Goal: Task Accomplishment & Management: Manage account settings

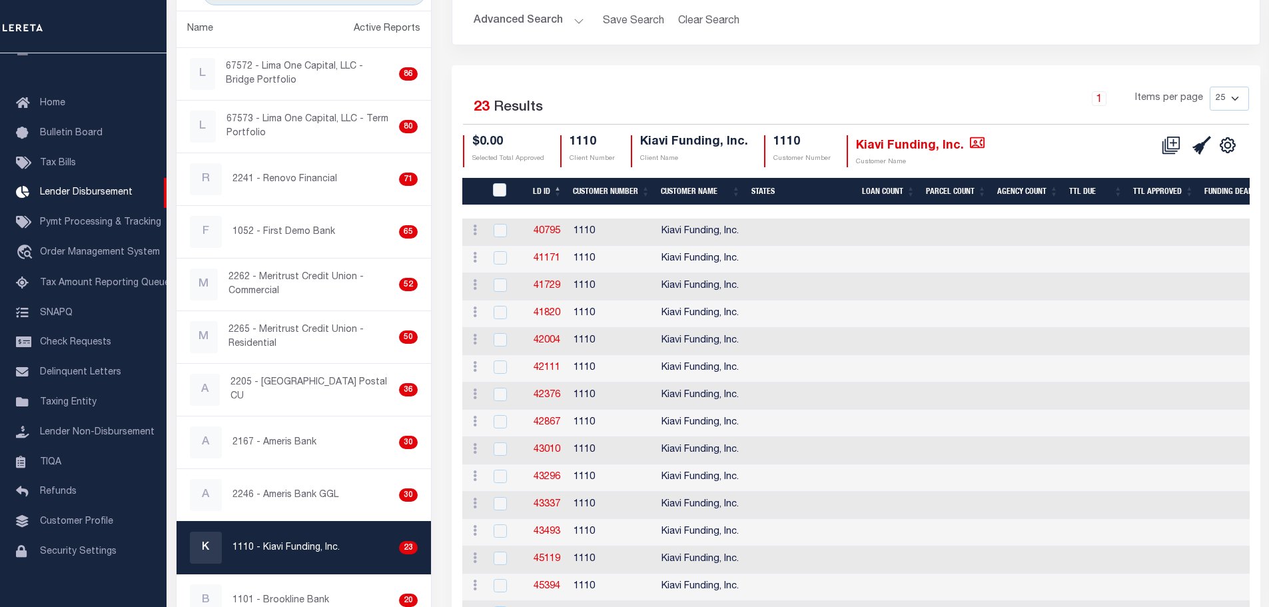
scroll to position [111, 0]
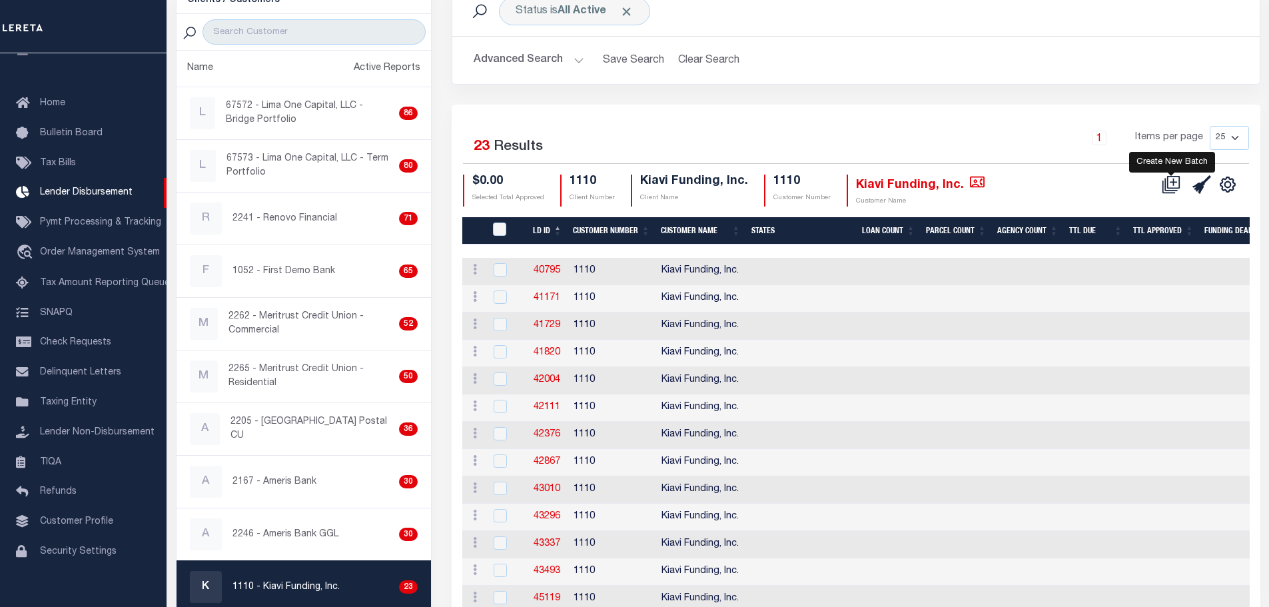
click at [1174, 180] on icon at bounding box center [1173, 181] width 7 height 7
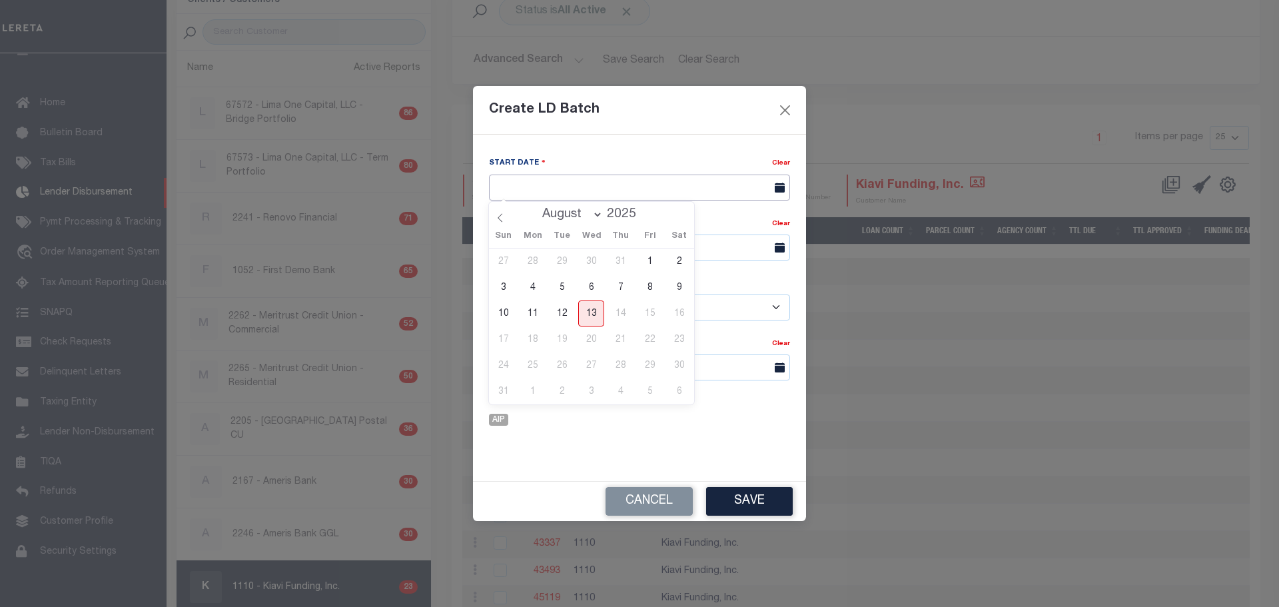
click at [645, 183] on input "text" at bounding box center [639, 188] width 301 height 26
click at [589, 316] on span "13" at bounding box center [591, 313] width 26 height 26
type input "[DATE]"
click at [581, 251] on input "text" at bounding box center [639, 247] width 301 height 26
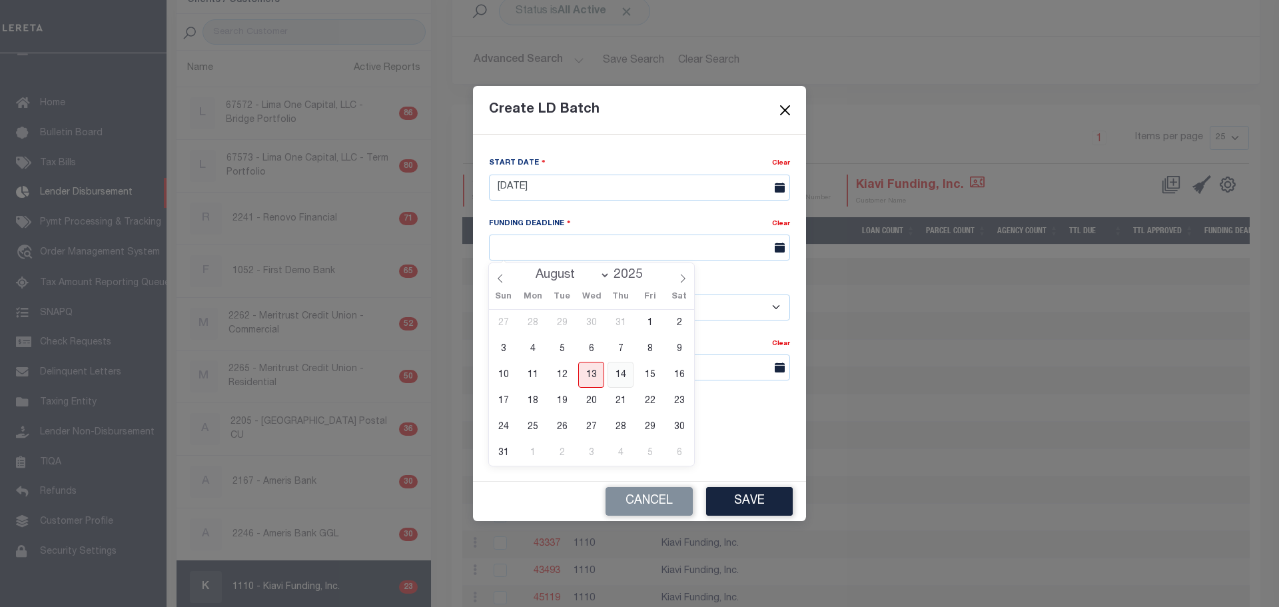
click at [621, 376] on span "14" at bounding box center [620, 375] width 26 height 26
type input "08/14/25"
click at [643, 313] on select "- Select Customer - Accumatch - Refunds All In Credit Union Amarillo National B…" at bounding box center [639, 307] width 301 height 26
select select "1110"
click at [489, 294] on select "- Select Customer - Accumatch - Refunds All In Credit Union Amarillo National B…" at bounding box center [639, 307] width 301 height 26
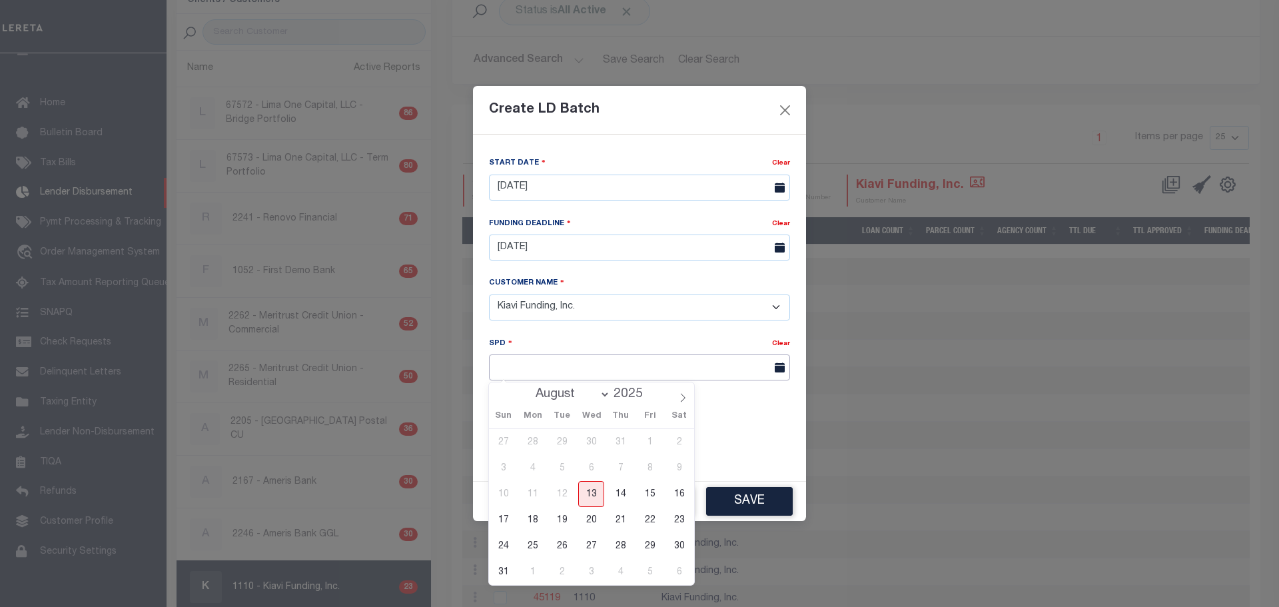
click at [571, 370] on input "text" at bounding box center [639, 367] width 301 height 26
click at [649, 494] on span "15" at bounding box center [650, 494] width 26 height 26
type input "08/15/2025"
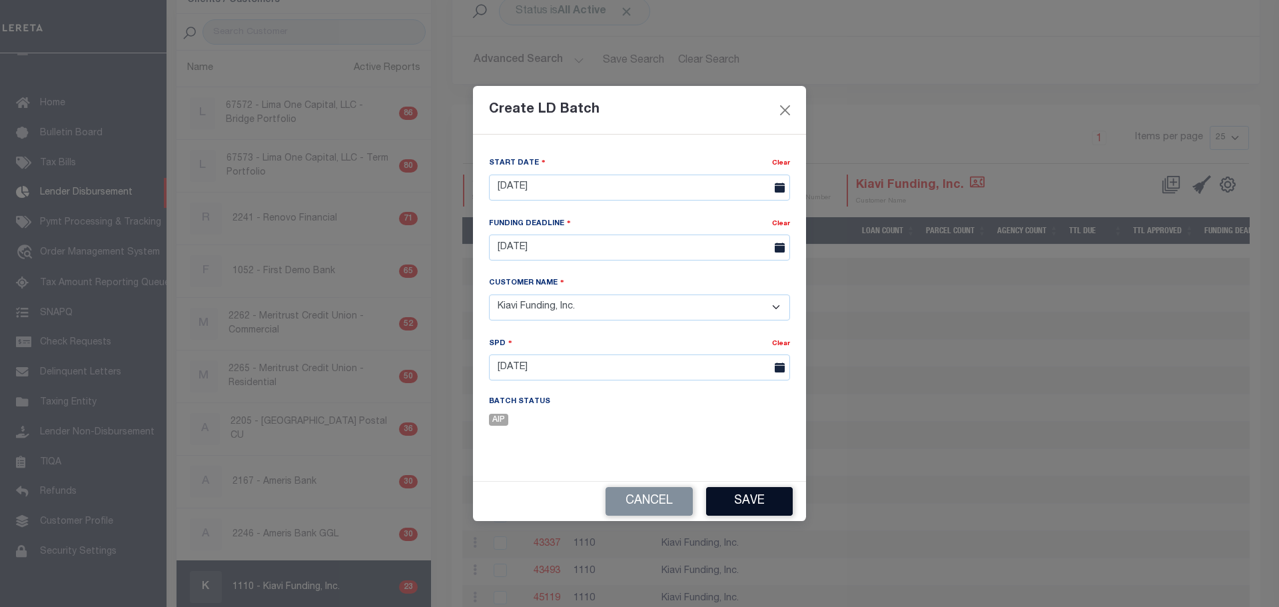
click at [747, 496] on button "Save" at bounding box center [749, 501] width 87 height 29
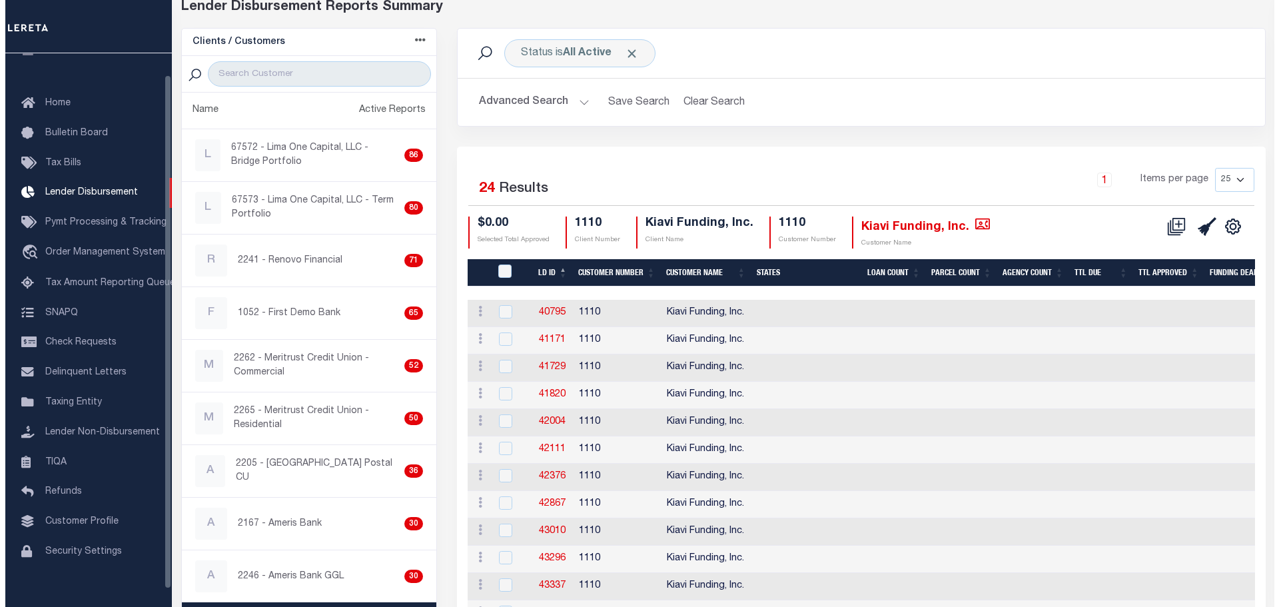
scroll to position [0, 0]
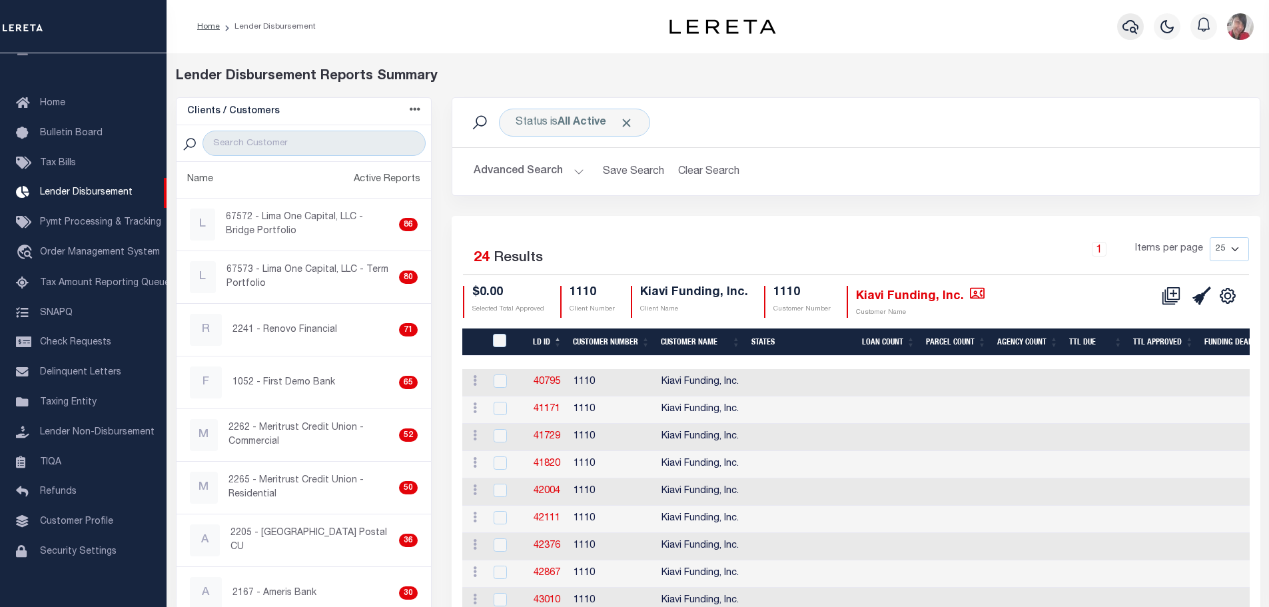
click at [1134, 27] on icon "button" at bounding box center [1130, 27] width 16 height 16
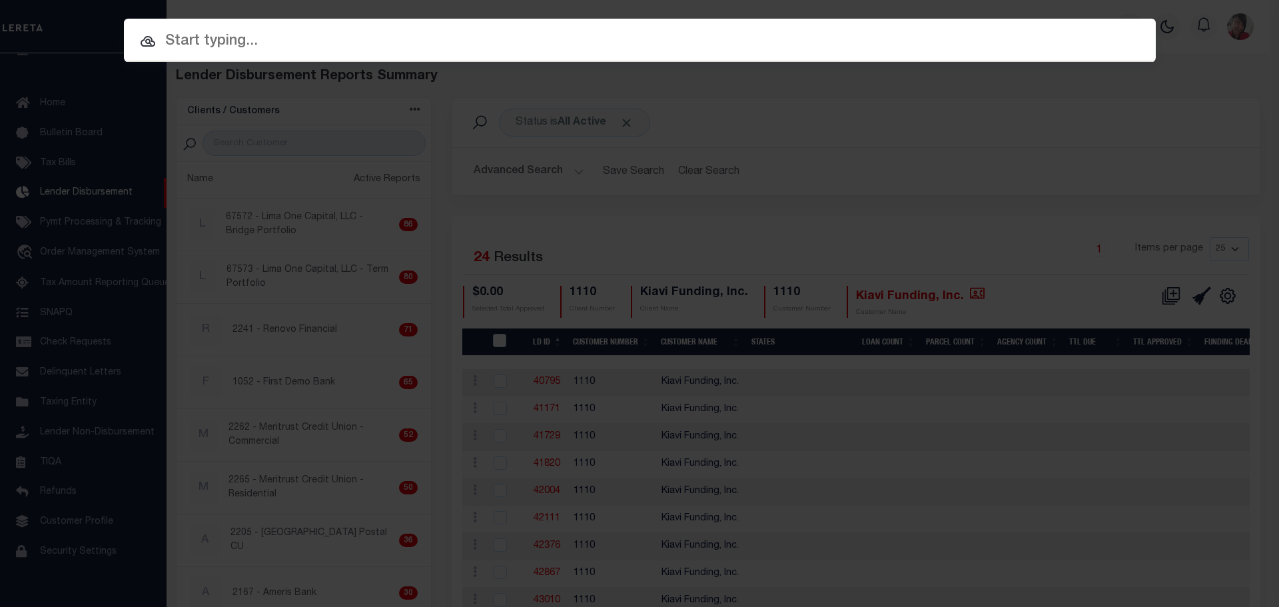
click at [662, 43] on input "text" at bounding box center [640, 41] width 1032 height 23
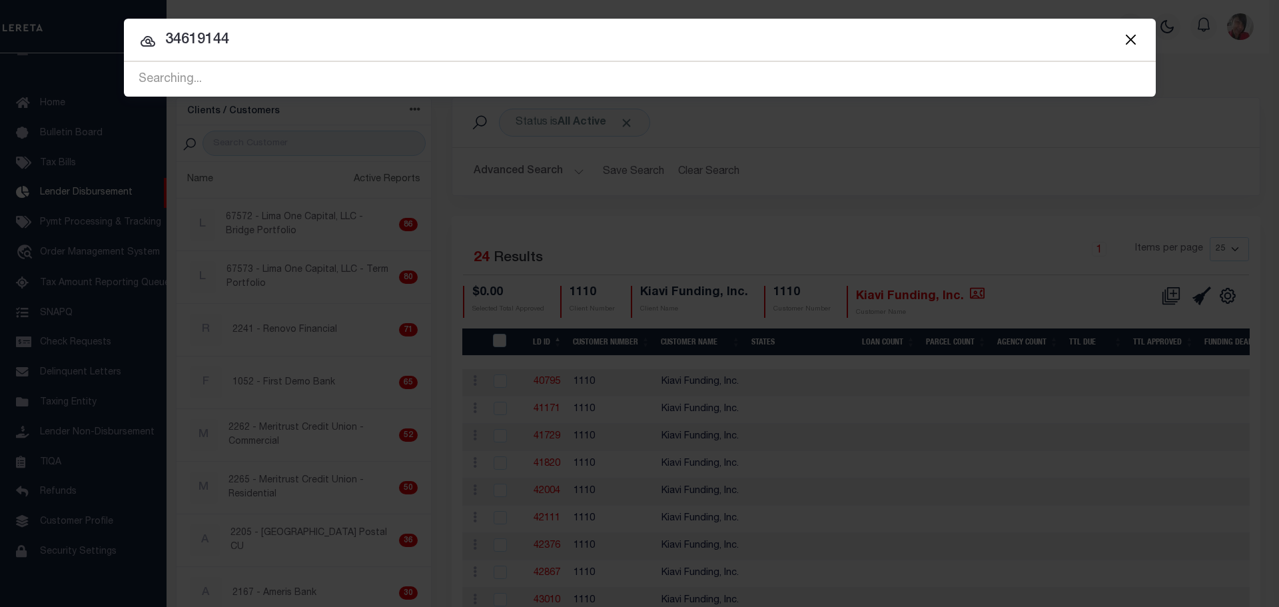
type input "34619144"
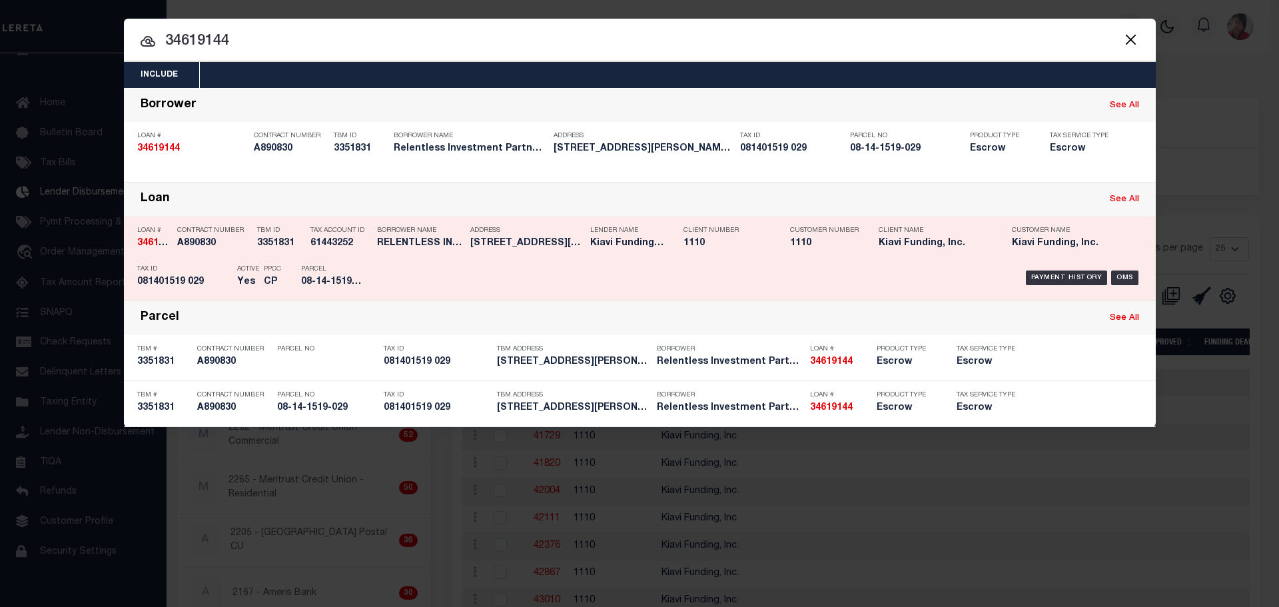
drag, startPoint x: 434, startPoint y: 263, endPoint x: 429, endPoint y: 268, distance: 7.1
click at [430, 268] on div "Payment History OMS" at bounding box center [761, 277] width 761 height 39
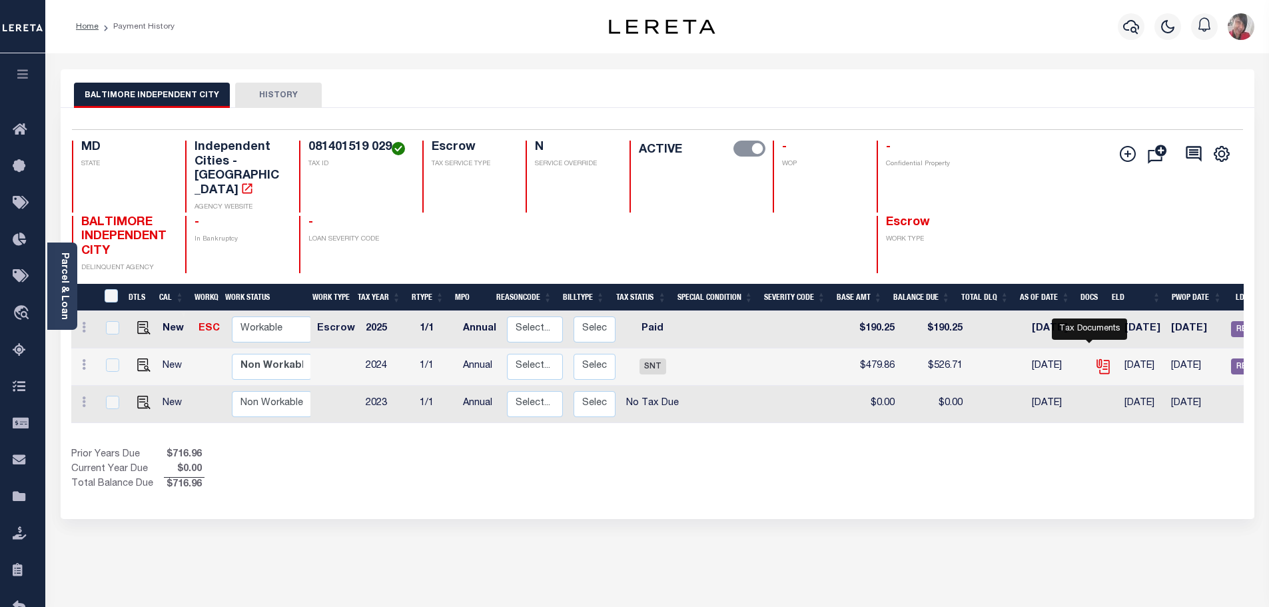
click at [1094, 358] on icon "" at bounding box center [1102, 366] width 17 height 17
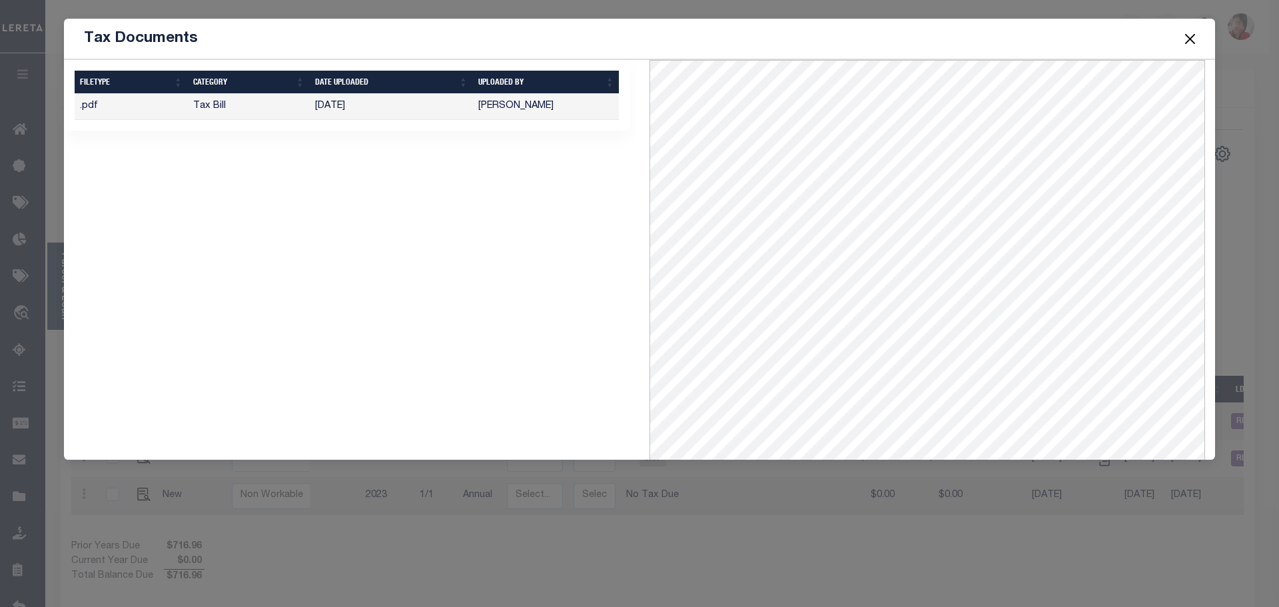
click at [1196, 35] on button "Close" at bounding box center [1190, 38] width 17 height 17
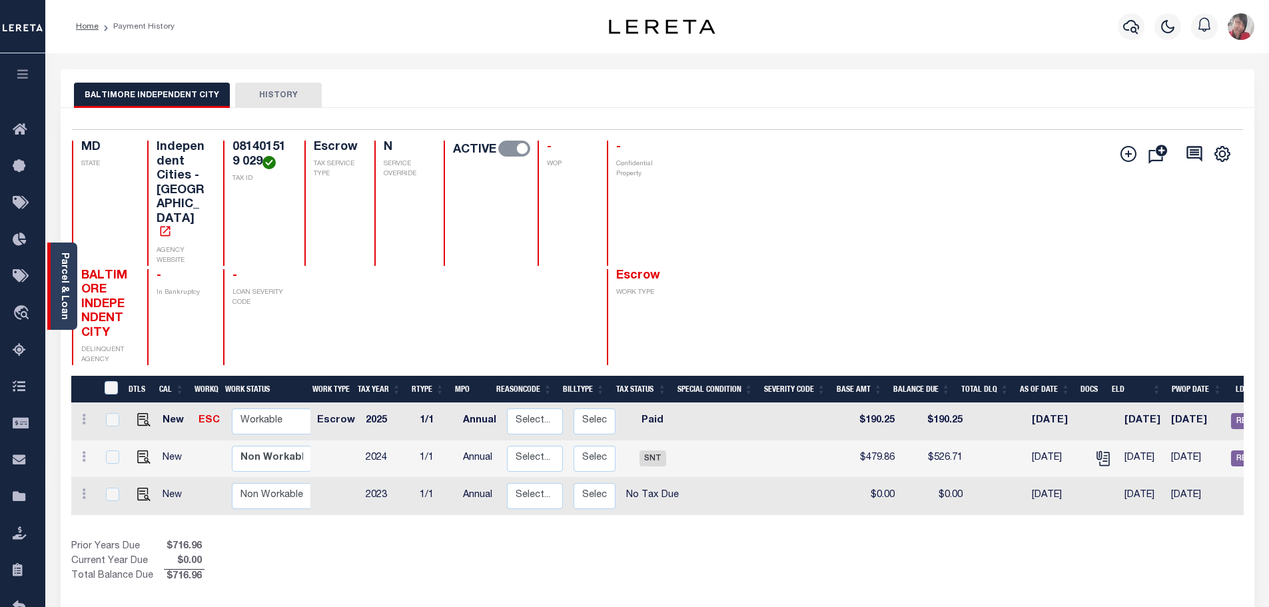
click at [63, 290] on link "Parcel & Loan" at bounding box center [63, 285] width 9 height 67
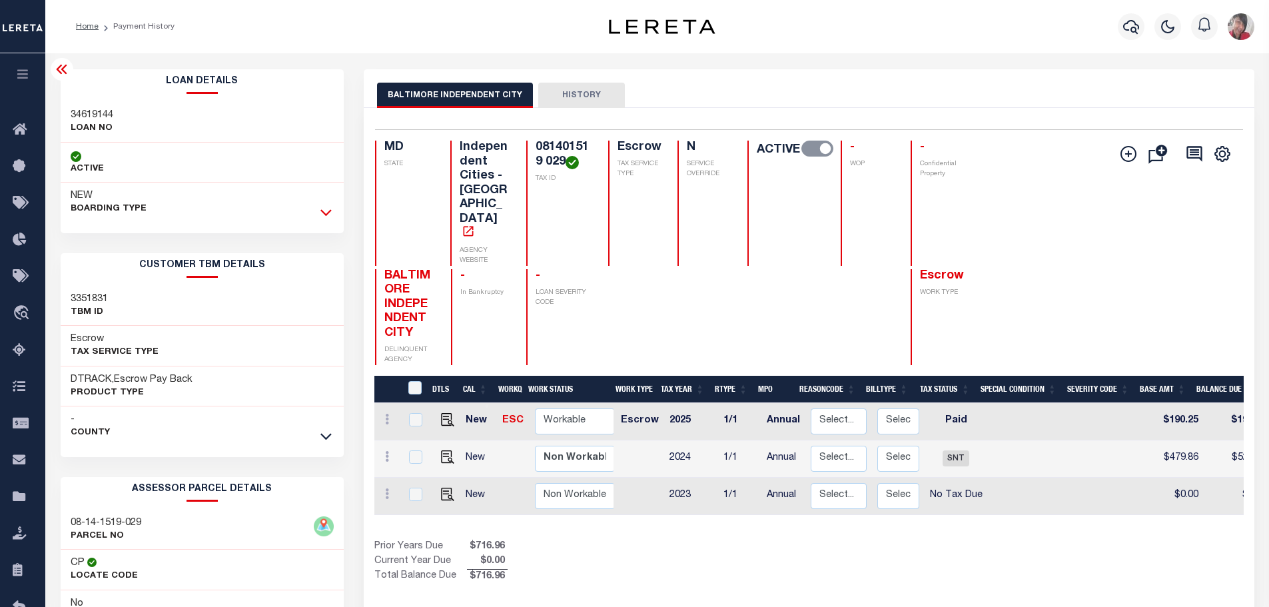
click at [328, 213] on icon at bounding box center [325, 213] width 11 height 7
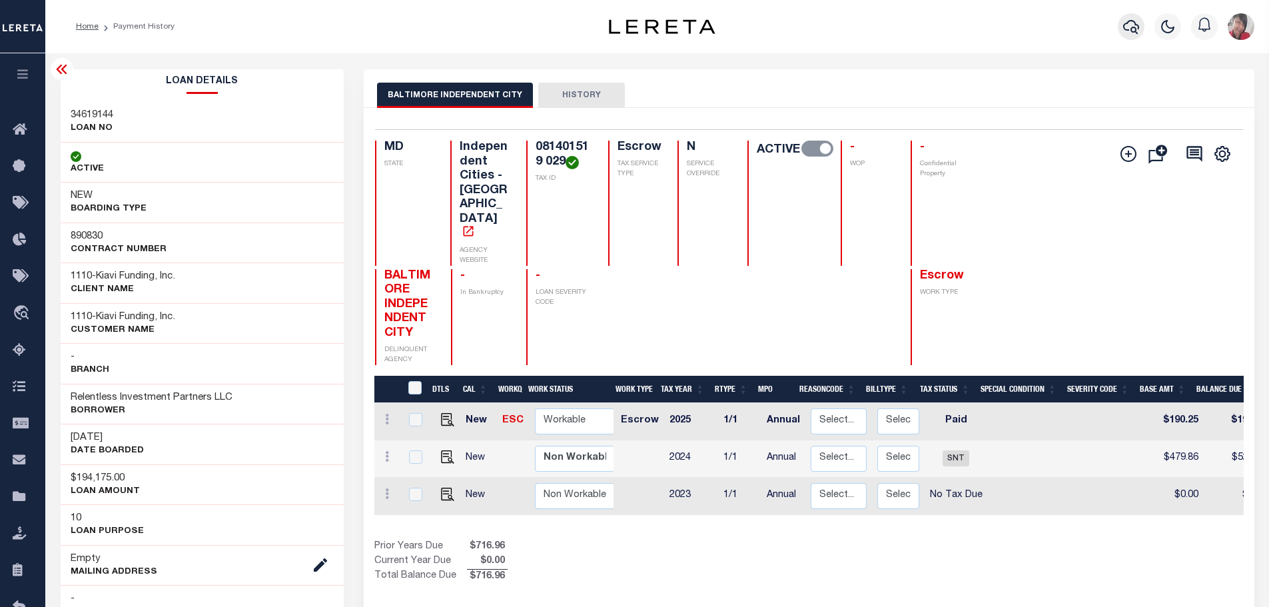
click at [1128, 26] on icon "button" at bounding box center [1131, 27] width 16 height 16
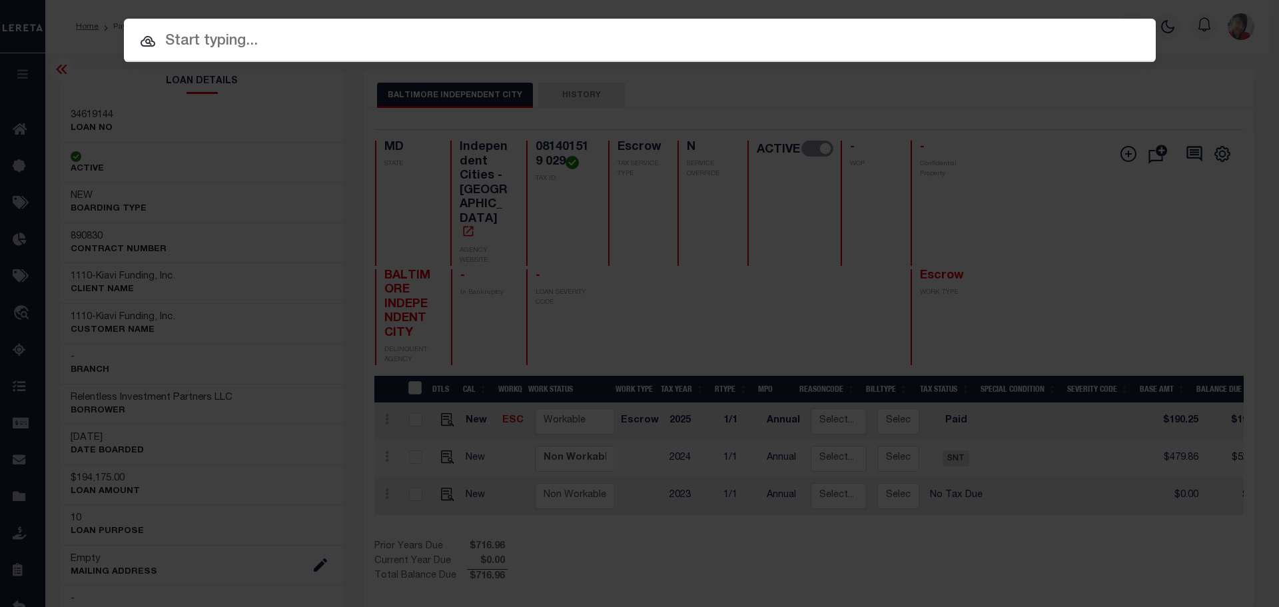
click at [414, 42] on input "text" at bounding box center [640, 41] width 1032 height 23
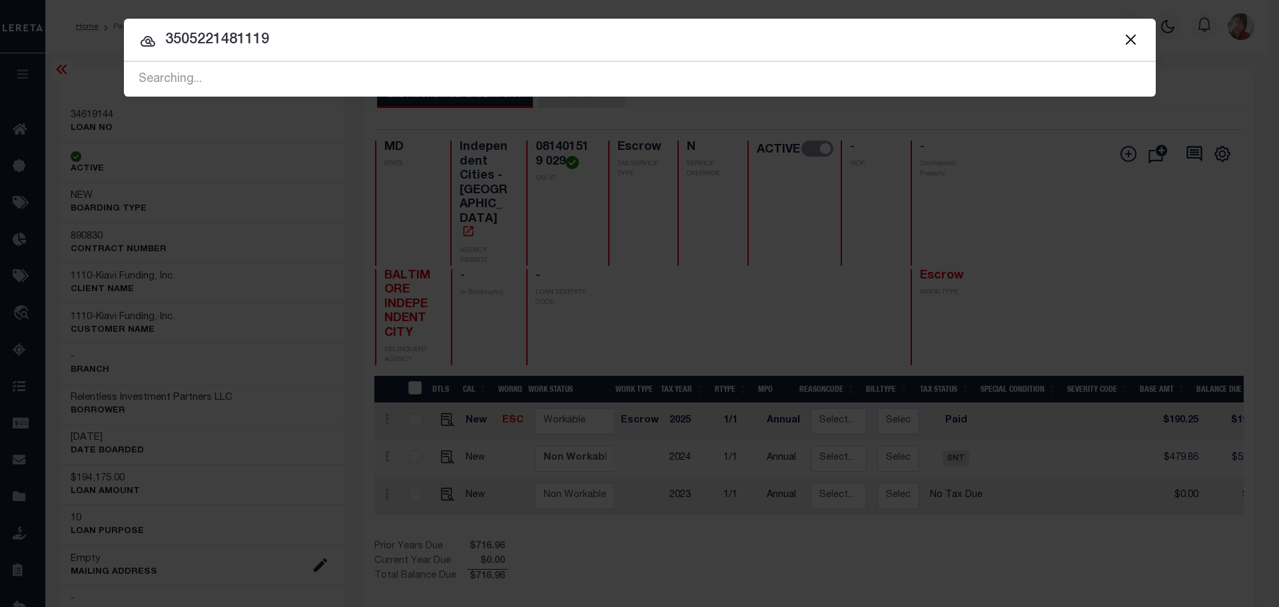
type input "3505221481119"
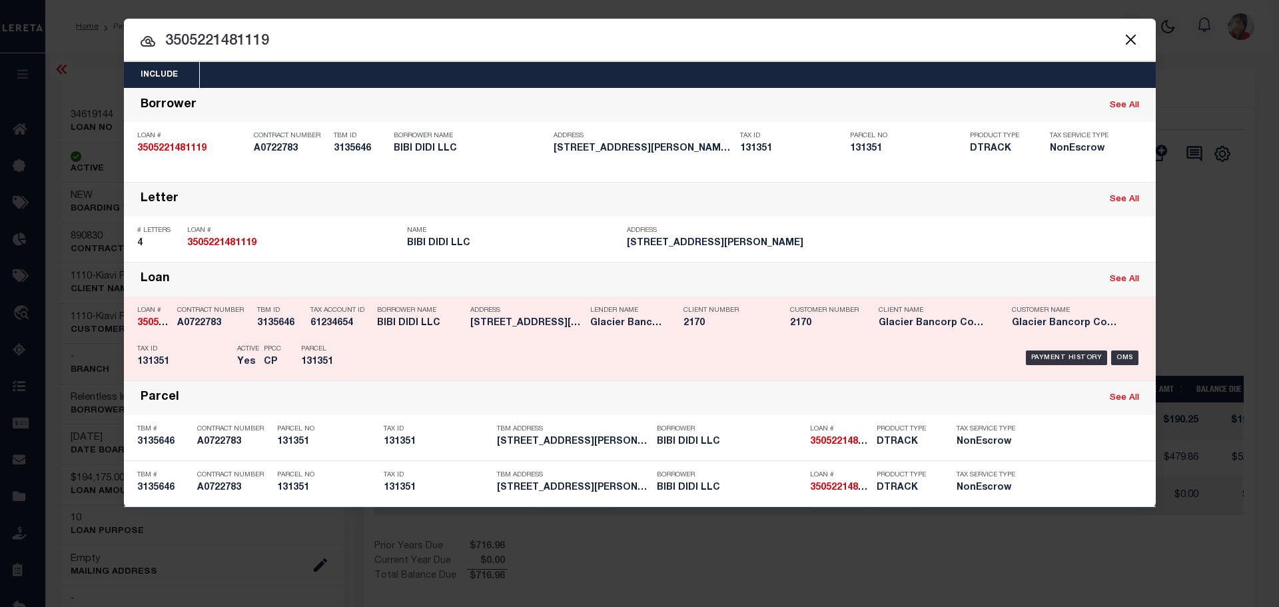
drag, startPoint x: 438, startPoint y: 360, endPoint x: 442, endPoint y: 354, distance: 7.4
click at [438, 360] on div "Payment History OMS" at bounding box center [761, 357] width 761 height 39
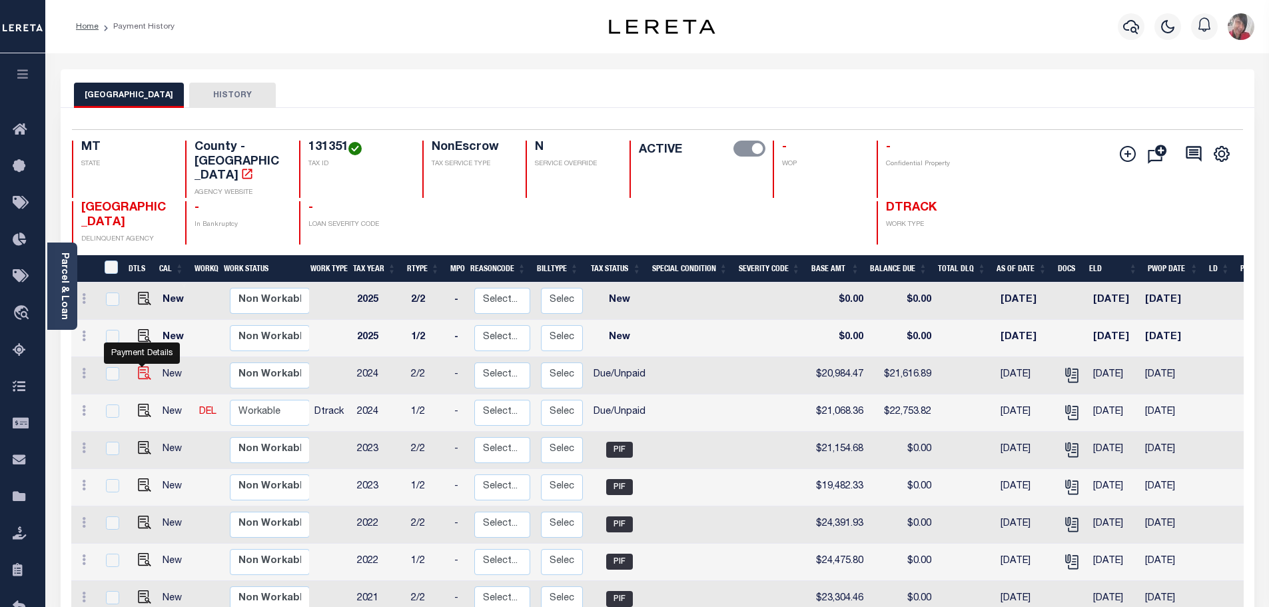
click at [141, 366] on img "" at bounding box center [144, 372] width 13 height 13
checkbox input "true"
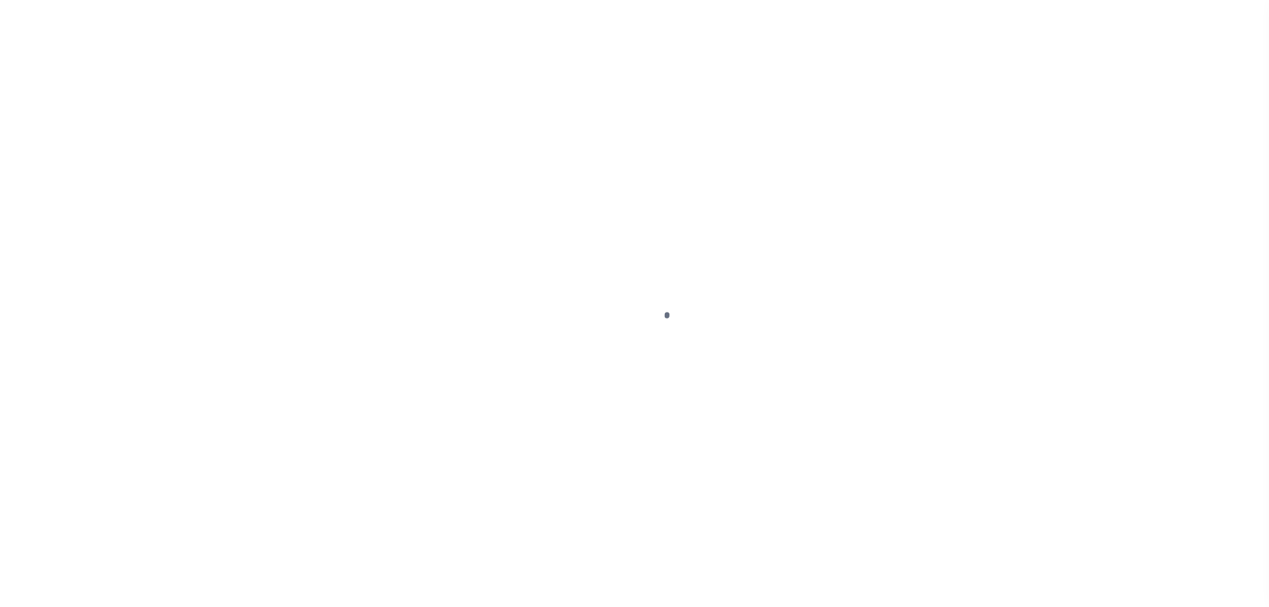
select select "DUE"
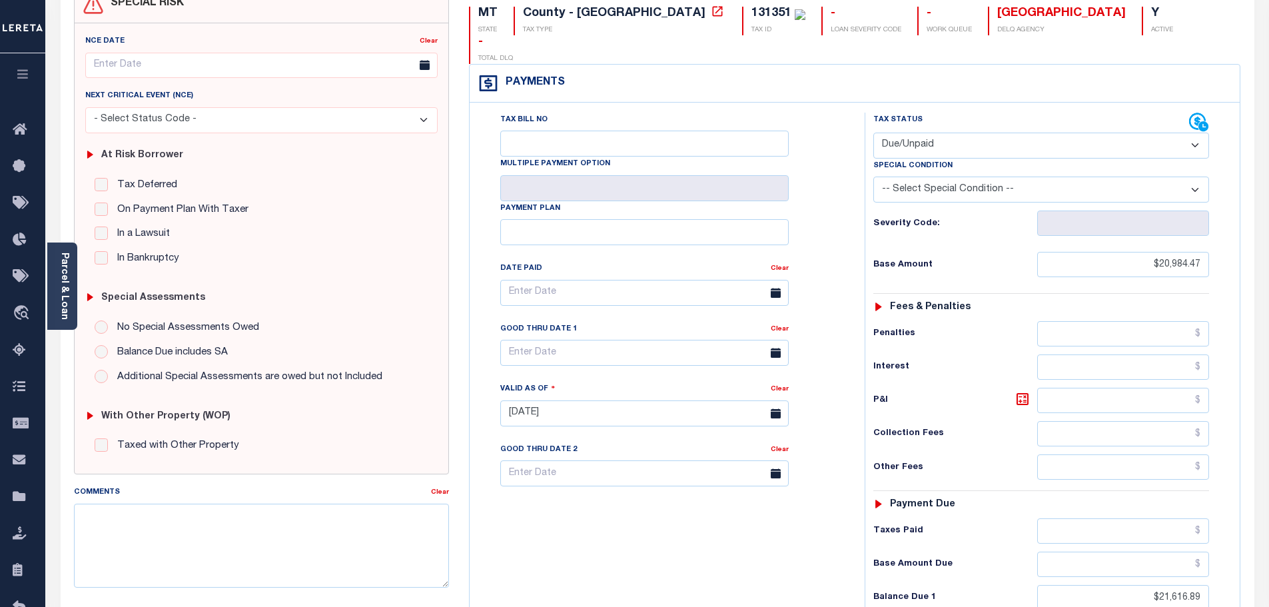
scroll to position [133, 0]
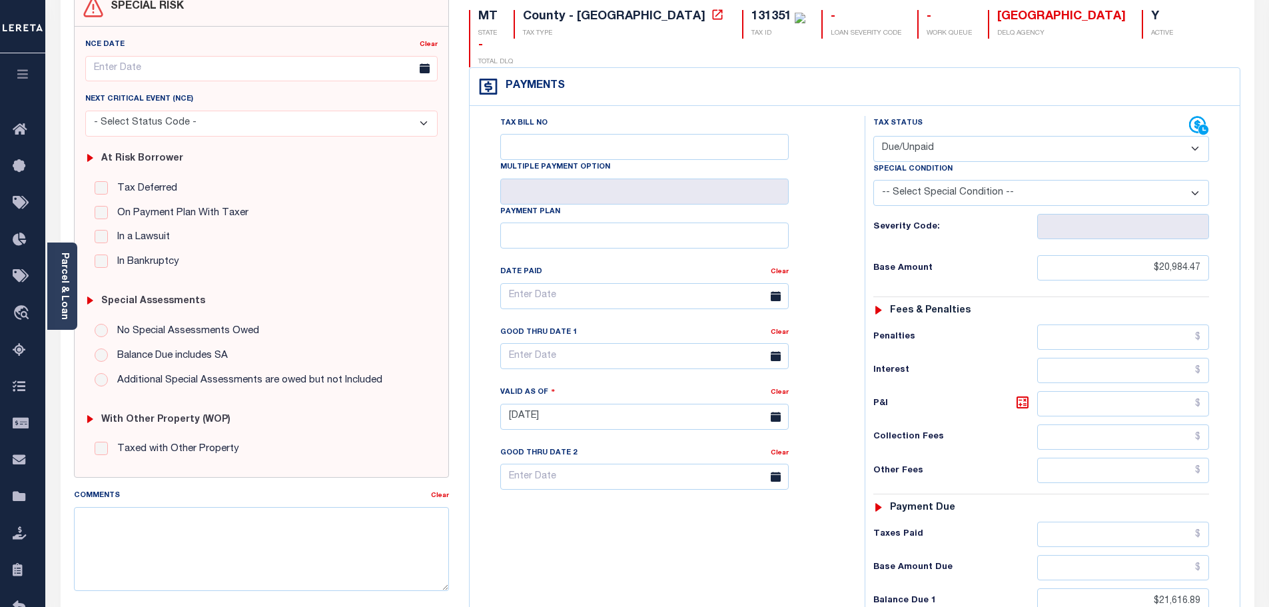
click at [1197, 136] on select "- Select Status Code - Open Due/Unpaid Paid Incomplete No Tax Due Internal Refu…" at bounding box center [1041, 149] width 336 height 26
click at [873, 136] on select "- Select Status Code - Open Due/Unpaid Paid Incomplete No Tax Due Internal Refu…" at bounding box center [1041, 149] width 336 height 26
click at [1197, 180] on select "-- Select Special Condition -- 3RD PARTY TAX LIEN AGENCY TAX LIEN (A.K.A Inside…" at bounding box center [1041, 193] width 336 height 26
select select "20"
click at [873, 180] on select "-- Select Special Condition -- 3RD PARTY TAX LIEN AGENCY TAX LIEN (A.K.A Inside…" at bounding box center [1041, 193] width 336 height 26
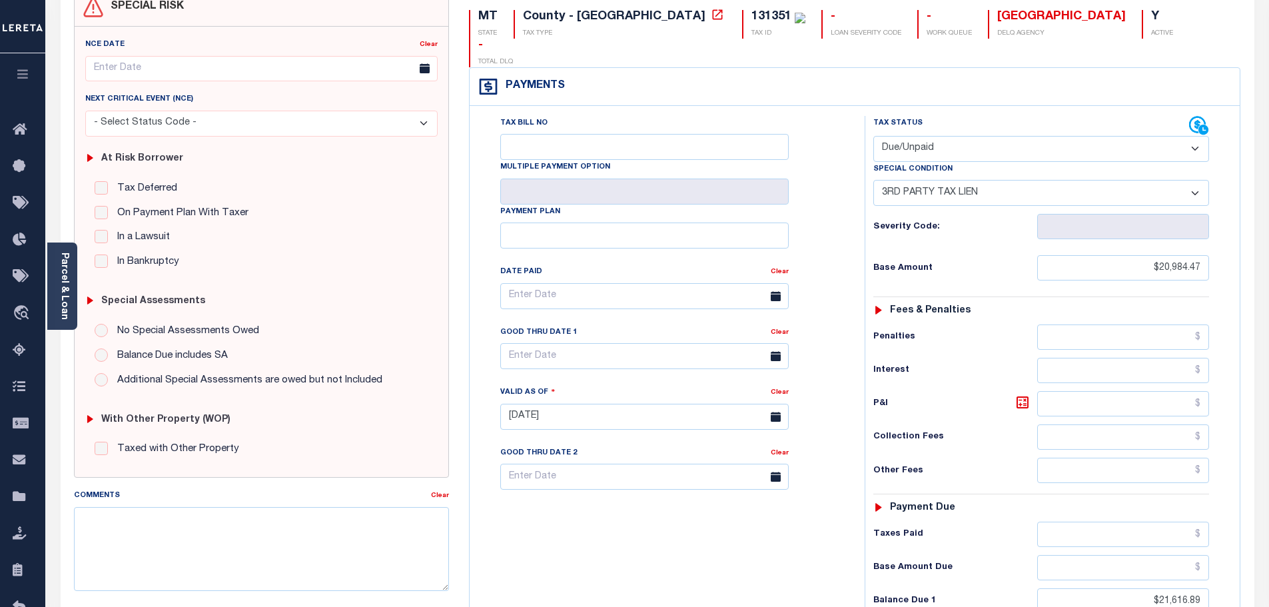
type input "[DATE]"
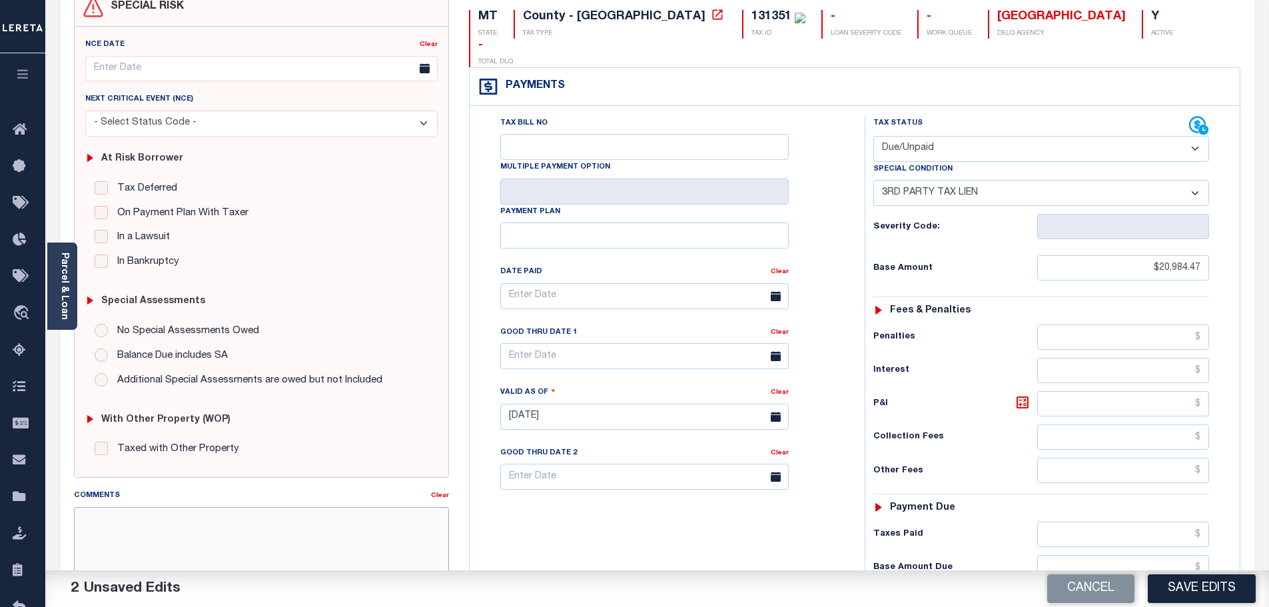
click at [280, 522] on textarea "Comments" at bounding box center [262, 549] width 376 height 84
type textarea "8/13/2025- Property is in Assignment status for delinquent taxes."
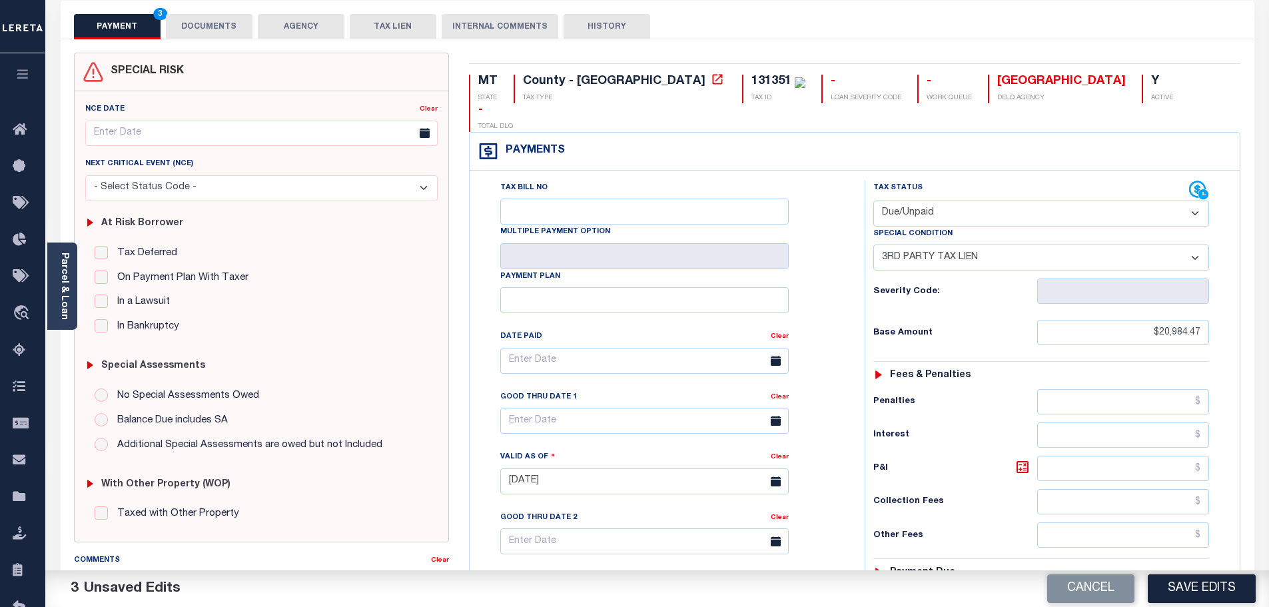
scroll to position [0, 0]
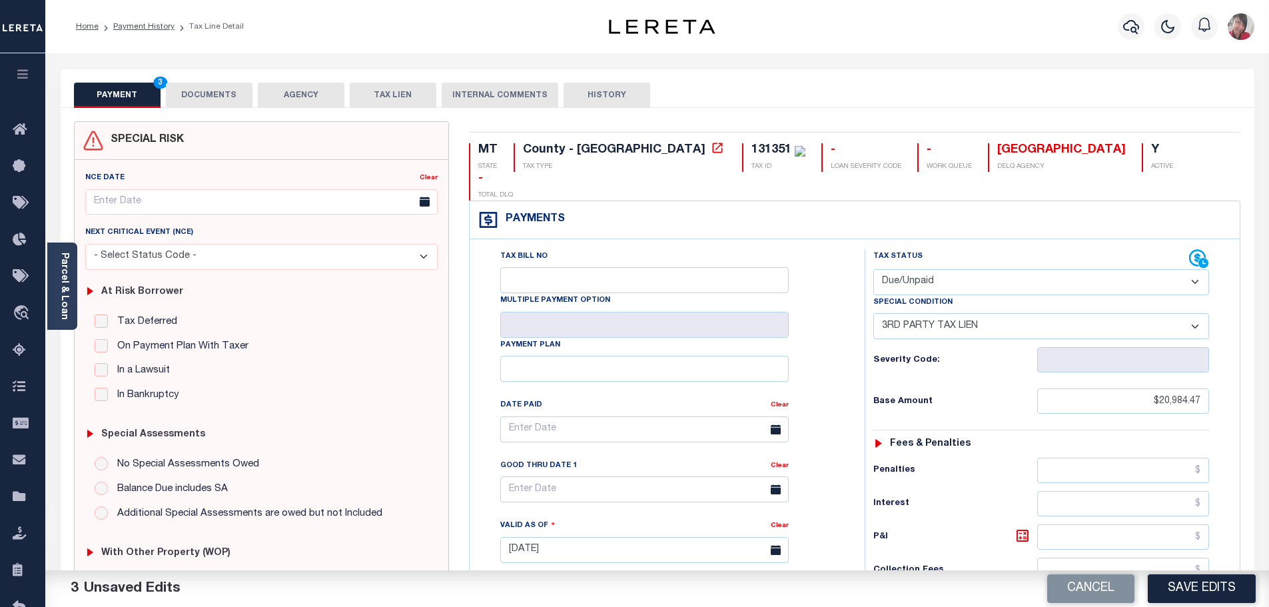
drag, startPoint x: 211, startPoint y: 93, endPoint x: 296, endPoint y: 116, distance: 87.7
click at [211, 93] on button "DOCUMENTS" at bounding box center [209, 95] width 87 height 25
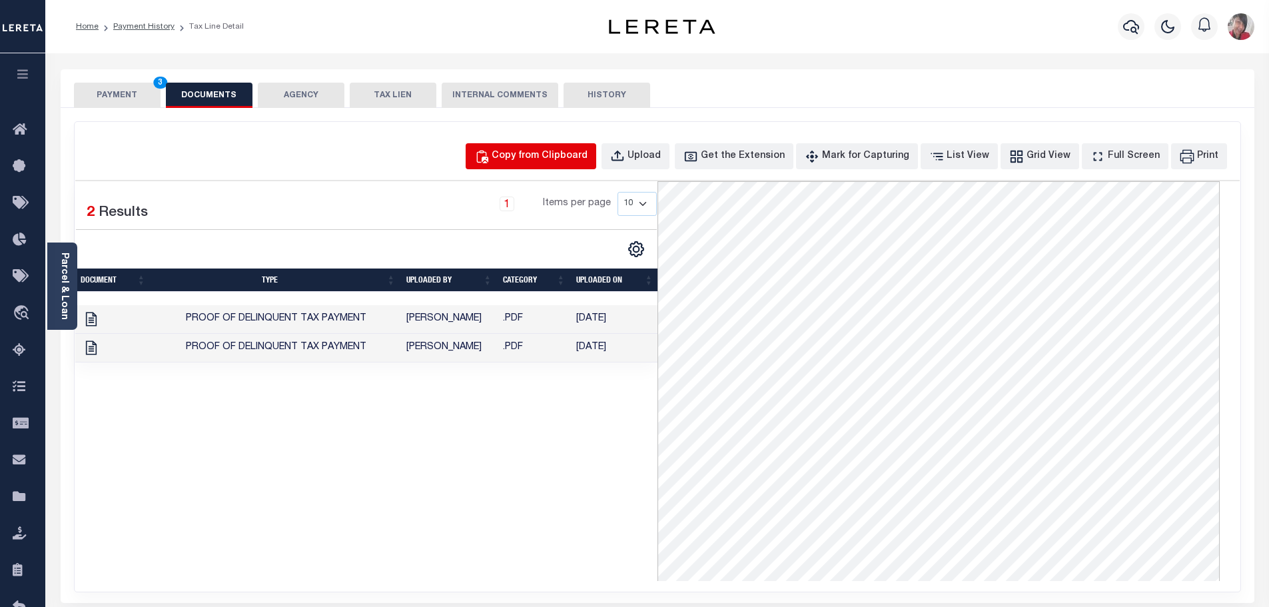
click at [561, 158] on div "Copy from Clipboard" at bounding box center [540, 156] width 96 height 15
select select "POP"
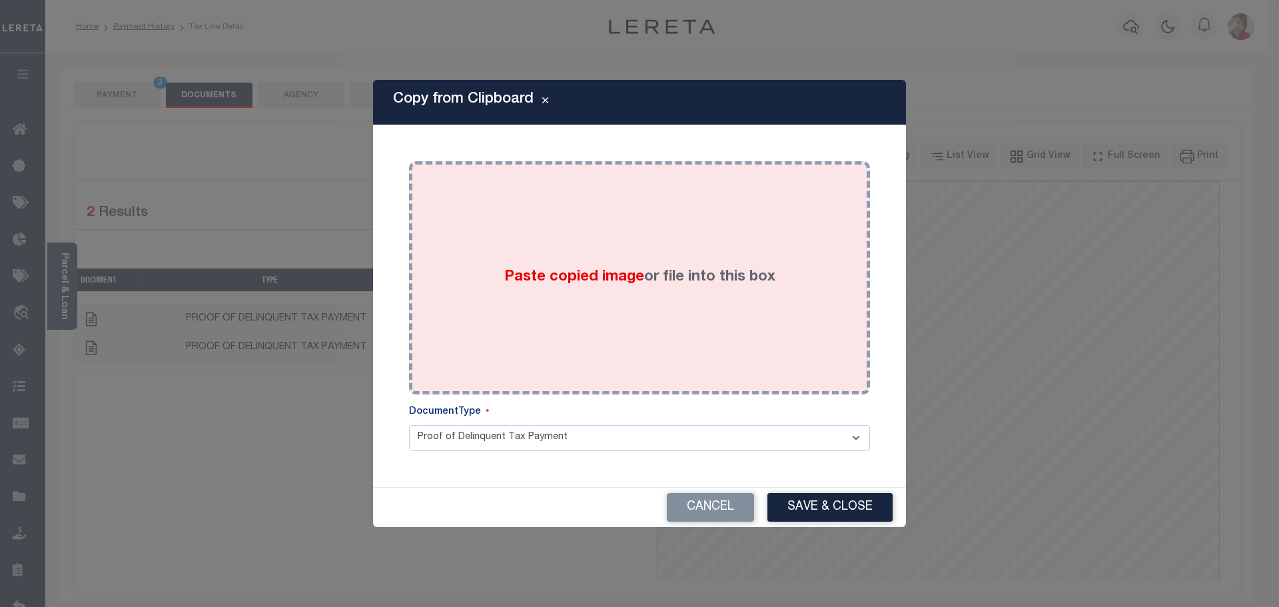
click at [596, 261] on div "Paste copied image or file into this box" at bounding box center [639, 277] width 441 height 213
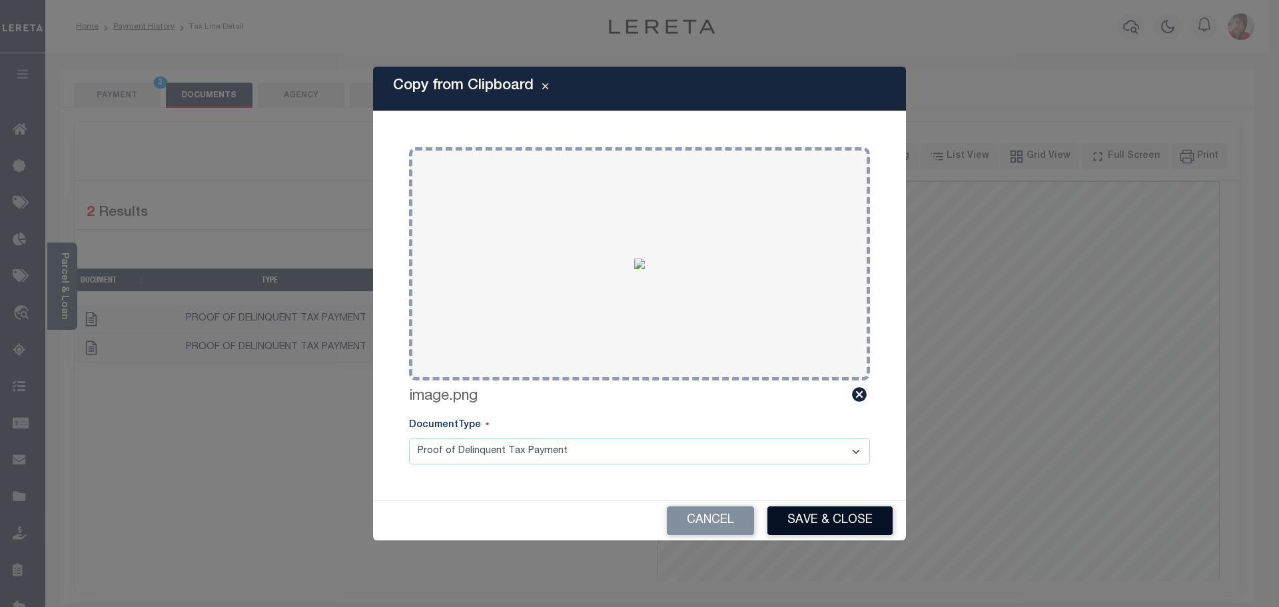
click at [839, 512] on button "Save & Close" at bounding box center [829, 520] width 125 height 29
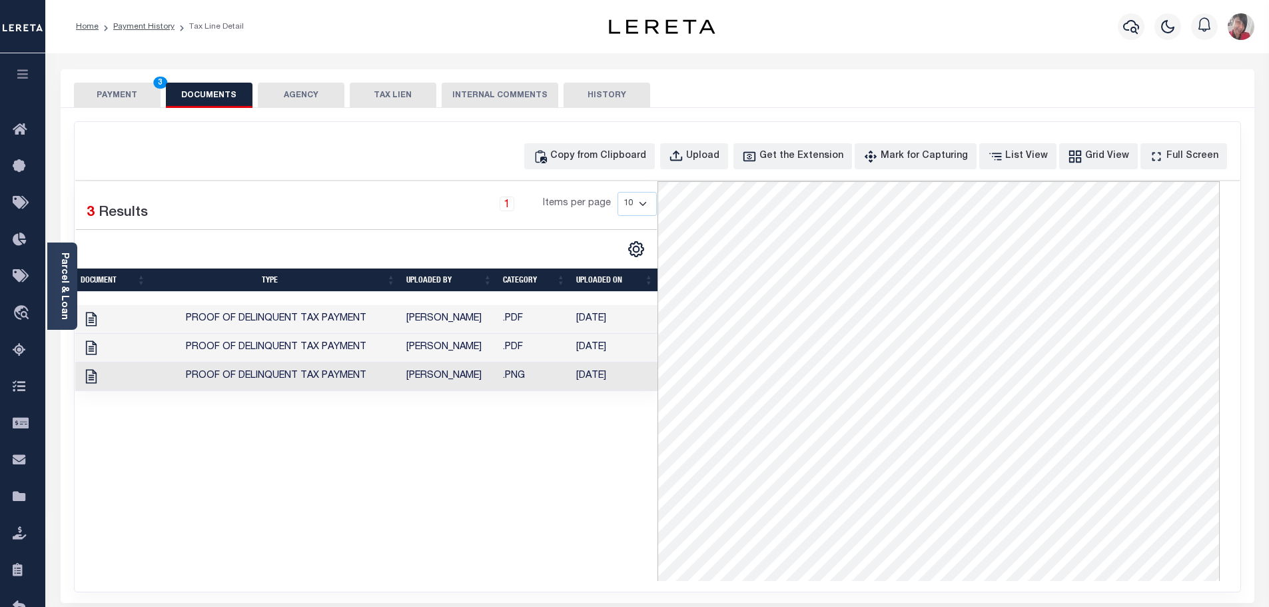
click at [132, 89] on button "PAYMENT 3" at bounding box center [117, 95] width 87 height 25
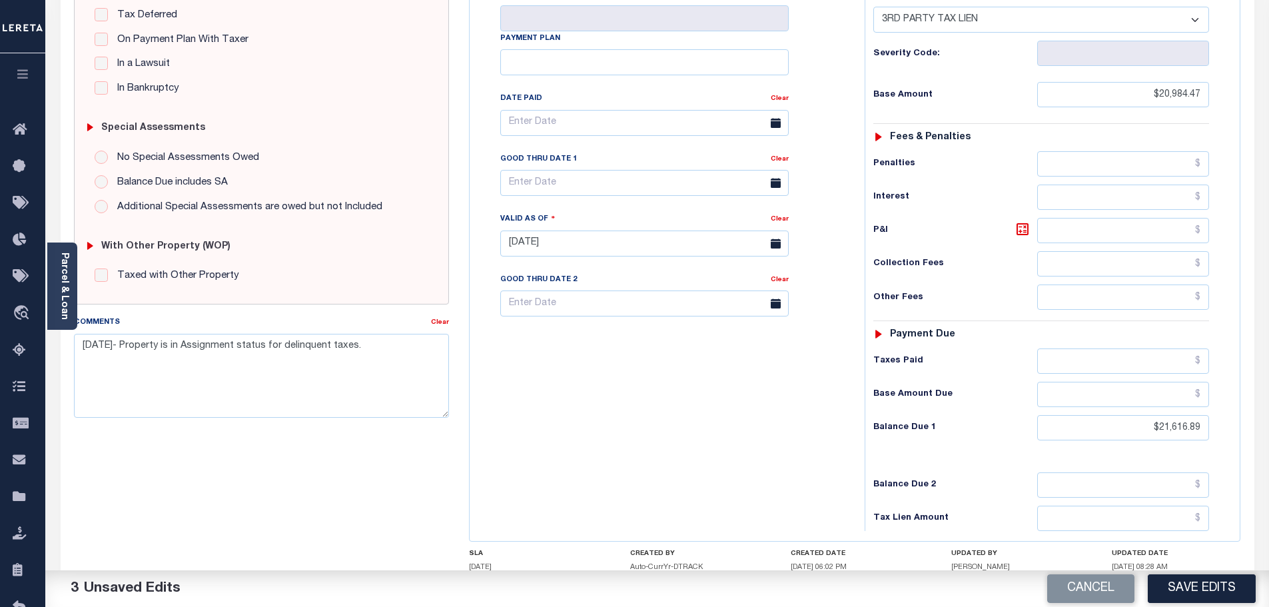
scroll to position [303, 0]
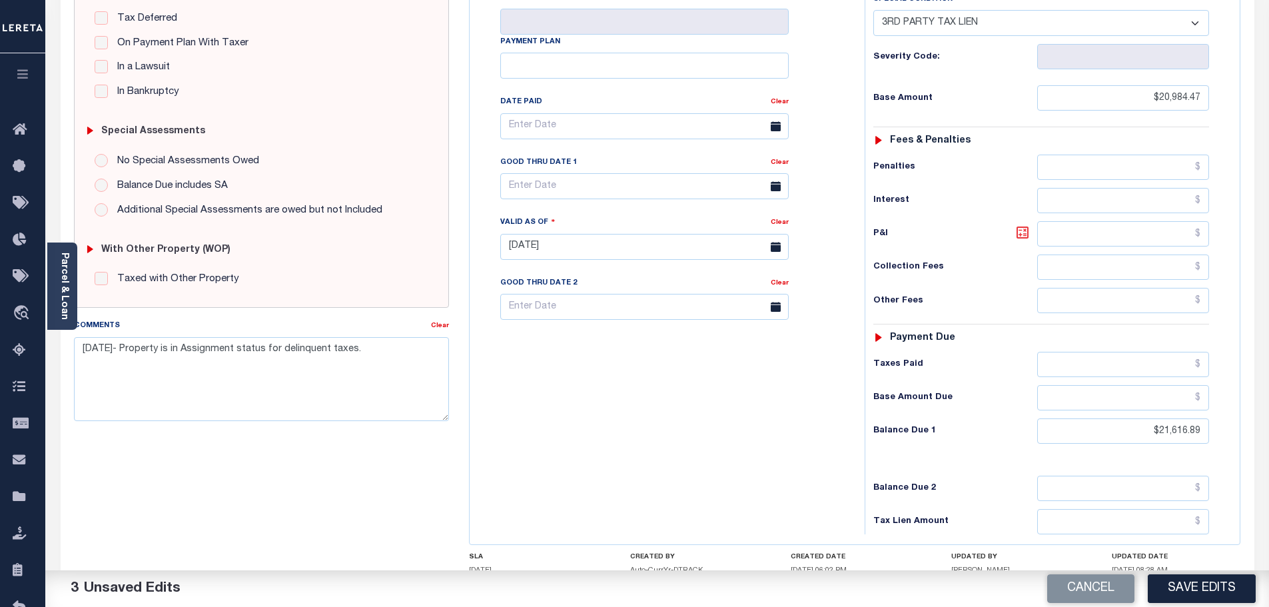
click at [1024, 224] on icon at bounding box center [1022, 232] width 16 height 16
type input "$632.42"
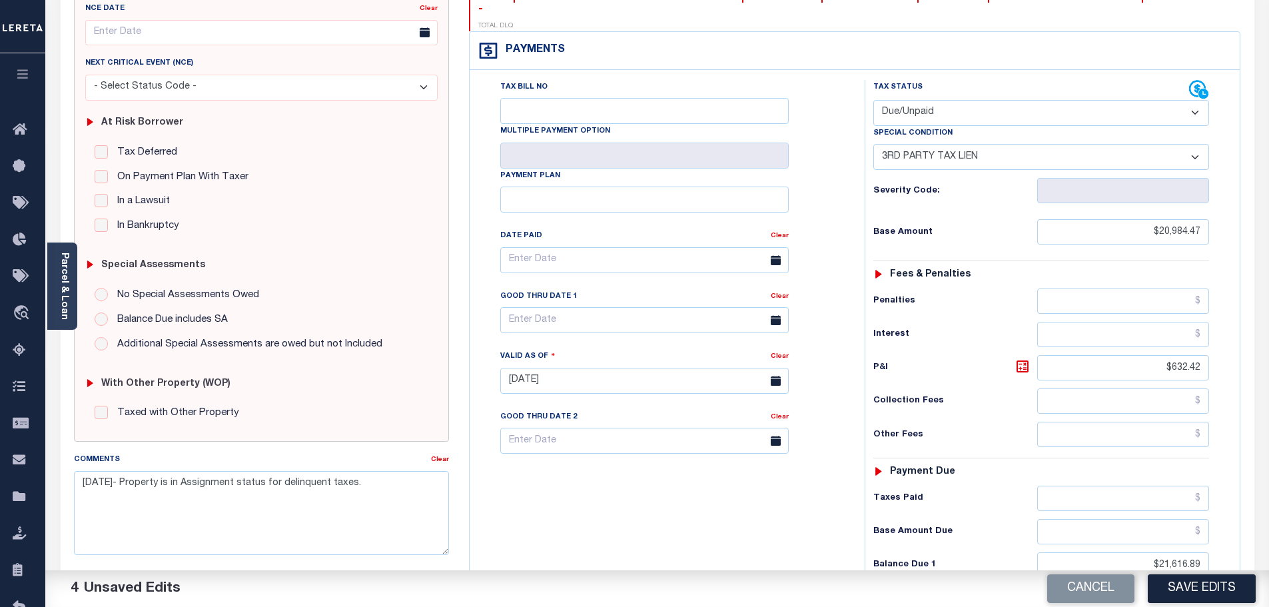
scroll to position [170, 0]
click at [397, 485] on textarea "8/13/2025- Property is in Assignment status for delinquent taxes." at bounding box center [262, 512] width 376 height 84
click at [354, 499] on textarea "8/13/2025- Property is in Assignment status for delinquent taxes. Contact Misso…" at bounding box center [262, 512] width 376 height 84
click at [274, 515] on textarea "8/13/2025- Property is in Assignment status for delinquent taxes. Contact Misso…" at bounding box center [262, 512] width 376 height 84
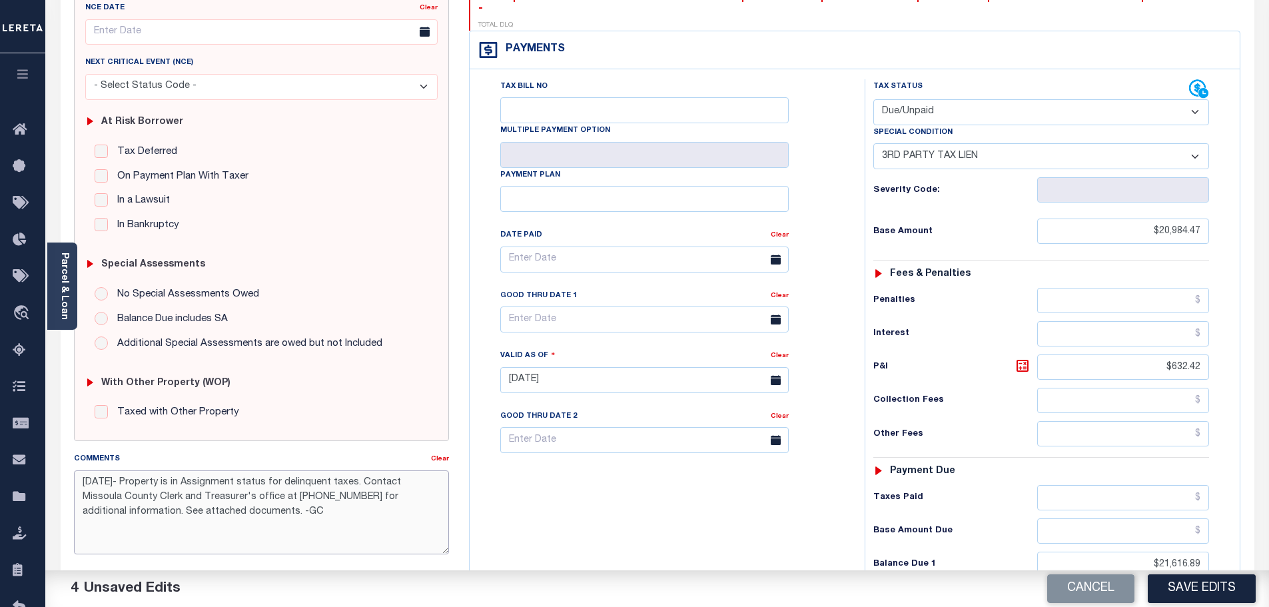
drag, startPoint x: 282, startPoint y: 512, endPoint x: 75, endPoint y: 480, distance: 209.7
click at [75, 480] on textarea "8/13/2025- Property is in Assignment status for delinquent taxes. Contact Misso…" at bounding box center [262, 512] width 376 height 84
type textarea "8/13/2025- Property is in Assignment status for delinquent taxes. Contact Misso…"
click at [1207, 591] on button "Save Edits" at bounding box center [1202, 588] width 108 height 29
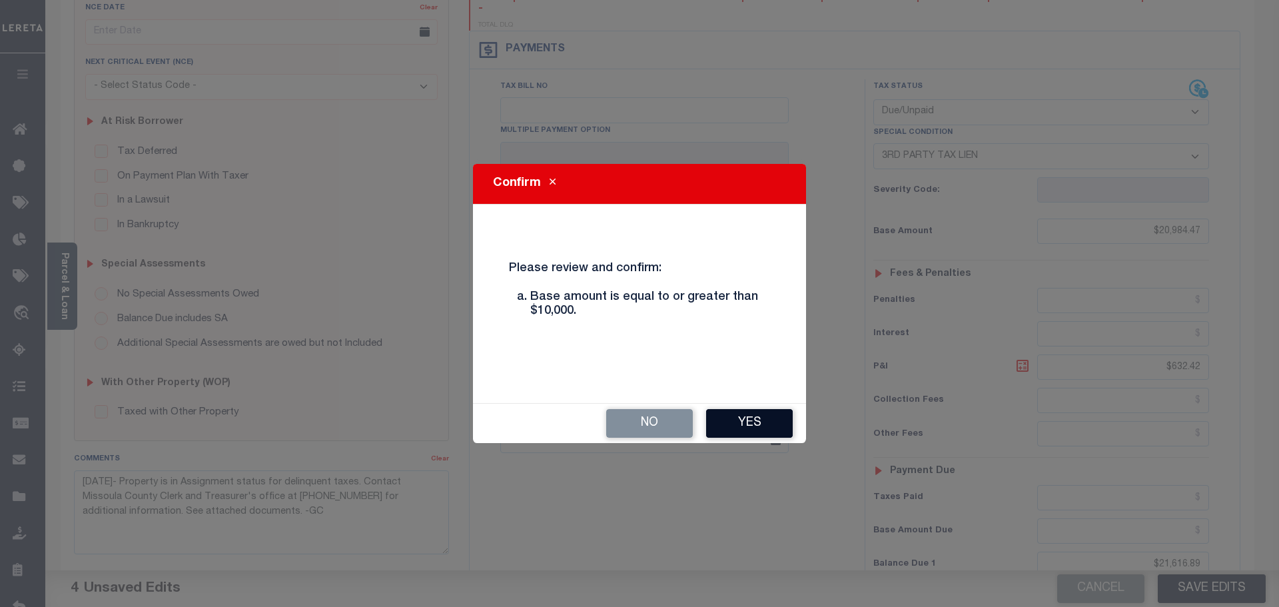
click at [734, 422] on button "Yes" at bounding box center [749, 423] width 87 height 29
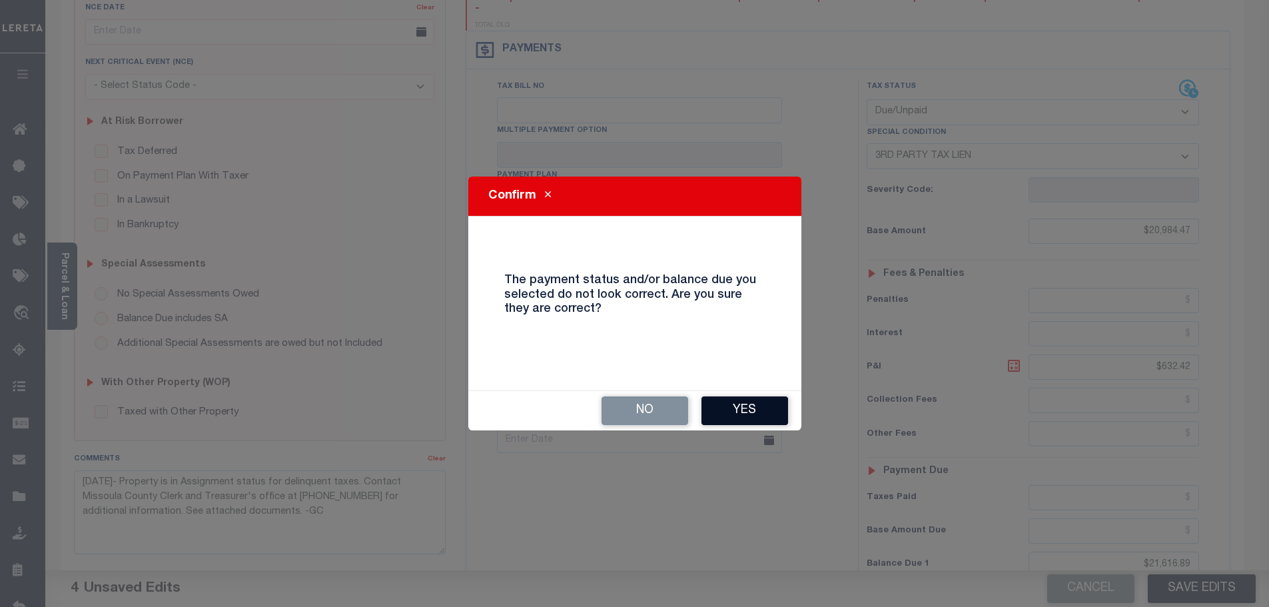
click at [753, 416] on button "Yes" at bounding box center [744, 410] width 87 height 29
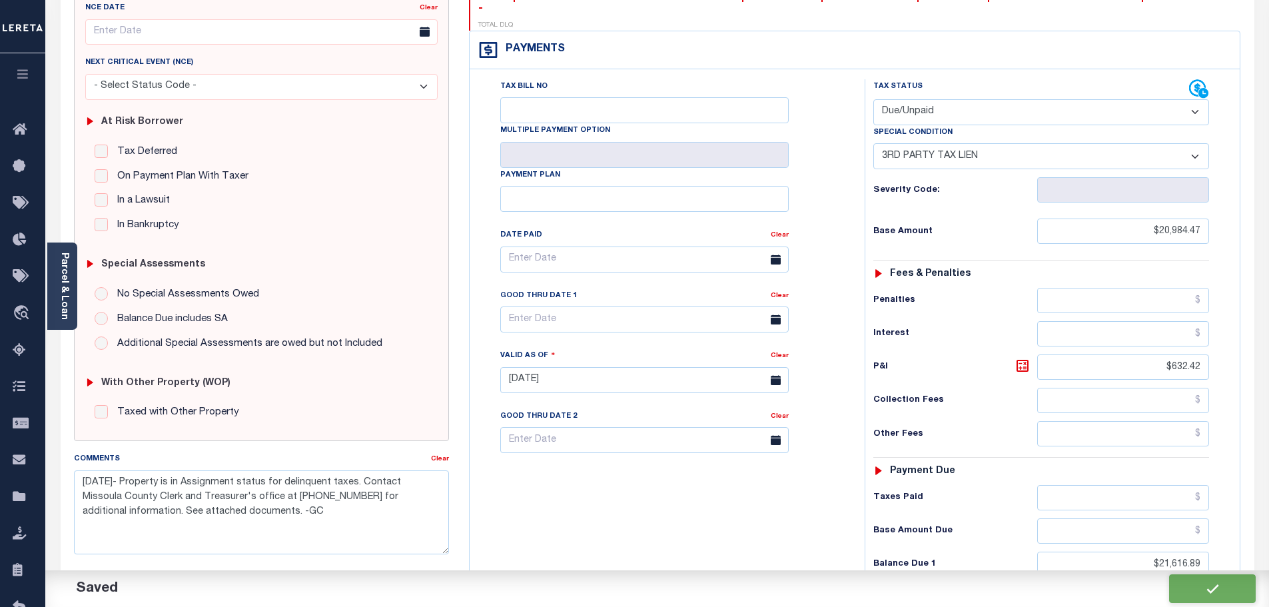
checkbox input "false"
type input "0"
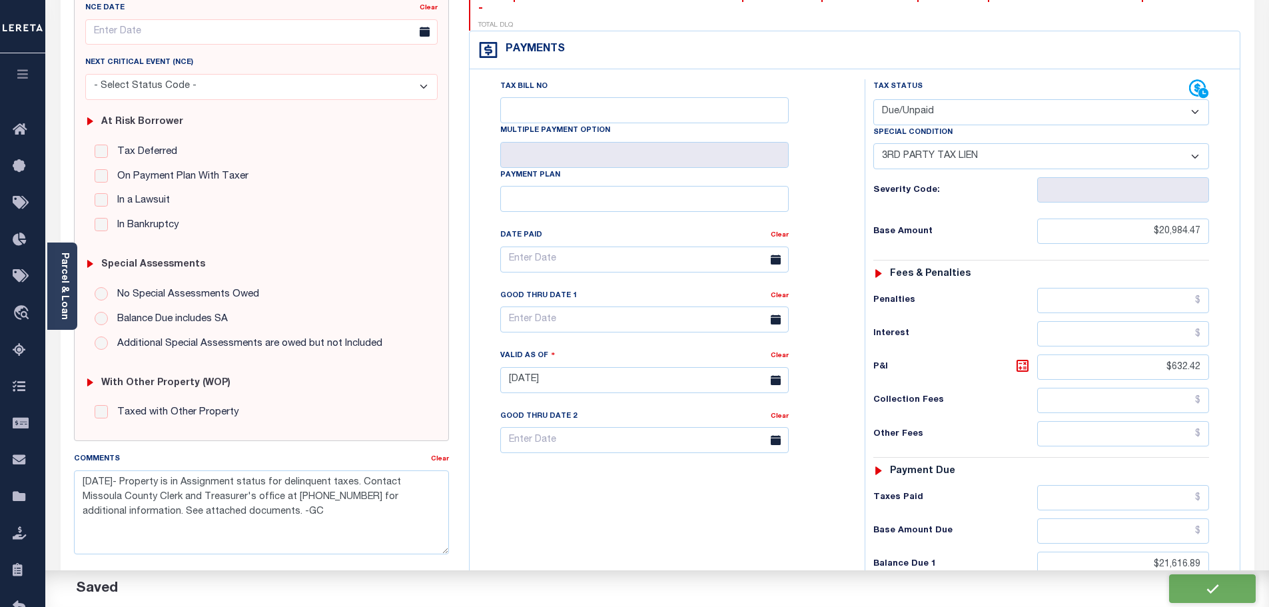
type input "$20,984.47"
type input "$632.42"
type input "$21,616.89"
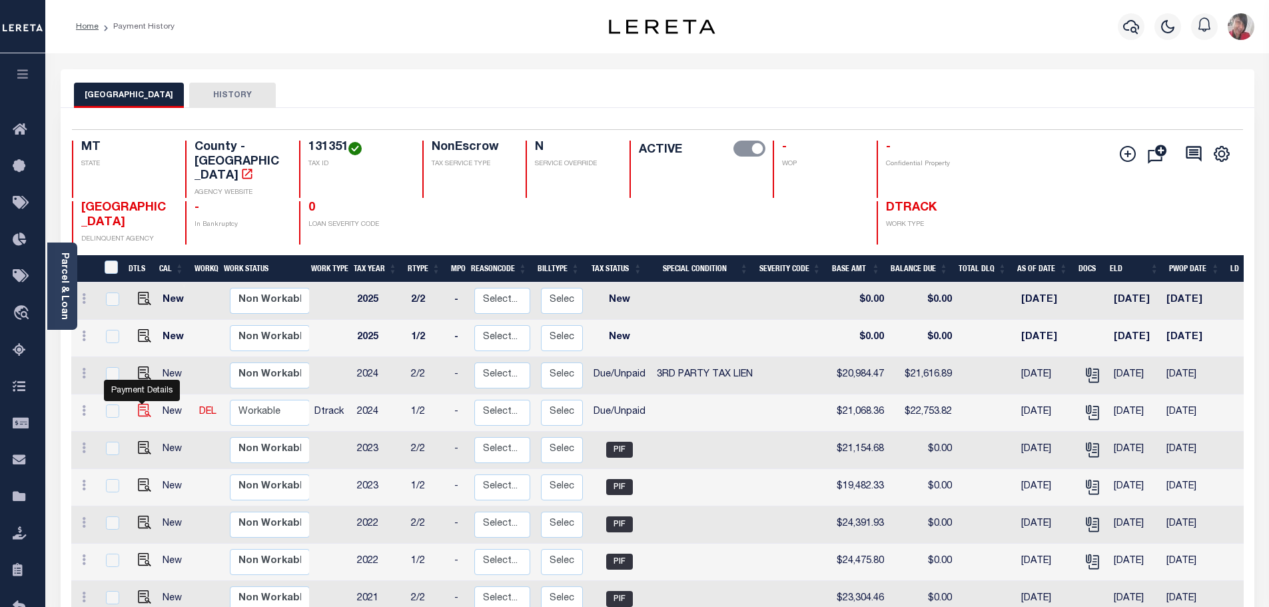
click at [139, 404] on img "" at bounding box center [144, 410] width 13 height 13
checkbox input "true"
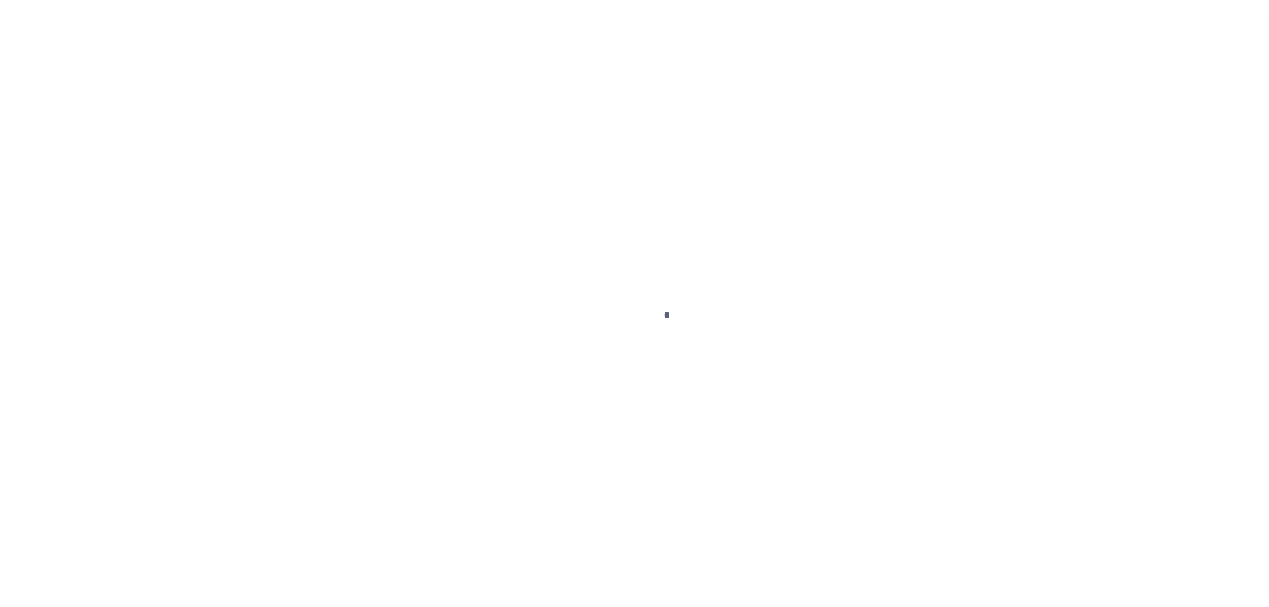
select select "DUE"
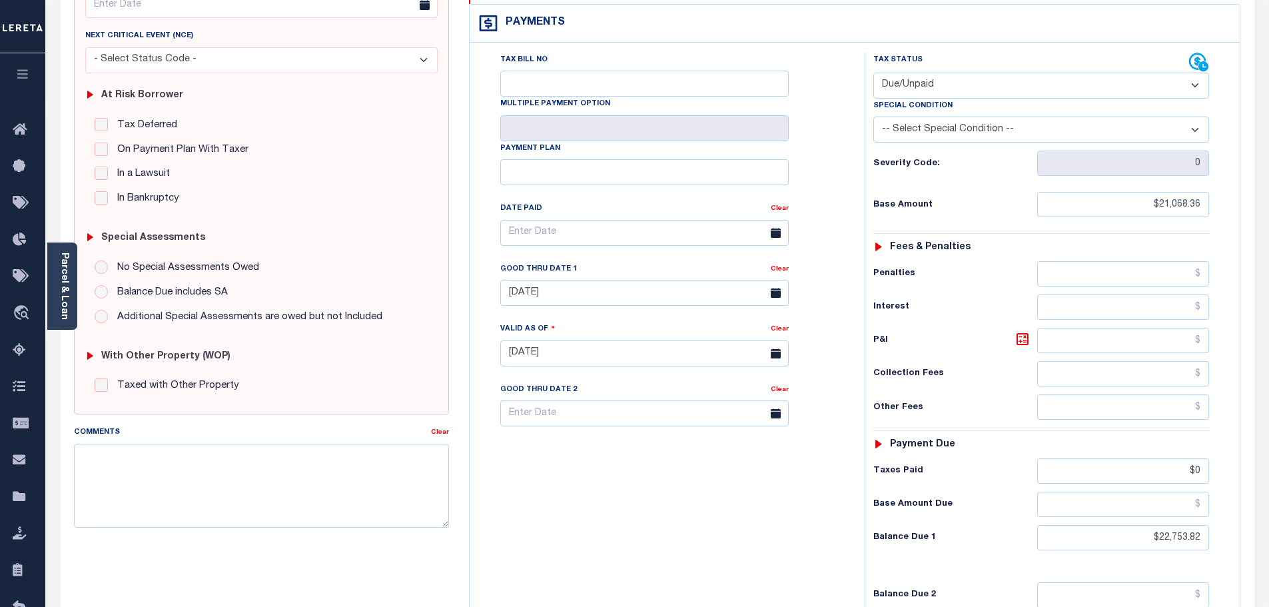
scroll to position [200, 0]
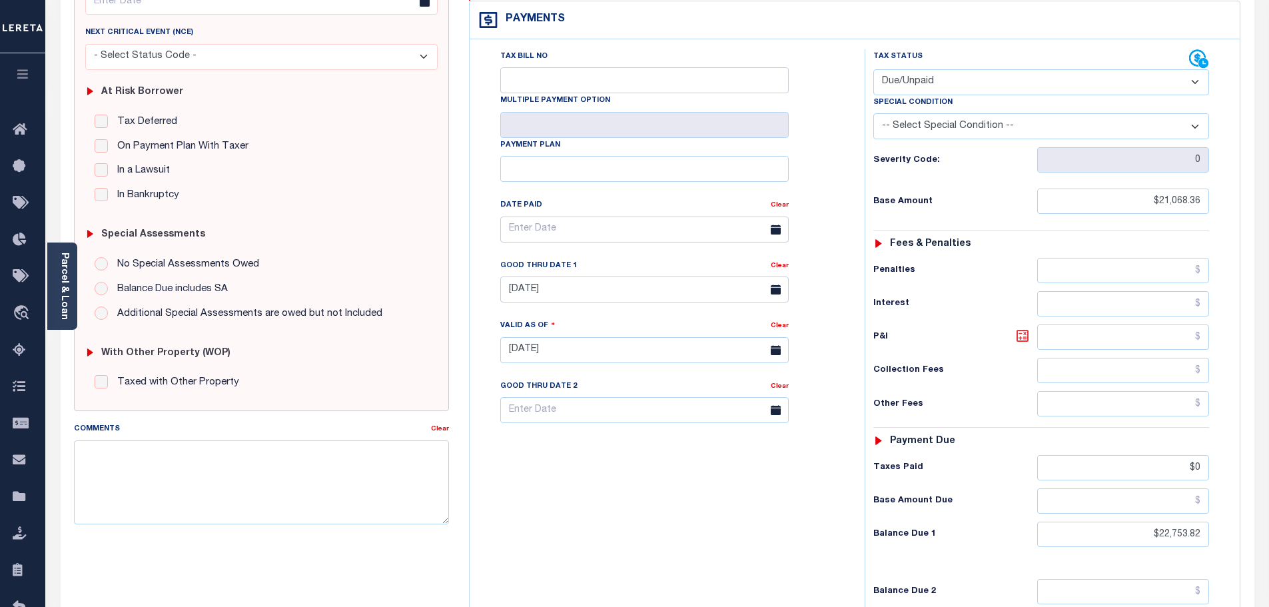
click at [1022, 328] on icon at bounding box center [1022, 336] width 16 height 16
type input "$1,685.46"
type input "[DATE]"
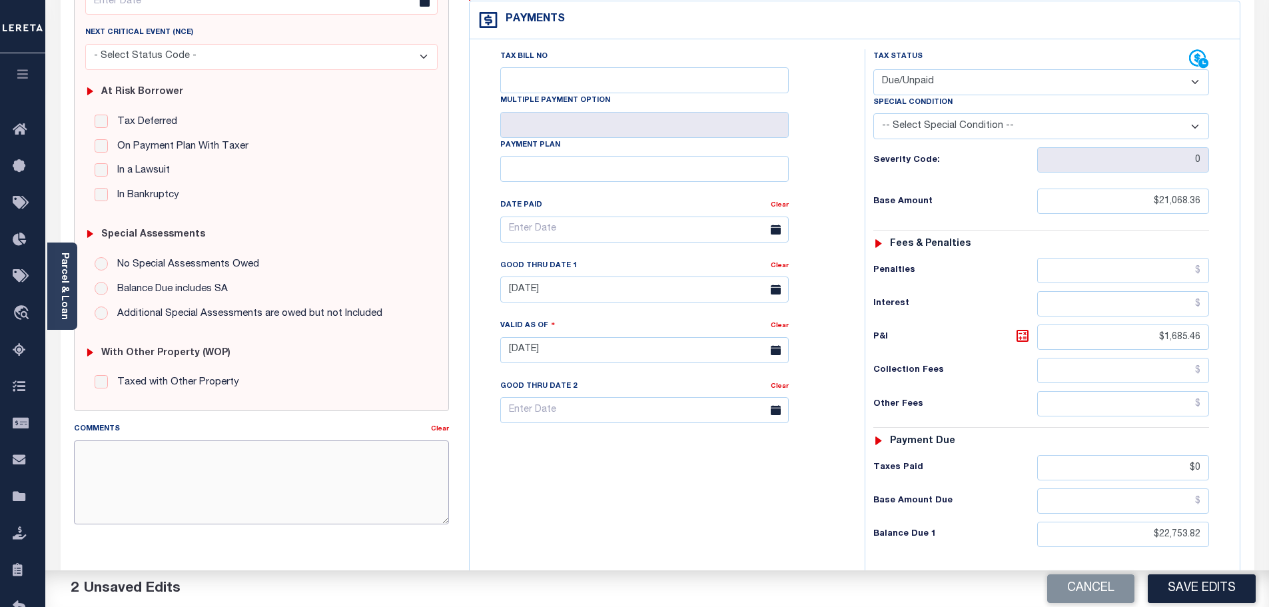
click at [143, 458] on textarea "Comments" at bounding box center [262, 482] width 376 height 84
paste textarea "[DATE]- Property is in Assignment status for delinquent taxes. Contact Missoula…"
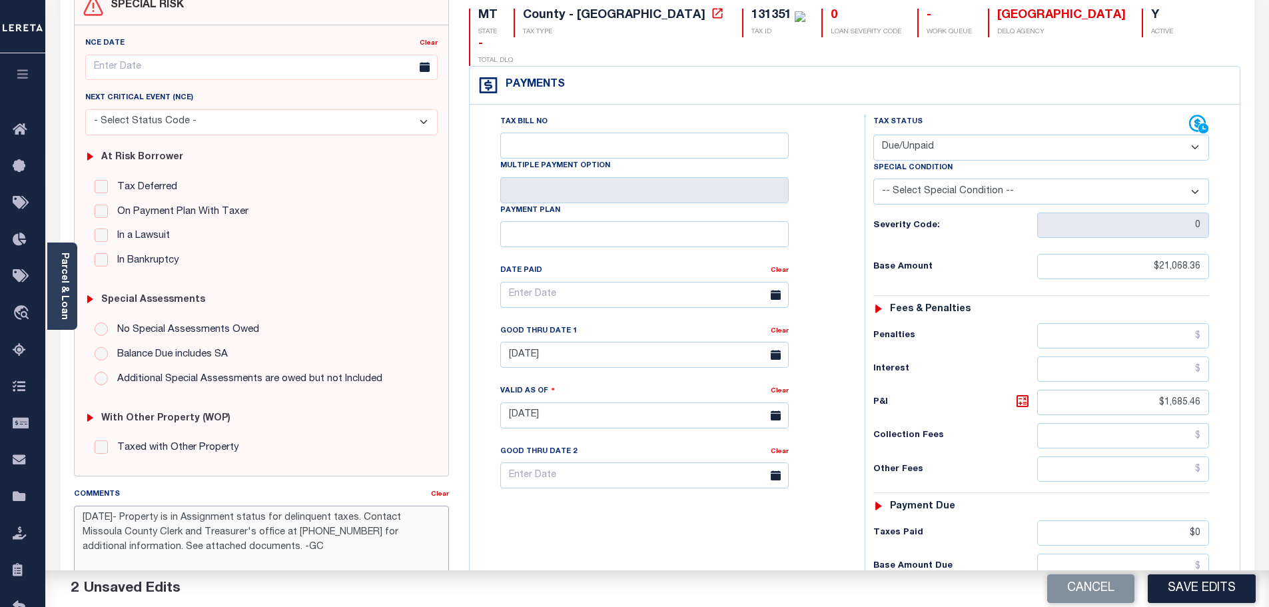
scroll to position [133, 0]
type textarea "[DATE]- Property is in Assignment status for delinquent taxes. Contact Missoula…"
click at [785, 329] on link "Clear" at bounding box center [780, 332] width 18 height 7
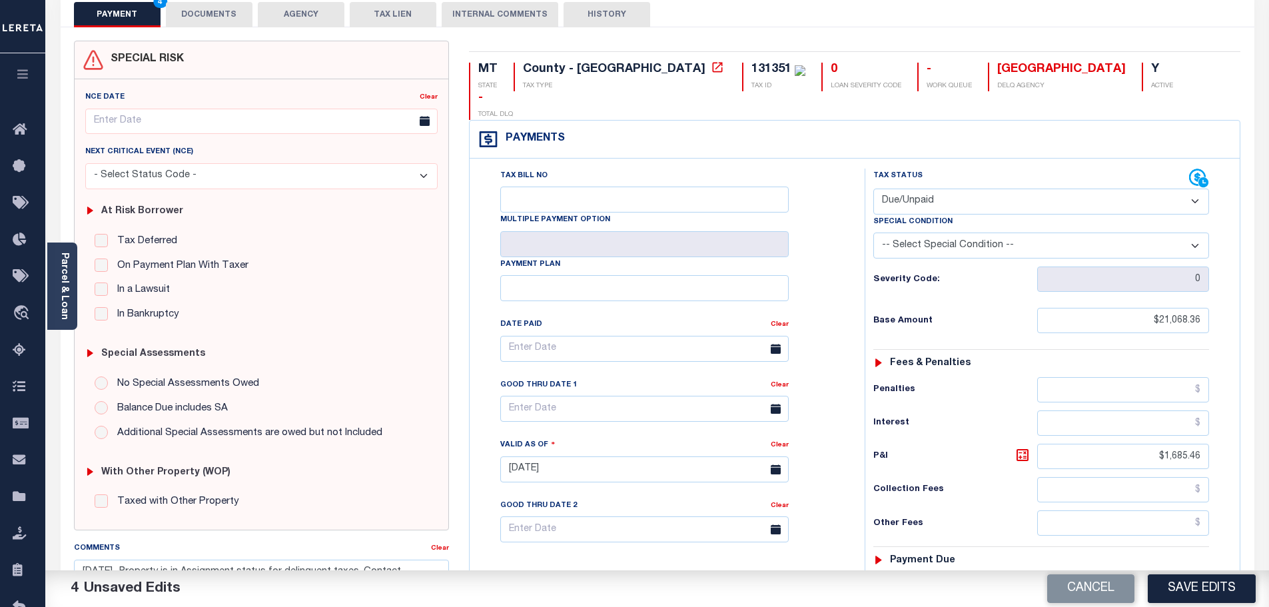
scroll to position [67, 0]
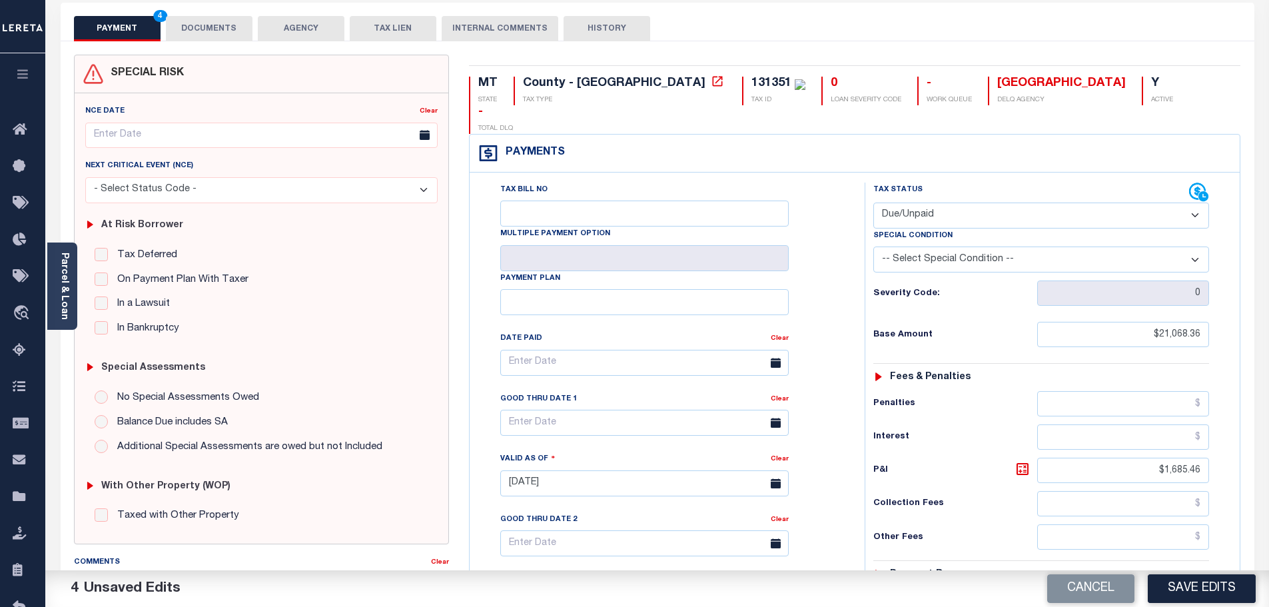
click at [1190, 246] on select "-- Select Special Condition -- 3RD PARTY TAX LIEN AGENCY TAX LIEN (A.K.A Inside…" at bounding box center [1041, 259] width 336 height 26
select select "20"
click at [873, 246] on select "-- Select Special Condition -- 3RD PARTY TAX LIEN AGENCY TAX LIEN (A.K.A Inside…" at bounding box center [1041, 259] width 336 height 26
click at [1021, 465] on icon at bounding box center [1022, 469] width 8 height 8
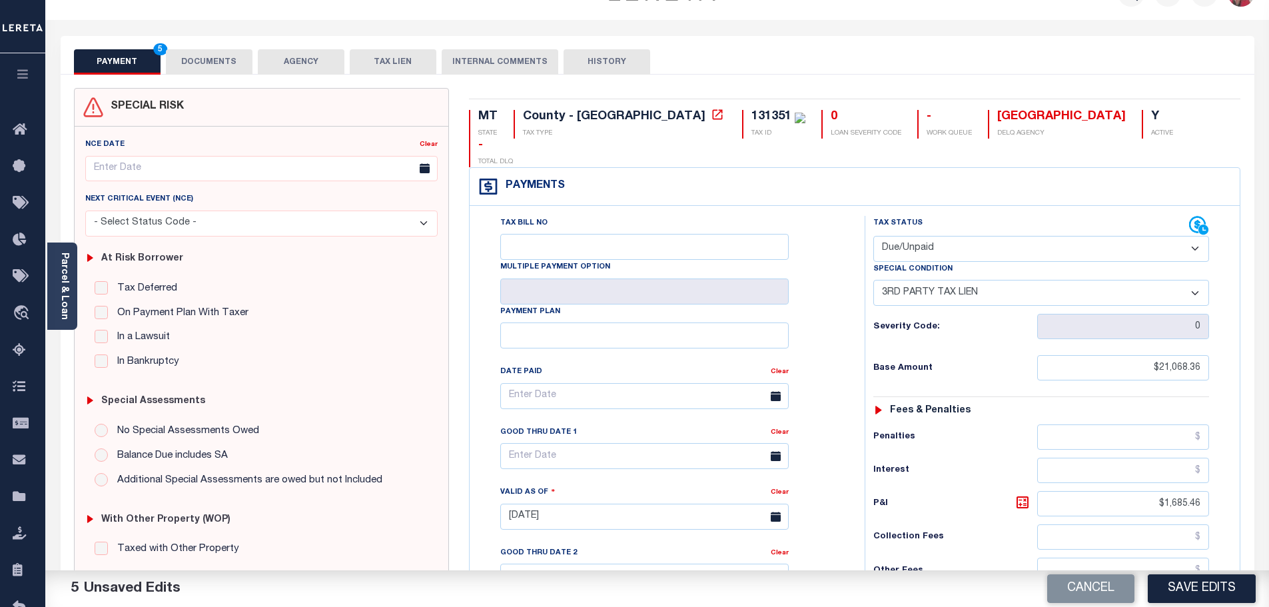
scroll to position [0, 0]
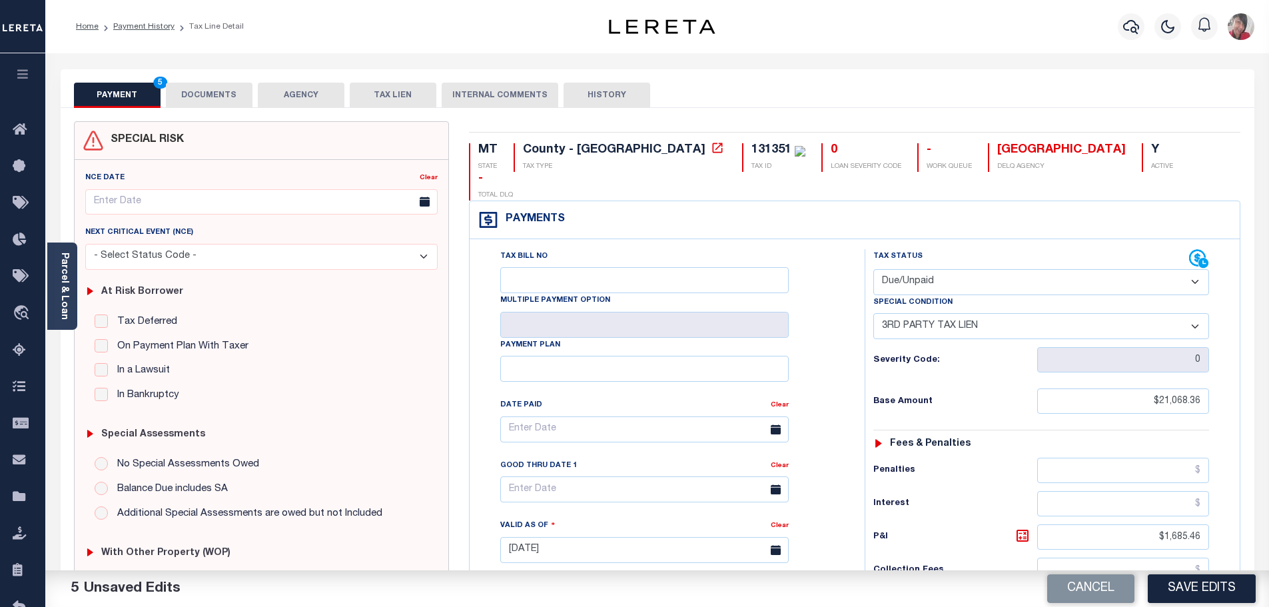
click at [209, 92] on button "DOCUMENTS" at bounding box center [209, 95] width 87 height 25
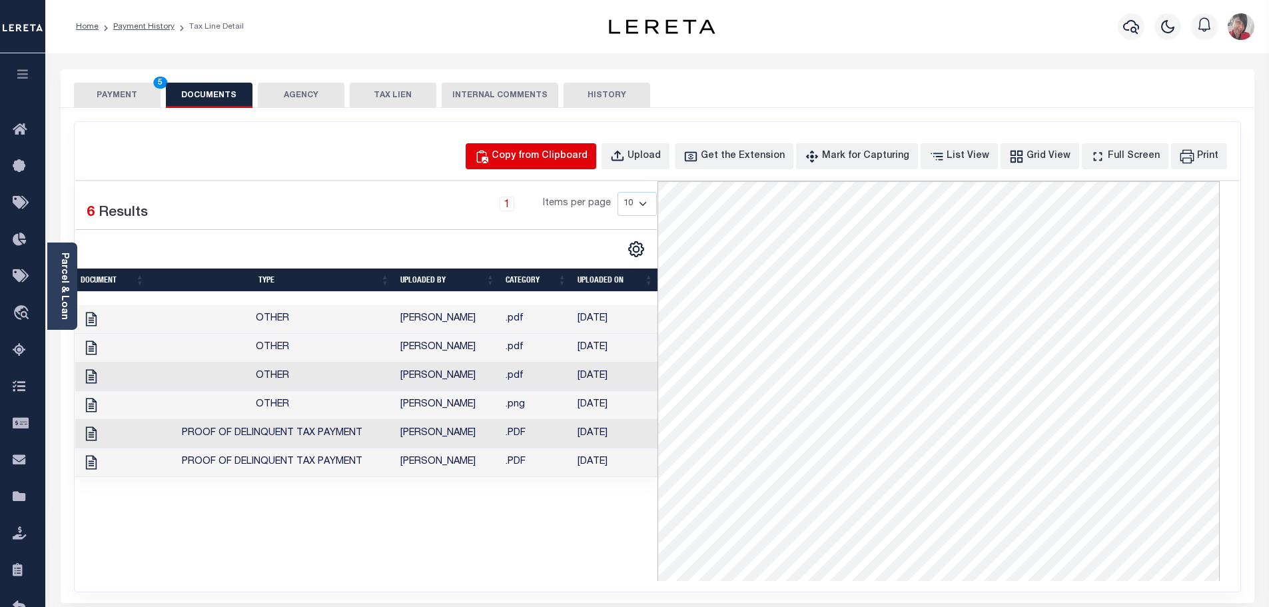
click at [566, 163] on div "Copy from Clipboard" at bounding box center [540, 156] width 96 height 15
select select "POP"
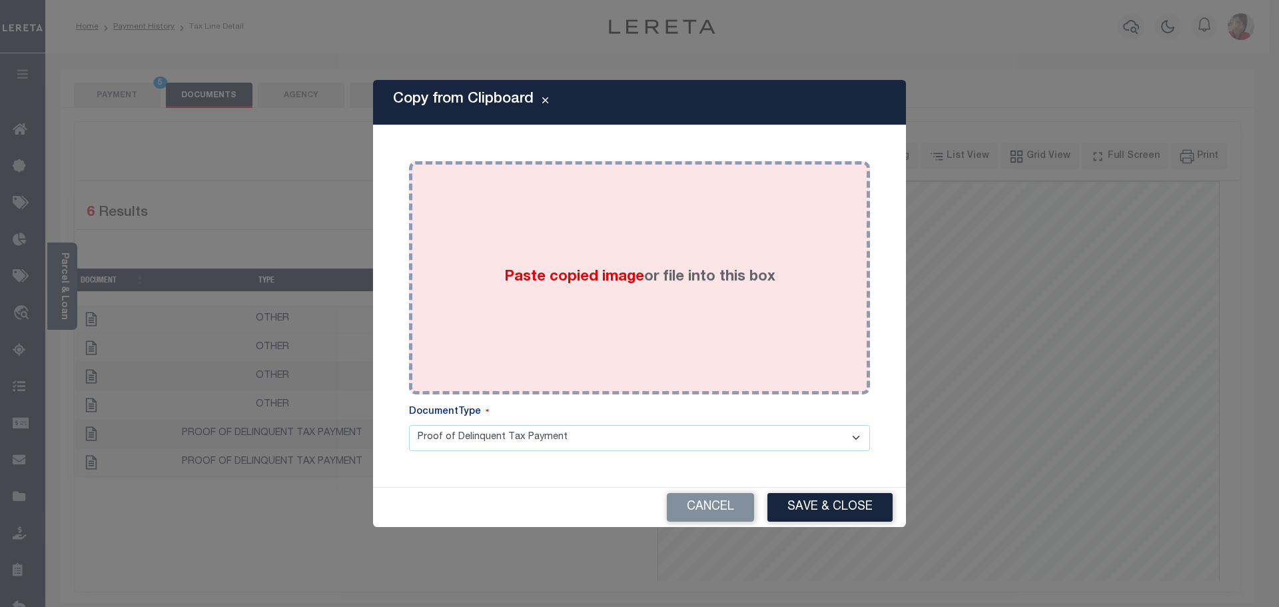
click at [777, 268] on div "Paste copied image or file into this box" at bounding box center [639, 277] width 441 height 213
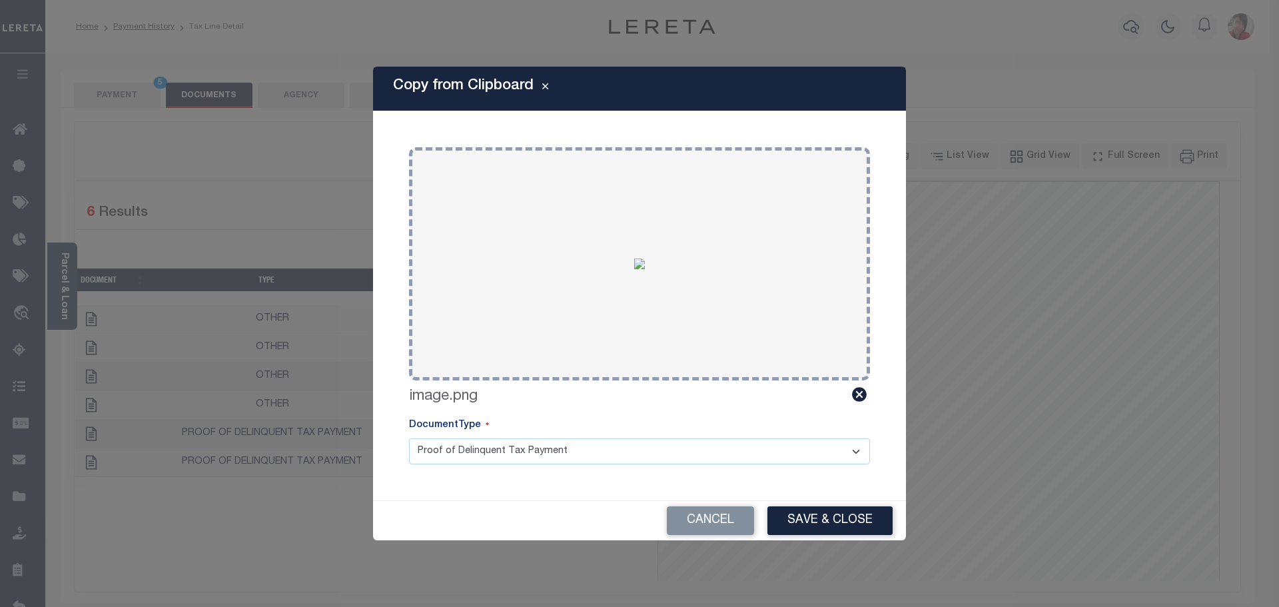
click at [852, 505] on div "Cancel Save & Close" at bounding box center [639, 520] width 533 height 39
click at [845, 514] on button "Save & Close" at bounding box center [829, 520] width 125 height 29
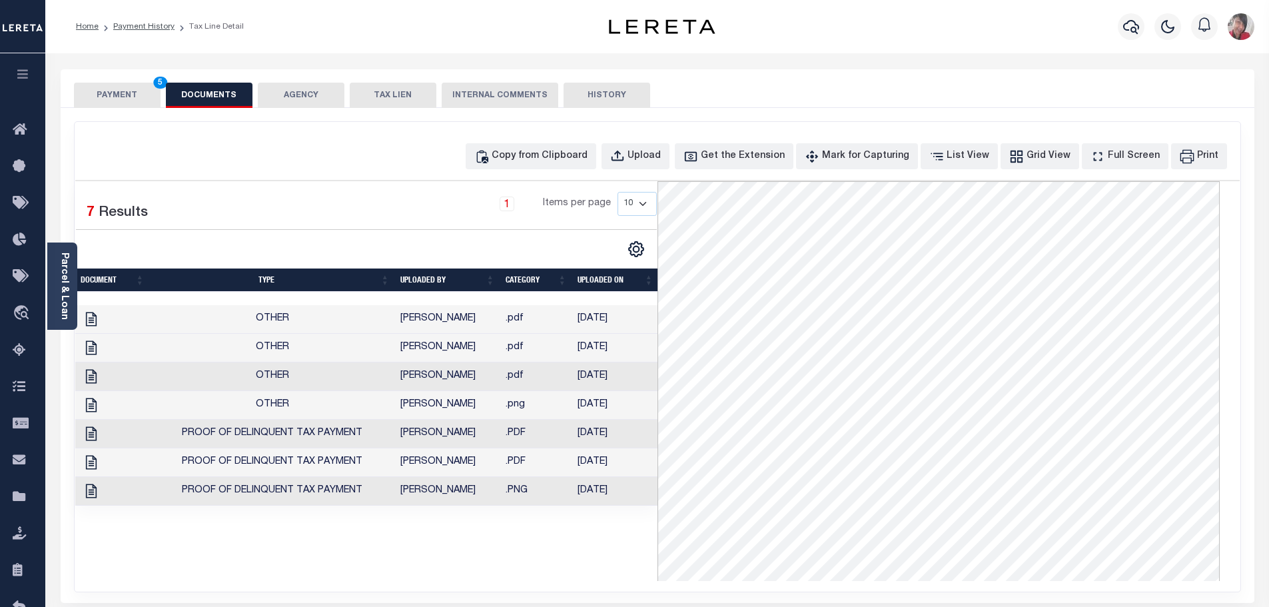
click at [126, 89] on button "PAYMENT 5" at bounding box center [117, 95] width 87 height 25
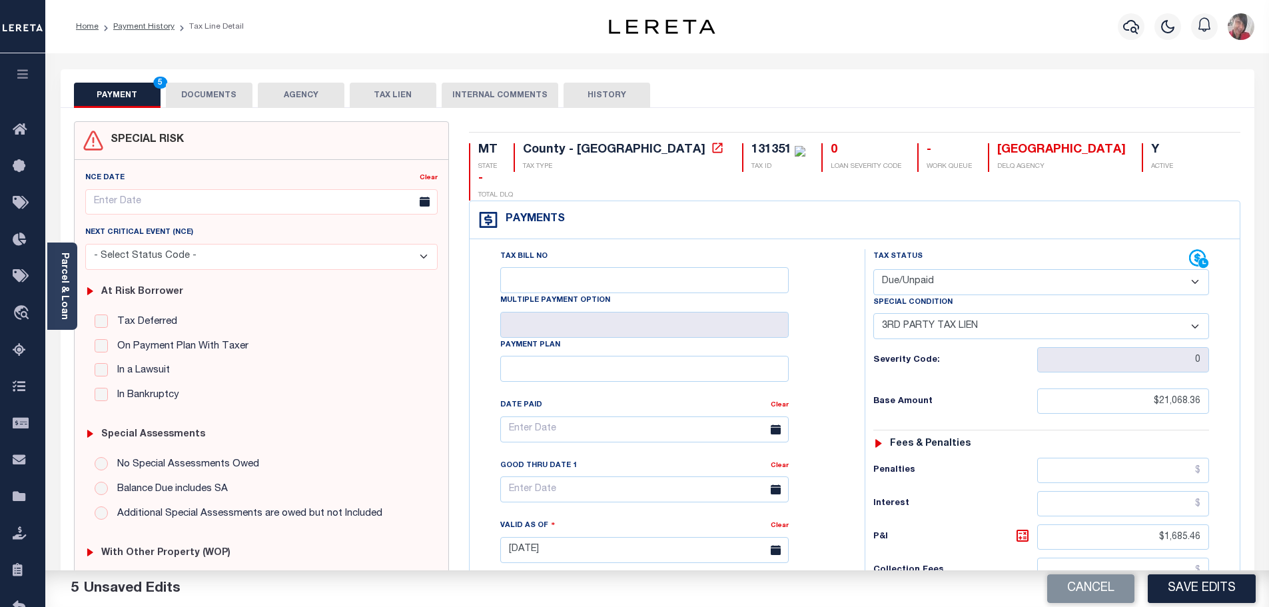
click at [214, 93] on button "DOCUMENTS" at bounding box center [209, 95] width 87 height 25
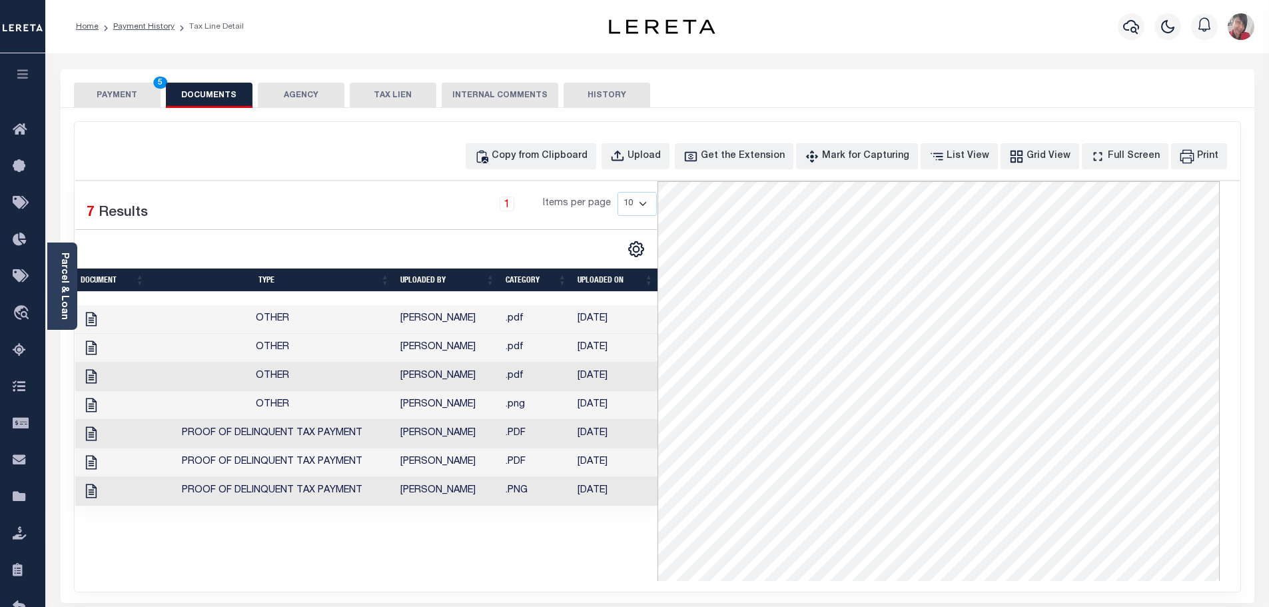
click at [119, 97] on button "PAYMENT 5" at bounding box center [117, 95] width 87 height 25
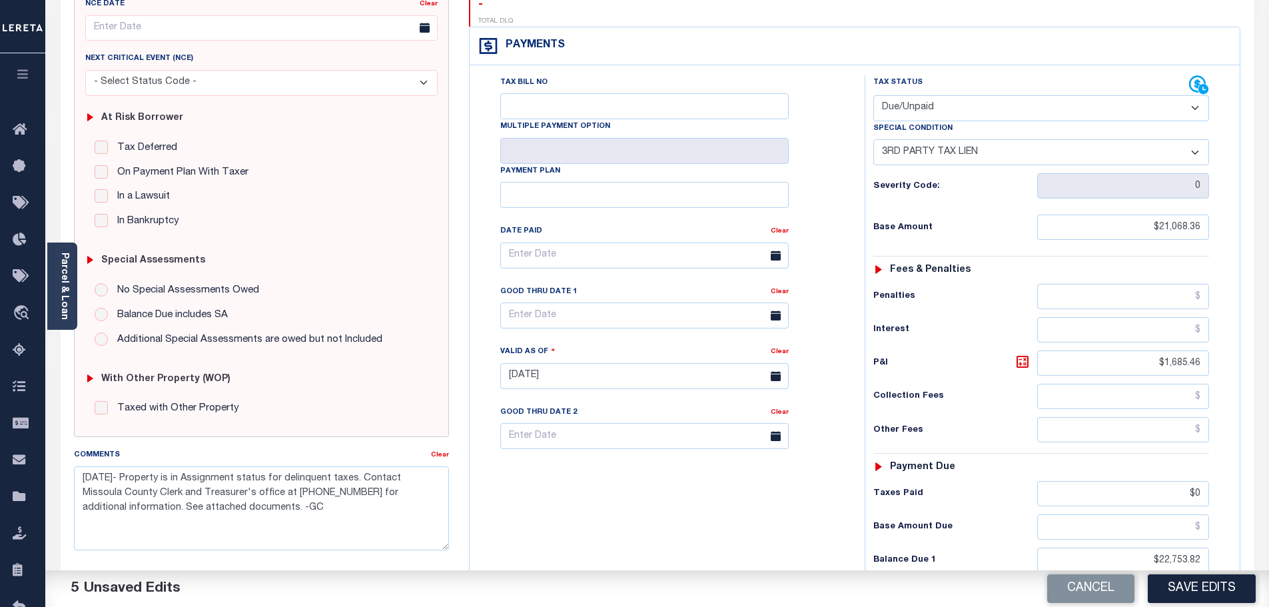
scroll to position [333, 0]
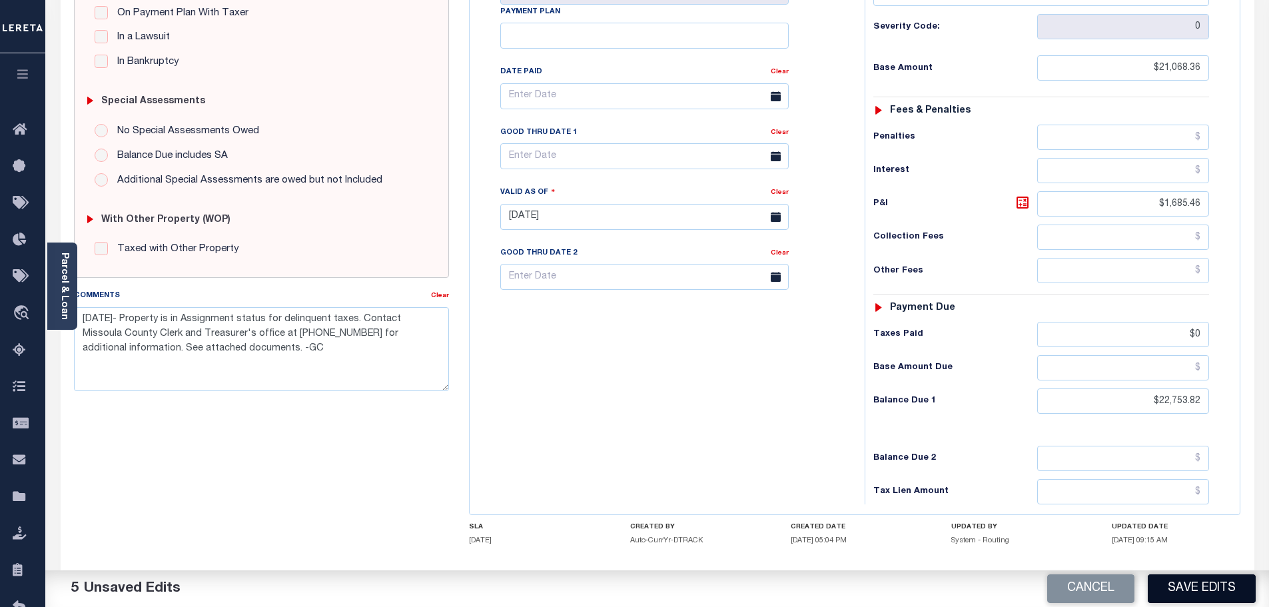
click at [1210, 590] on button "Save Edits" at bounding box center [1202, 588] width 108 height 29
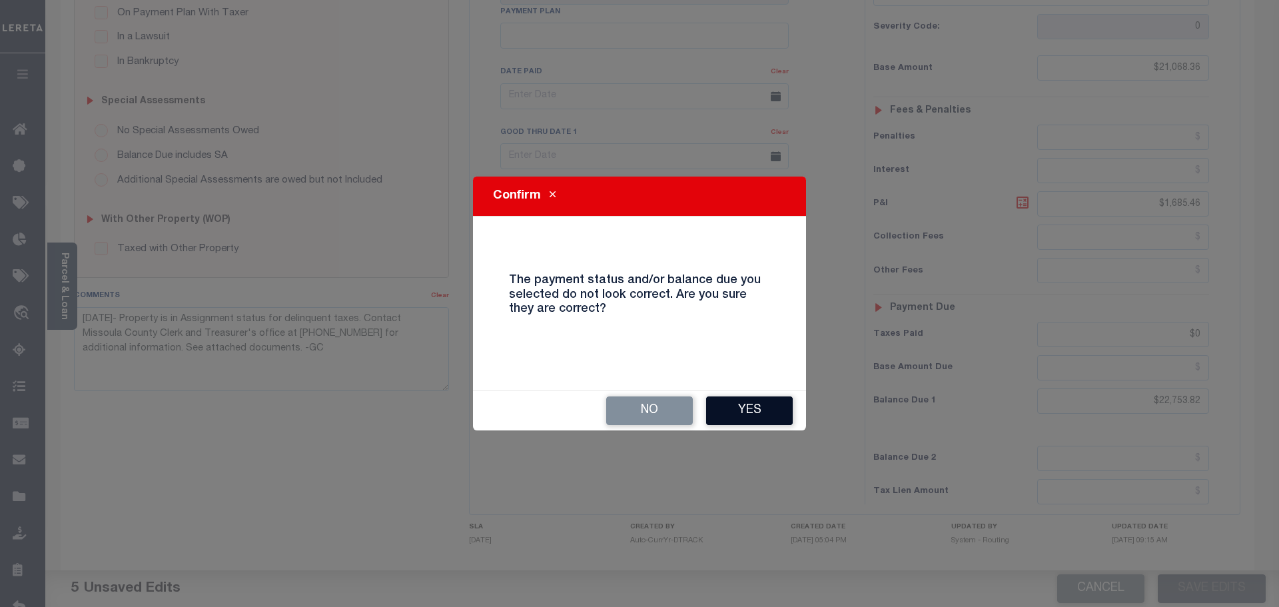
click at [765, 399] on button "Yes" at bounding box center [749, 410] width 87 height 29
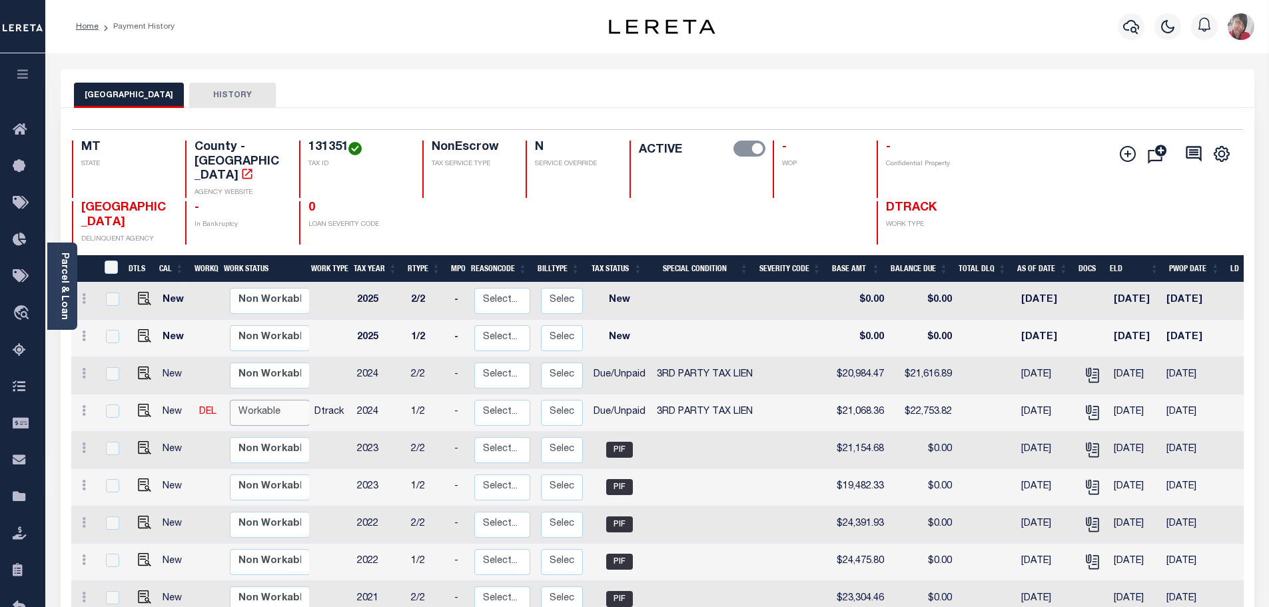
click at [246, 400] on select "Non Workable Workable" at bounding box center [270, 413] width 80 height 26
checkbox input "true"
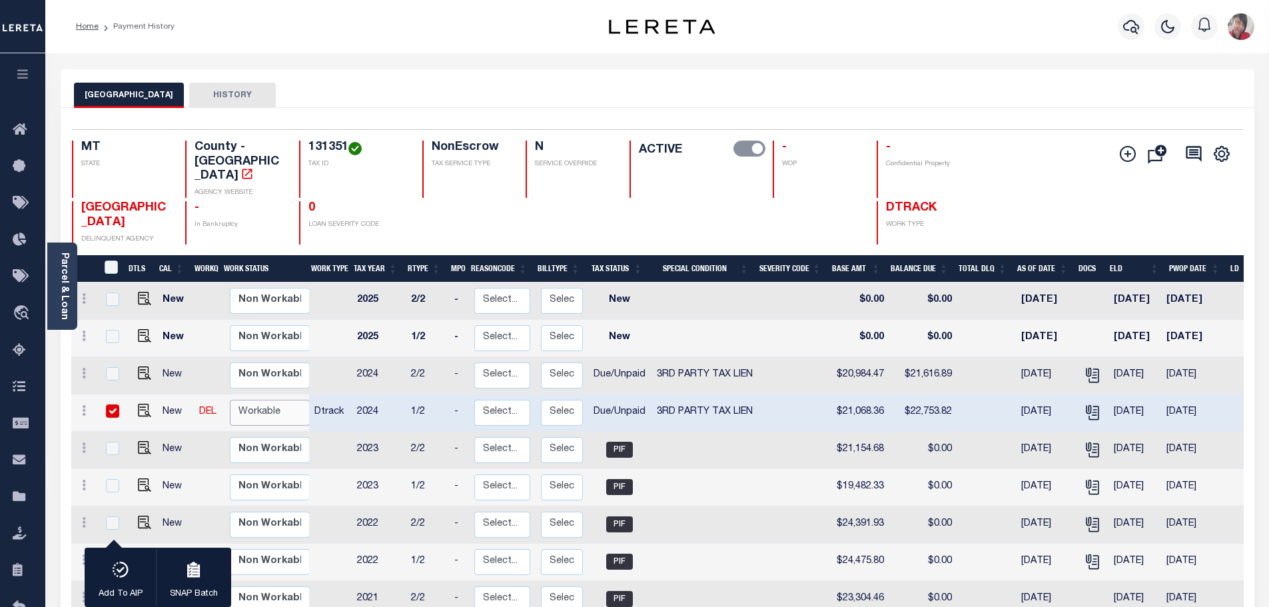
select select "true"
click at [230, 400] on select "Non Workable Workable" at bounding box center [270, 413] width 80 height 26
checkbox input "false"
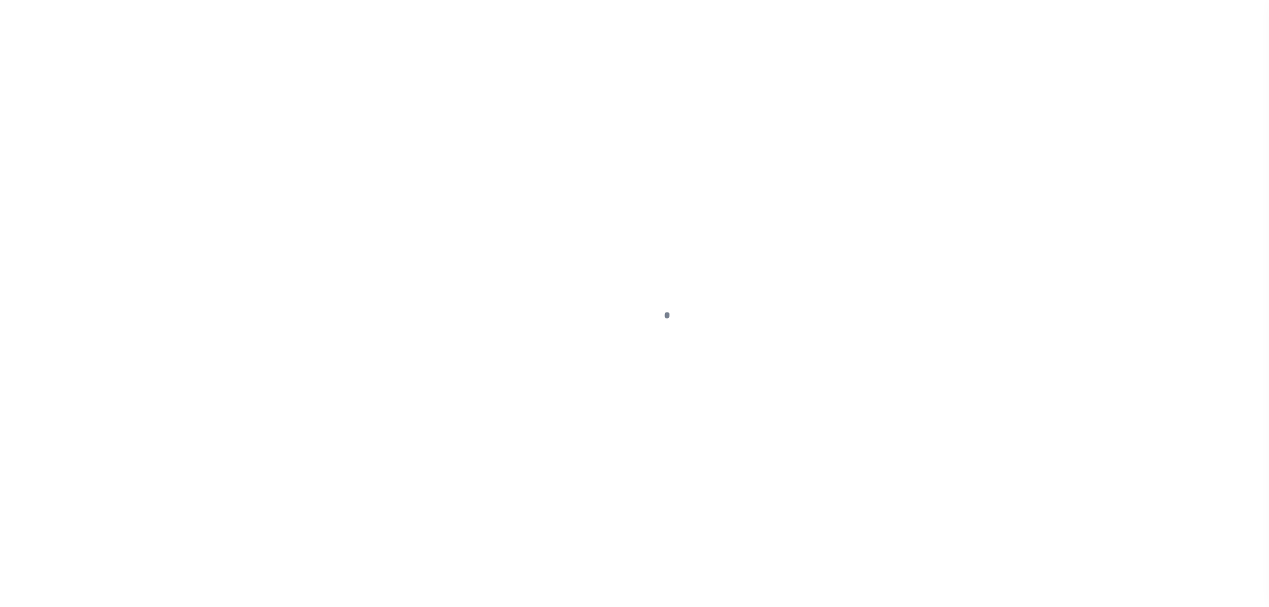
select select "DUE"
select select "20"
select select "DUE"
select select "20"
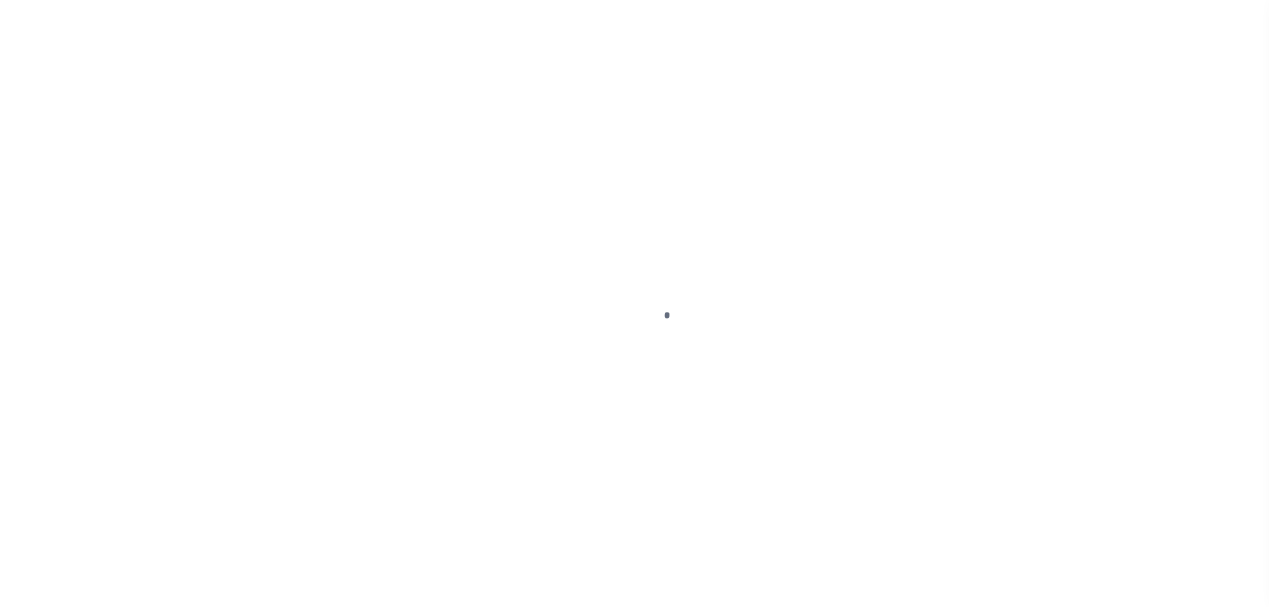
scroll to position [157, 0]
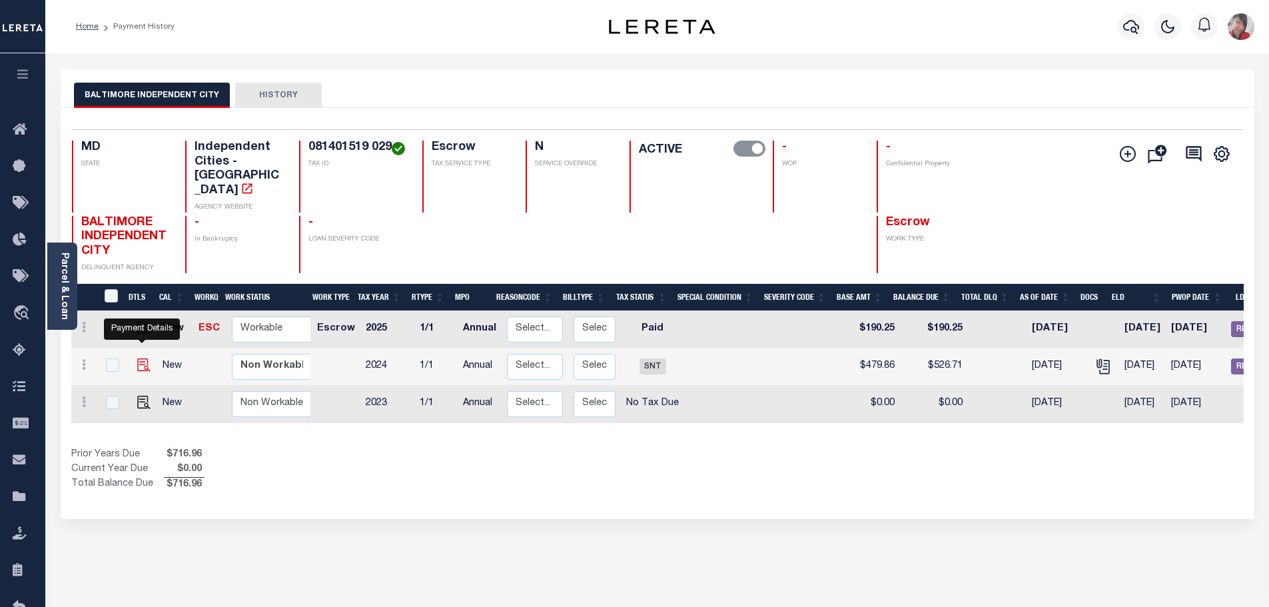
click at [145, 358] on img "" at bounding box center [143, 364] width 13 height 13
checkbox input "true"
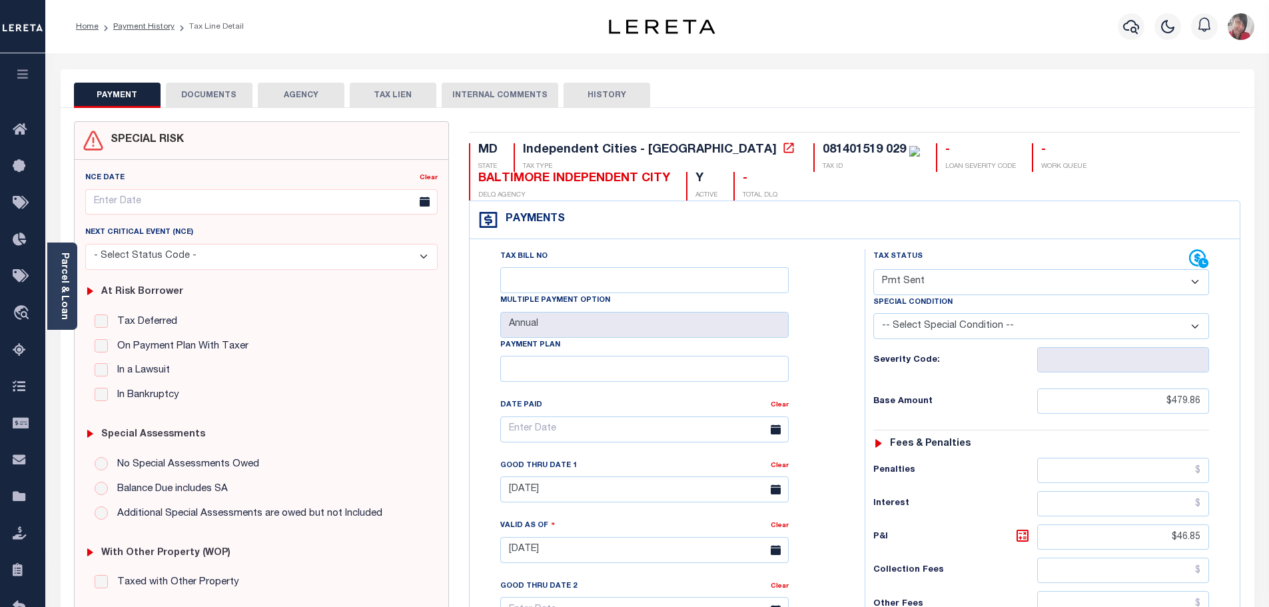
click at [1197, 280] on select "- Select Status Code - Open Due/Unpaid Paid Incomplete No Tax Due Internal Refu…" at bounding box center [1041, 282] width 336 height 26
select select "PYD"
click at [873, 270] on select "- Select Status Code - Open Due/Unpaid Paid Incomplete No Tax Due Internal Refu…" at bounding box center [1041, 282] width 336 height 26
type input "[DATE]"
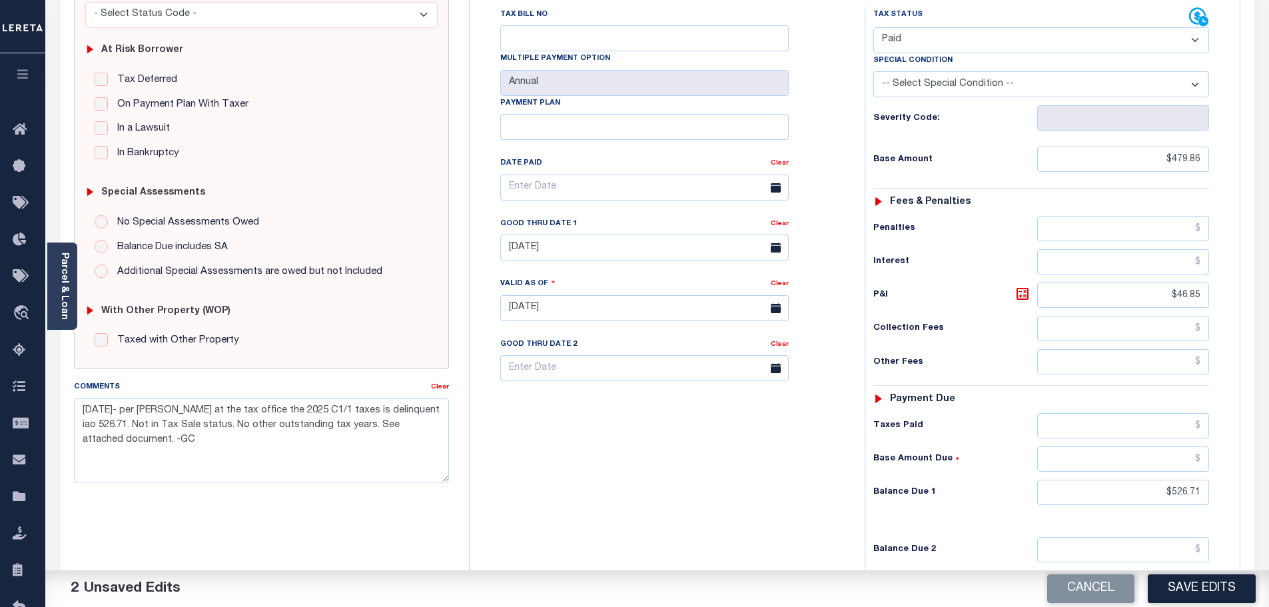
scroll to position [266, 0]
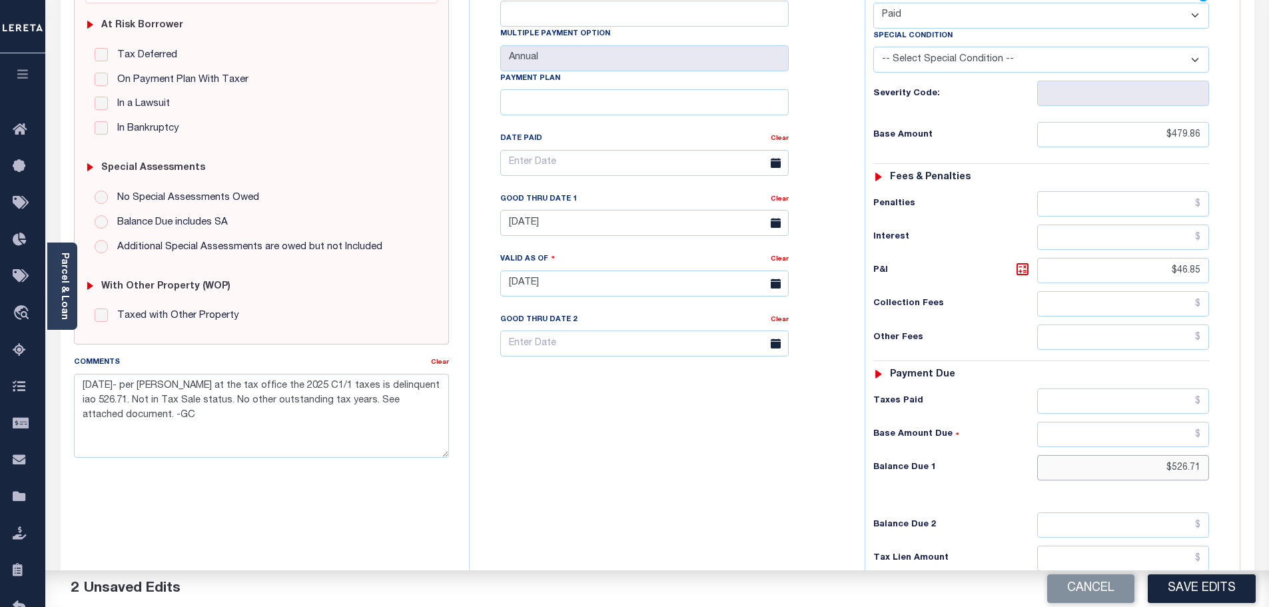
drag, startPoint x: 1147, startPoint y: 462, endPoint x: 1222, endPoint y: 466, distance: 74.7
click at [1222, 466] on div "Tax Status Status - Select Status Code -" at bounding box center [1046, 277] width 362 height 588
type input "$0.00"
click at [1138, 408] on input "text" at bounding box center [1123, 400] width 173 height 25
paste input "$526.71"
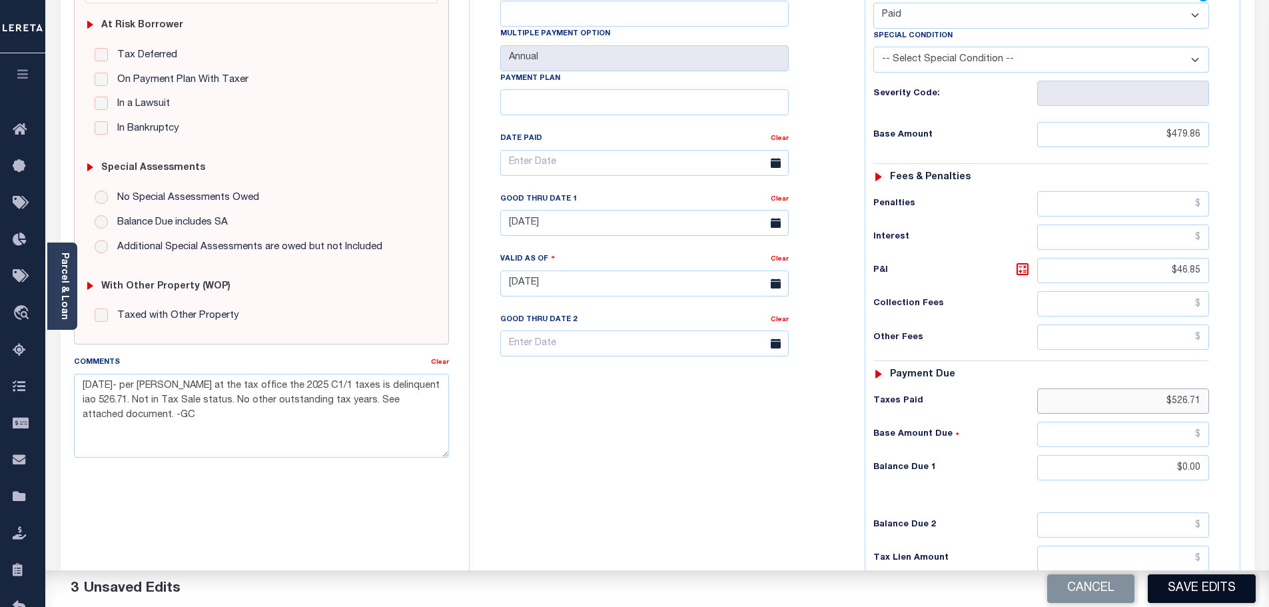
type input "$526.71"
click at [1199, 583] on button "Save Edits" at bounding box center [1202, 588] width 108 height 29
checkbox input "false"
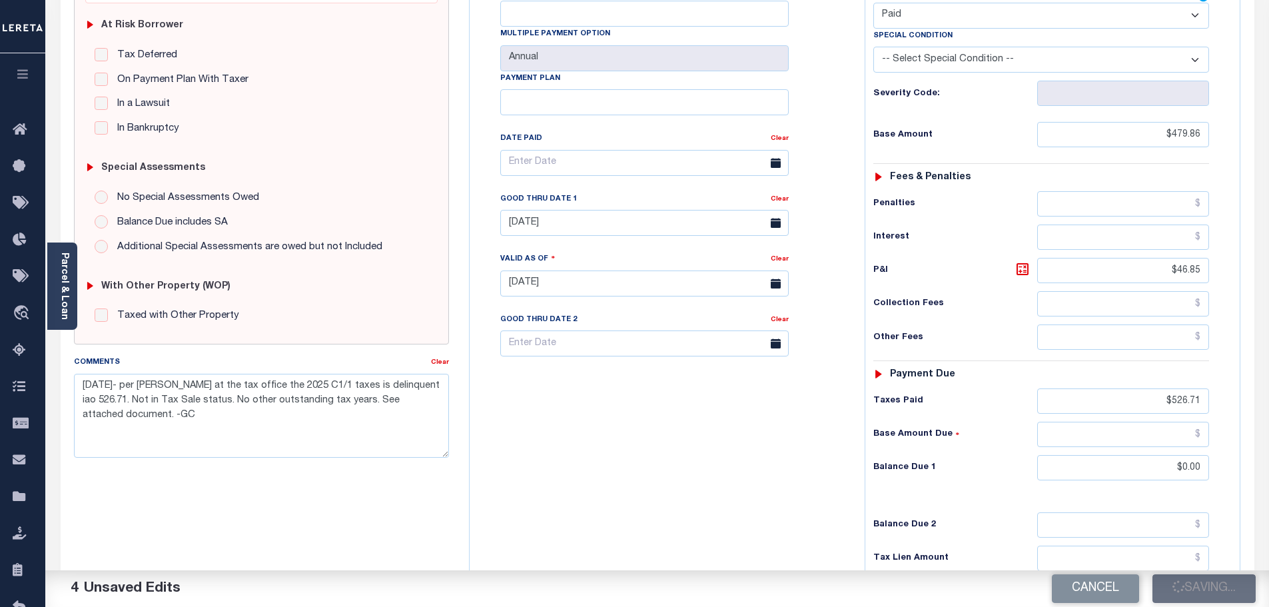
checkbox input "false"
type textarea "2/3/2025- per Tarjay at the tax office the 2025 C1/1 taxes is delinquent iao 52…"
type input "$479.86"
type input "$526.71"
type input "$0"
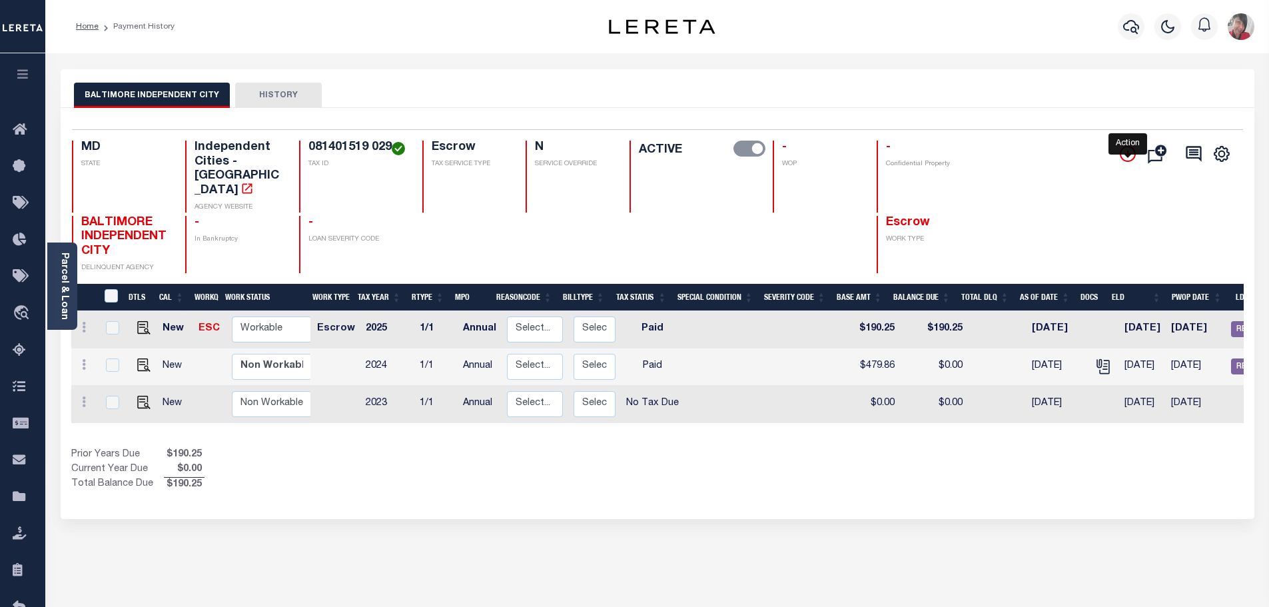
click at [1127, 151] on icon "" at bounding box center [1128, 154] width 16 height 16
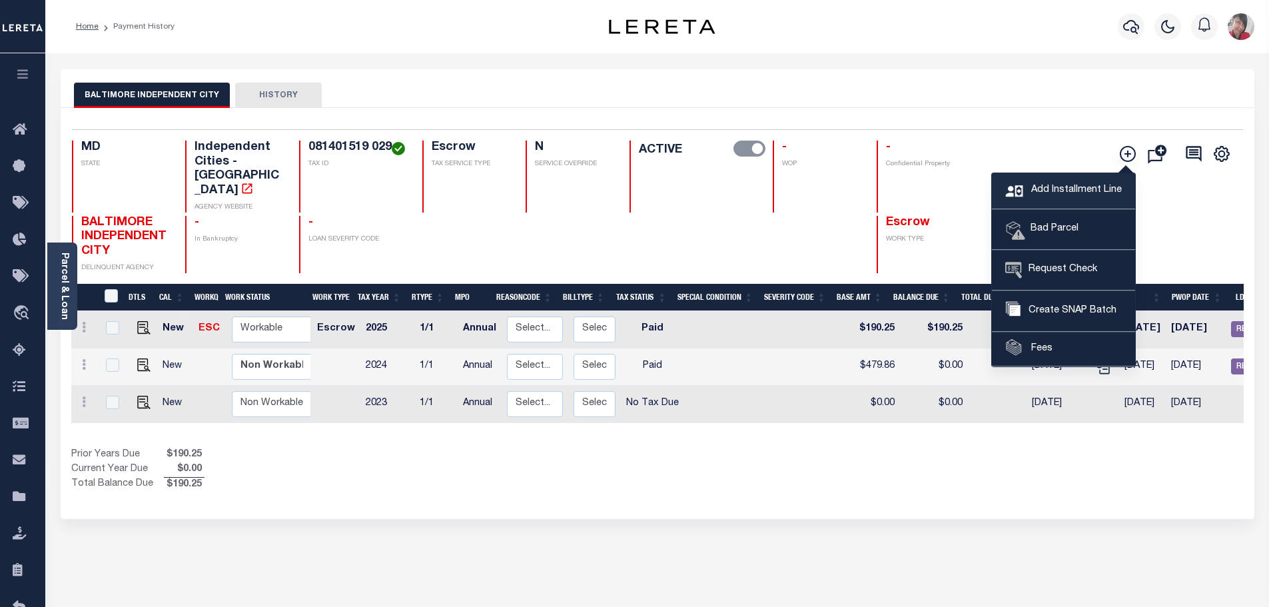
click at [1058, 186] on span "Add Installment Line" at bounding box center [1075, 190] width 94 height 15
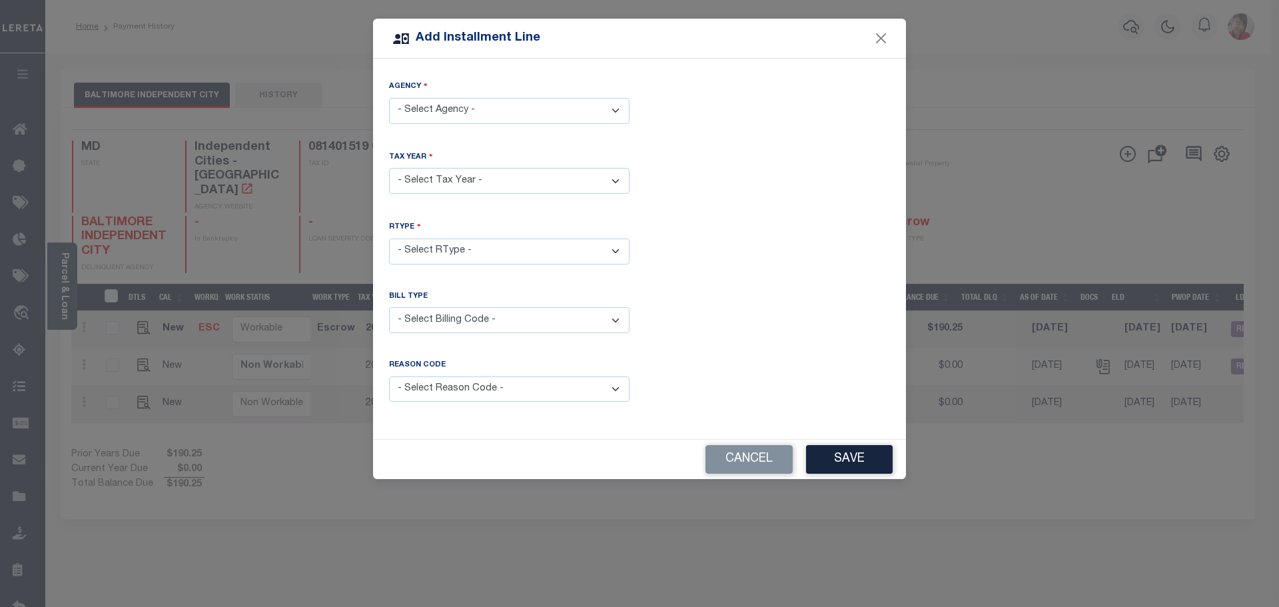
click at [618, 107] on select "- Select Agency - BALTIMORE INDEPENDENT CITY - Independent Cities" at bounding box center [509, 111] width 240 height 26
select select "2451000000"
click at [389, 98] on select "- Select Agency - BALTIMORE INDEPENDENT CITY - Independent Cities" at bounding box center [509, 111] width 240 height 26
click at [484, 177] on select "- Select Year - 2005 2006 2007 2008 2009 2010 2011 2012 2013 2014 2015 2016 201…" at bounding box center [509, 181] width 240 height 26
select select "2024"
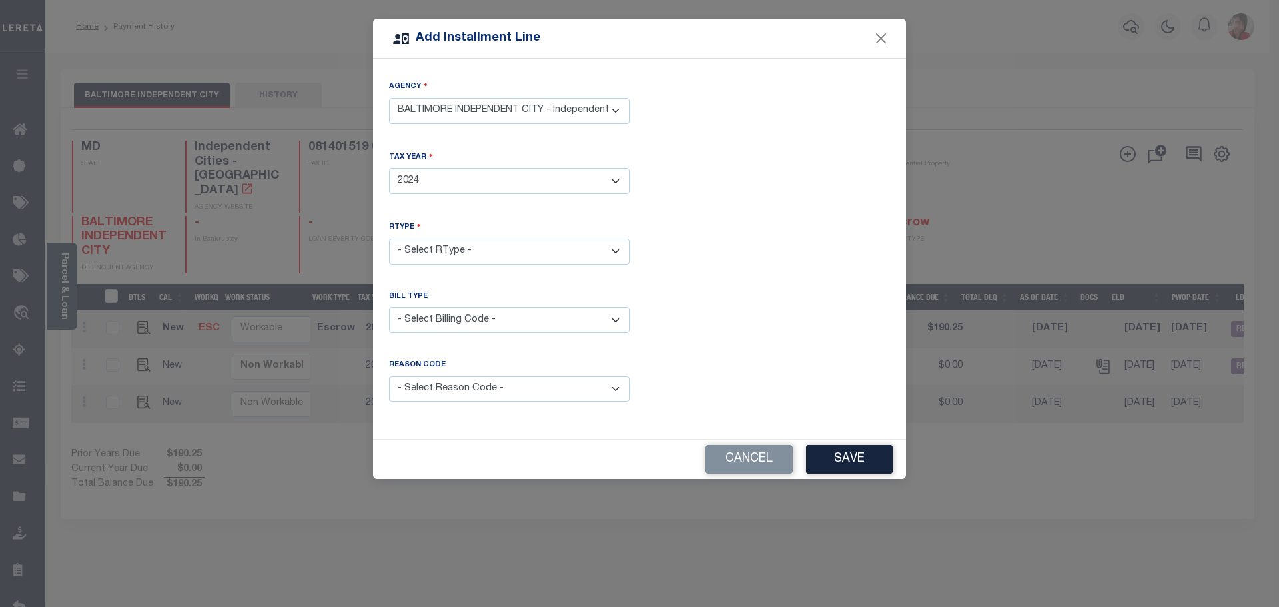
click at [389, 168] on select "- Select Year - 2005 2006 2007 2008 2009 2010 2011 2012 2013 2014 2015 2016 201…" at bounding box center [509, 181] width 240 height 26
click at [476, 248] on select "- Select RType - 1/1 1/2 2/2" at bounding box center [509, 251] width 240 height 26
select select "0"
click at [389, 238] on select "- Select RType - 1/1 1/2 2/2" at bounding box center [509, 251] width 240 height 26
click at [523, 319] on select "- Select Billing Code - Regular Delinquent Supplemental Corrected/Adjusted Bill…" at bounding box center [509, 320] width 240 height 26
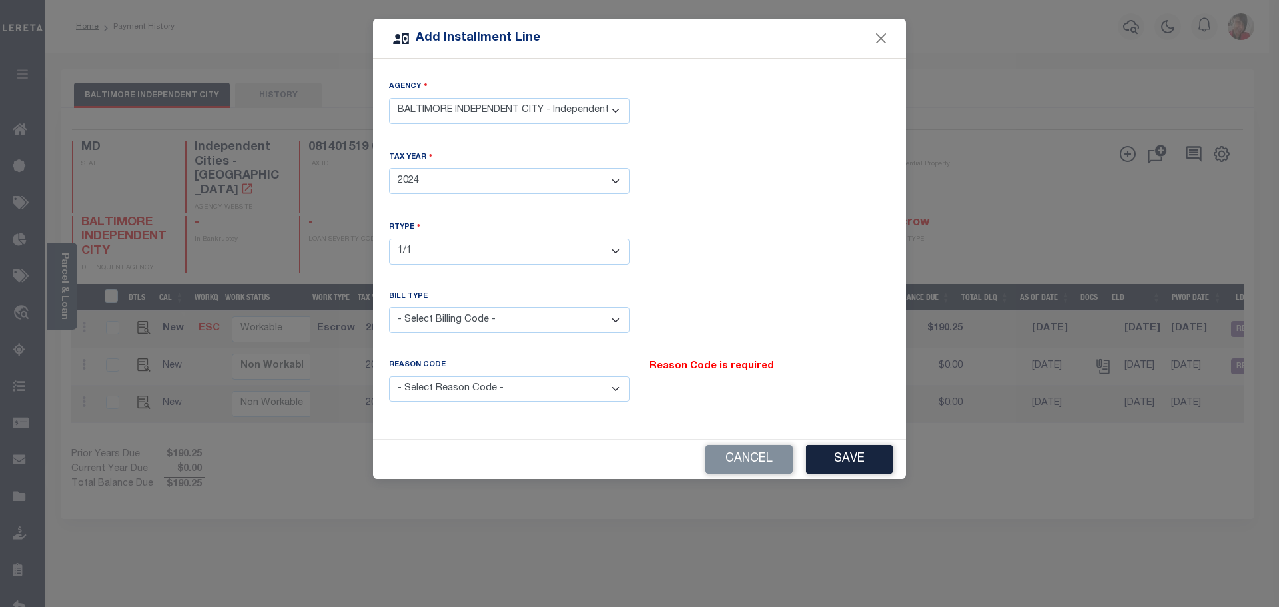
select select "2"
click at [389, 307] on select "- Select Billing Code - Regular Delinquent Supplemental Corrected/Adjusted Bill…" at bounding box center [509, 320] width 240 height 26
click at [470, 384] on select "- Select Reason Code - Payment Reversal Taxable Value Change Assessment Change …" at bounding box center [509, 389] width 240 height 26
select select "6"
click at [389, 376] on select "- Select Reason Code - Payment Reversal Taxable Value Change Assessment Change …" at bounding box center [509, 389] width 240 height 26
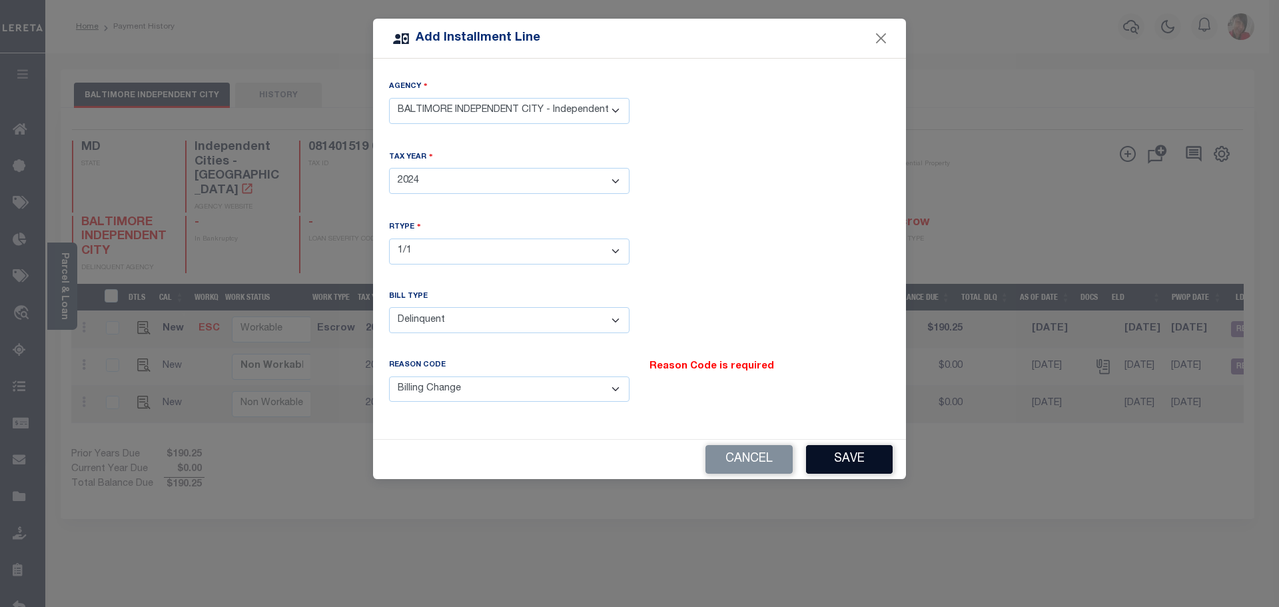
click at [856, 464] on button "Save" at bounding box center [849, 459] width 87 height 29
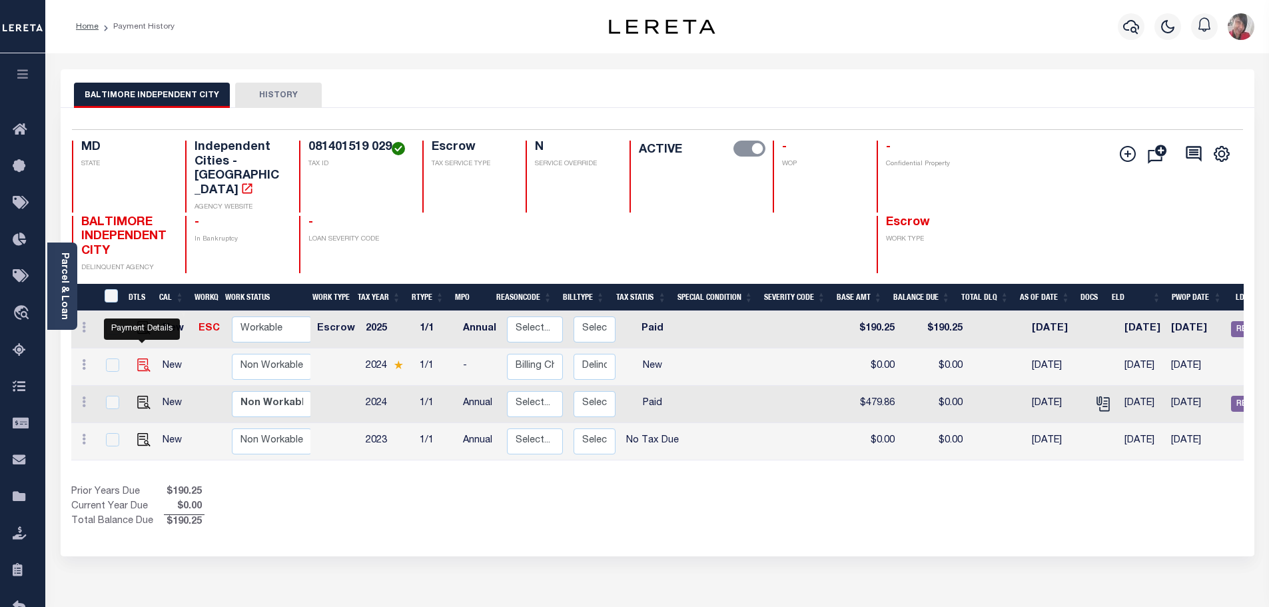
click at [140, 358] on img at bounding box center [143, 364] width 13 height 13
checkbox input "true"
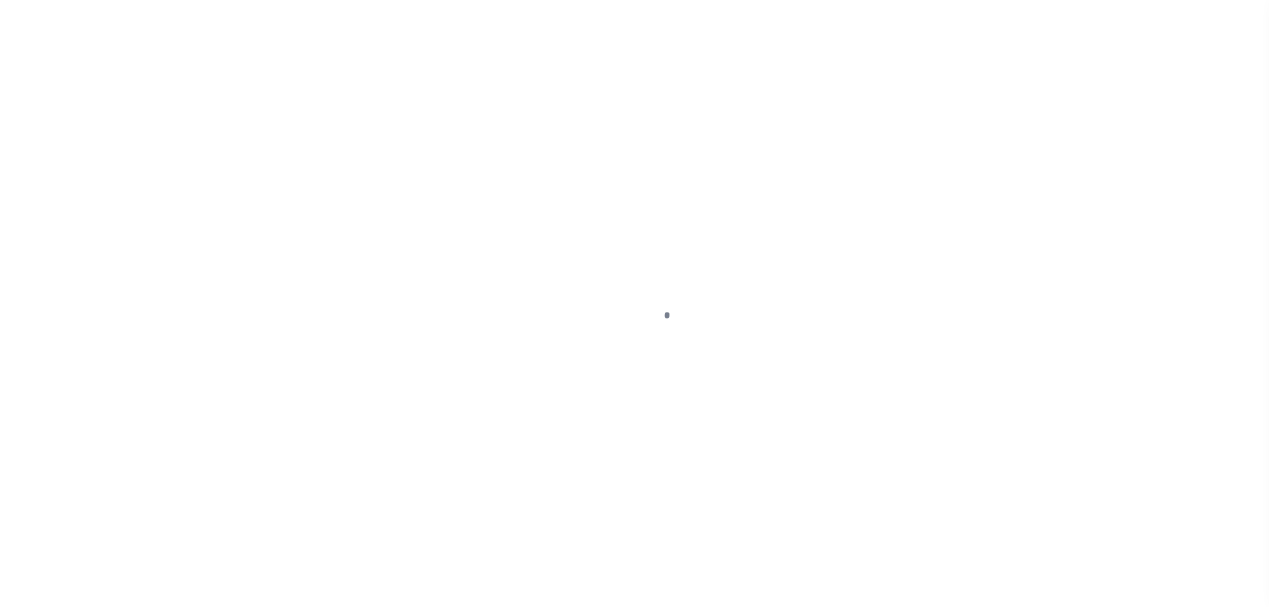
select select "NW2"
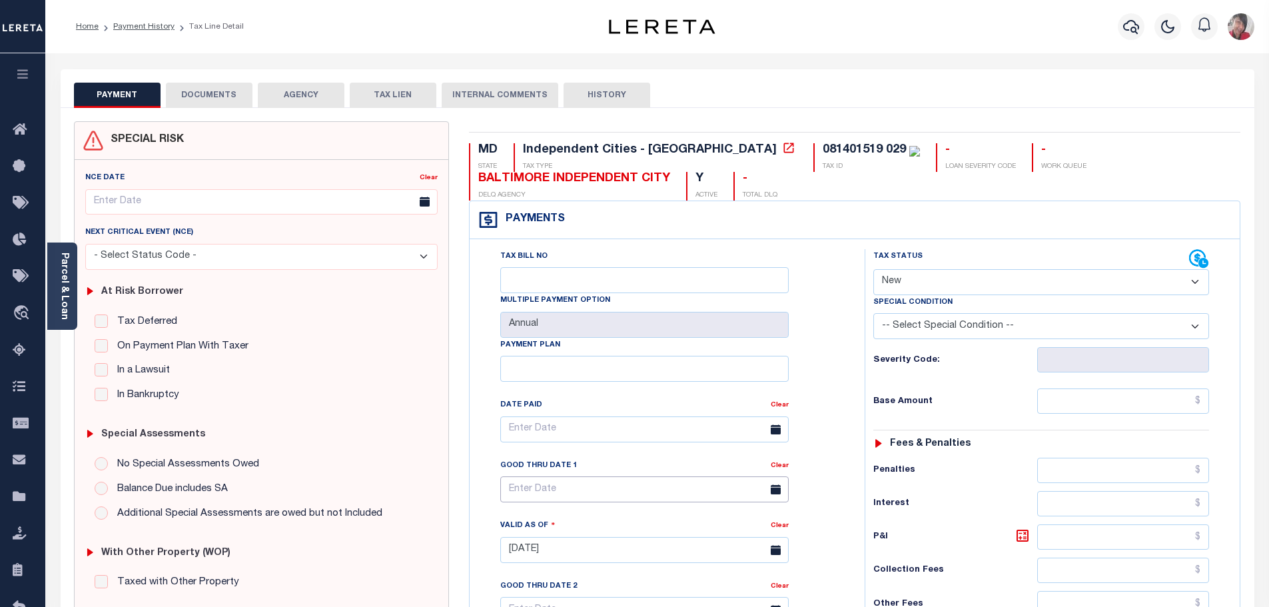
click at [689, 489] on input "text" at bounding box center [644, 489] width 288 height 26
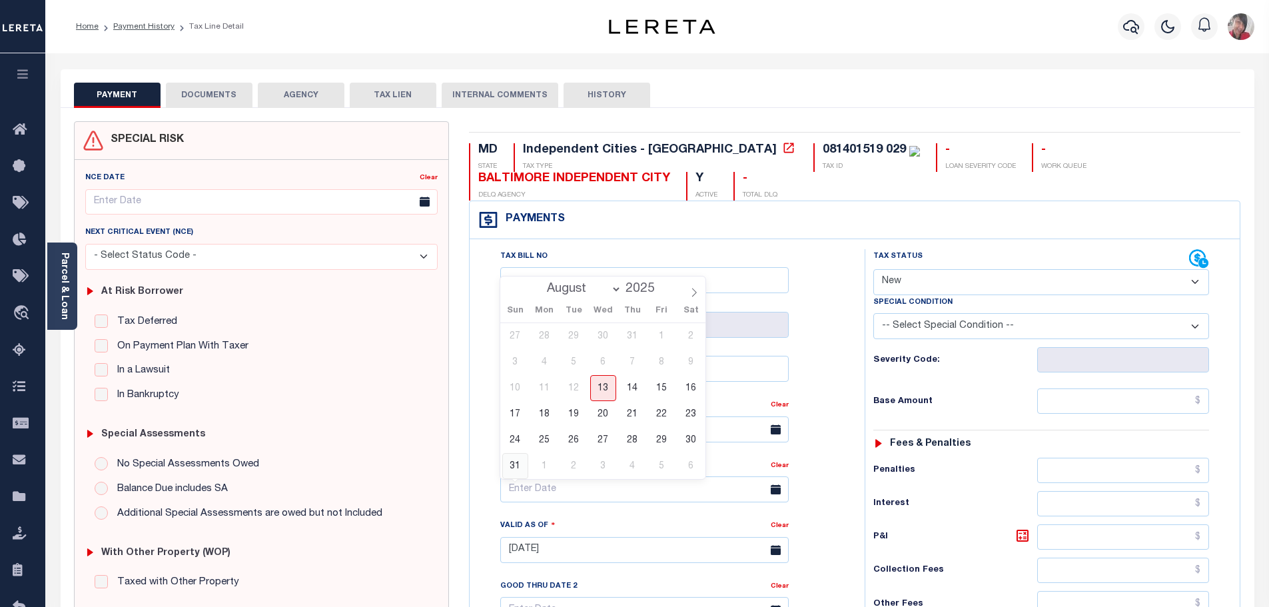
click at [518, 464] on span "31" at bounding box center [515, 466] width 26 height 26
type input "[DATE]"
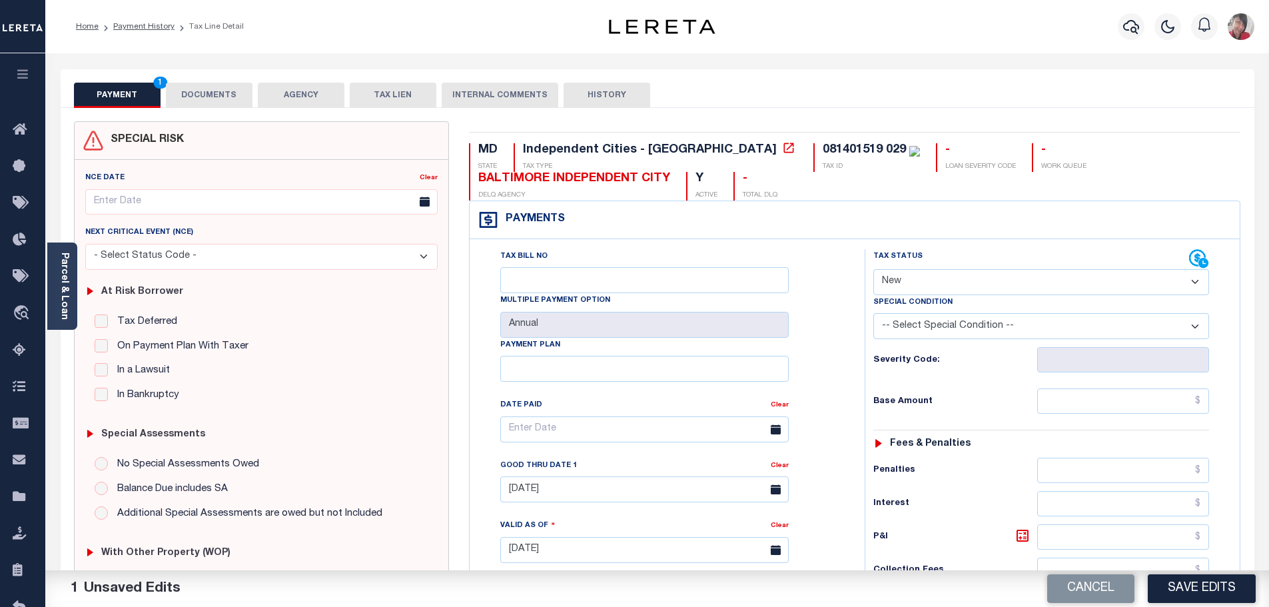
click at [1013, 283] on select "- Select Status Code - Open Due/Unpaid Paid Incomplete No Tax Due Internal Refu…" at bounding box center [1041, 282] width 336 height 26
select select "DUE"
click at [873, 270] on select "- Select Status Code - Open Due/Unpaid Paid Incomplete No Tax Due Internal Refu…" at bounding box center [1041, 282] width 336 height 26
click at [961, 322] on select "-- Select Special Condition -- 3RD PARTY TAX LIEN AGENCY TAX LIEN (A.K.A Inside…" at bounding box center [1041, 326] width 336 height 26
select select "20"
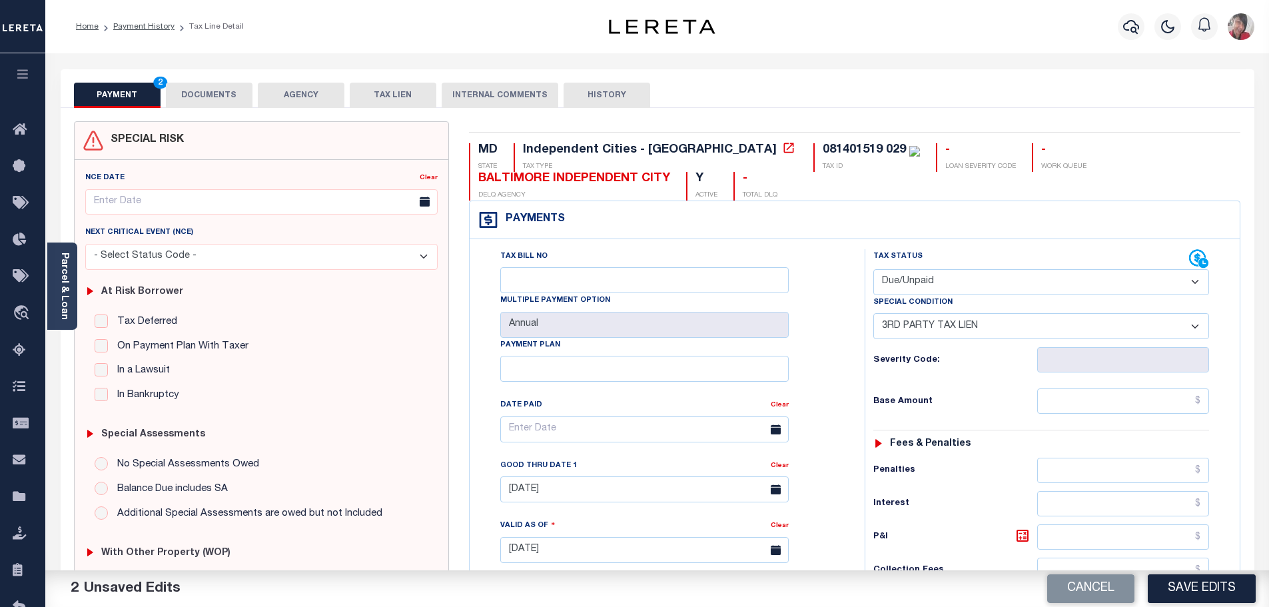
click at [873, 314] on select "-- Select Special Condition -- 3RD PARTY TAX LIEN AGENCY TAX LIEN (A.K.A Inside…" at bounding box center [1041, 326] width 336 height 26
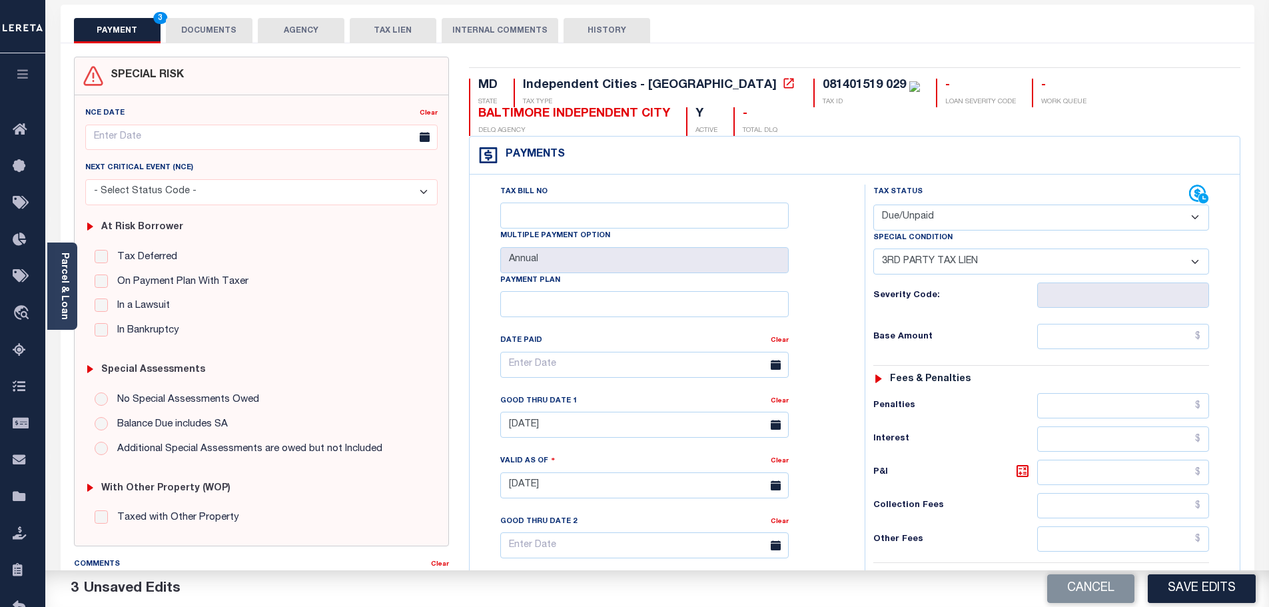
scroll to position [67, 0]
click at [1148, 339] on input "text" at bounding box center [1123, 334] width 173 height 25
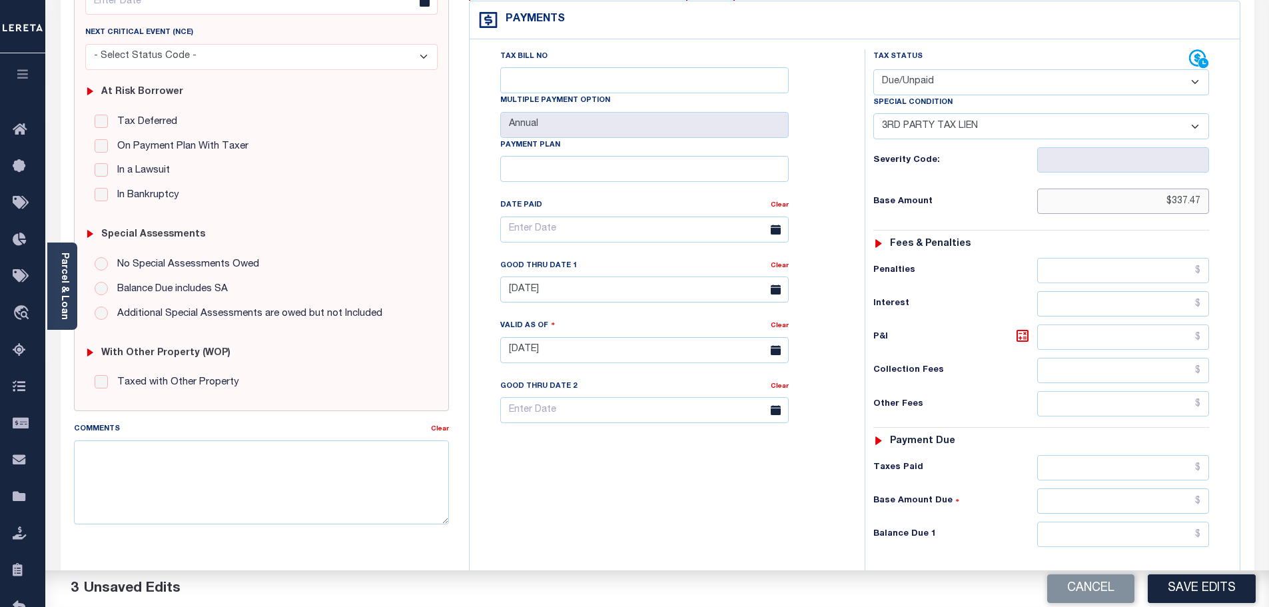
scroll to position [266, 0]
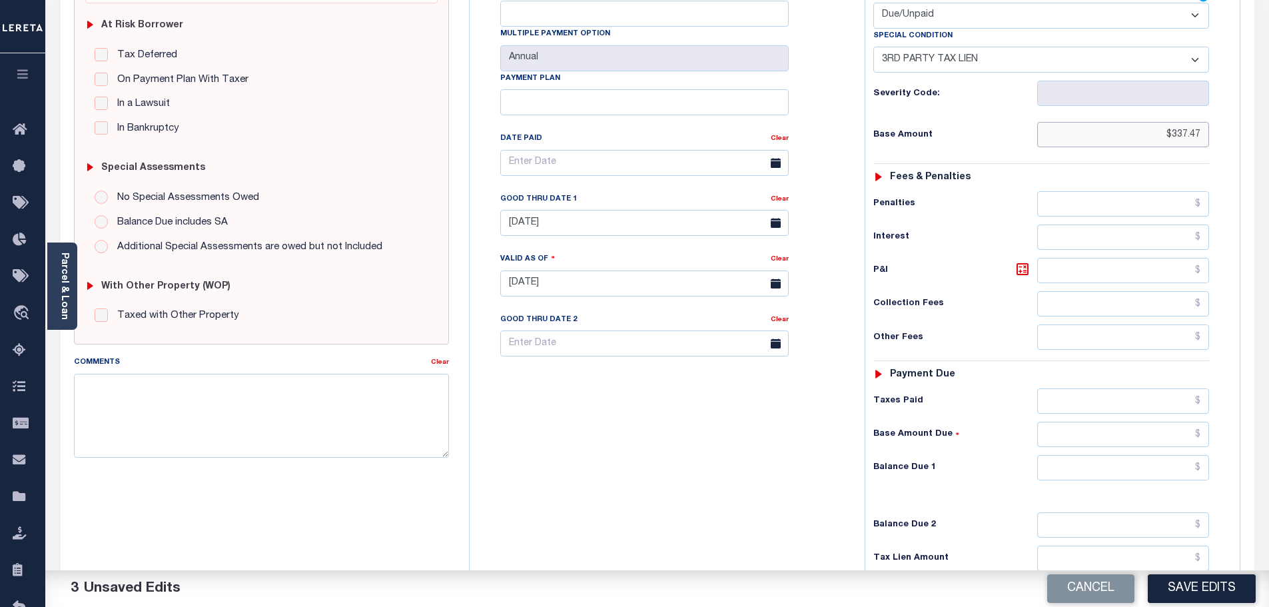
type input "$337.47"
drag, startPoint x: 1089, startPoint y: 471, endPoint x: 1098, endPoint y: 472, distance: 9.3
click at [1089, 471] on input "text" at bounding box center [1123, 467] width 173 height 25
type input "$409.42"
click at [1026, 269] on icon at bounding box center [1022, 269] width 16 height 16
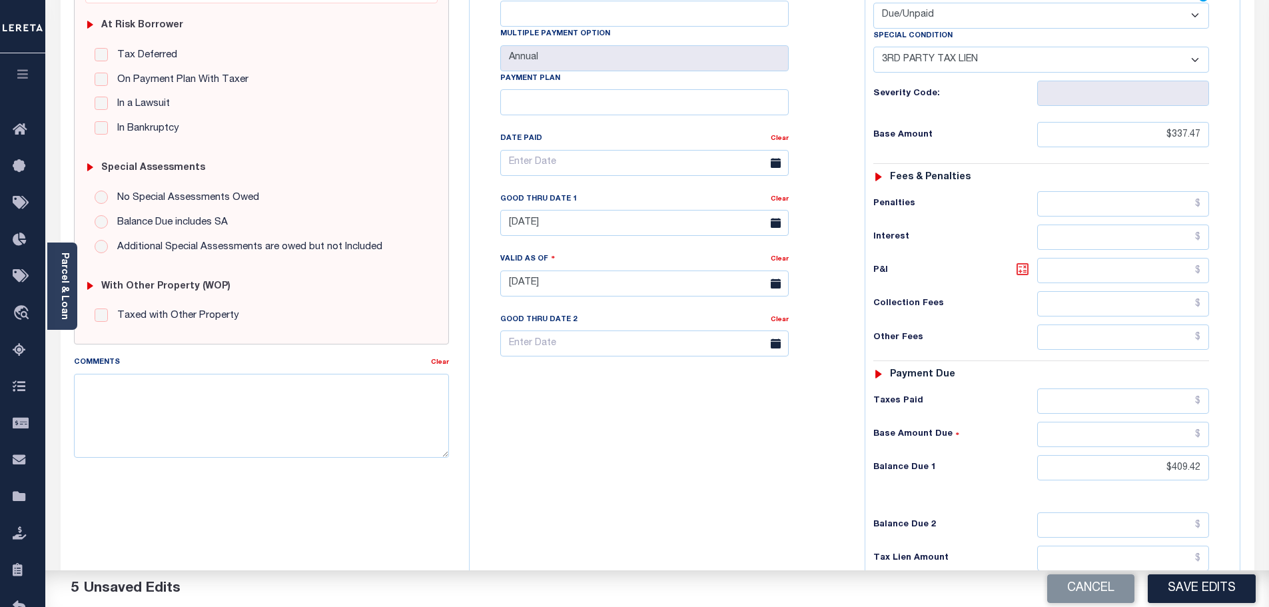
type input "$71.95"
click at [202, 400] on textarea "Comments" at bounding box center [262, 416] width 376 height 84
click at [223, 389] on textarea "-8/13/2025-" at bounding box center [262, 416] width 376 height 84
paste textarea "the property was sold at tax sale due to a miscellaneous Cleaning bill dated [D…"
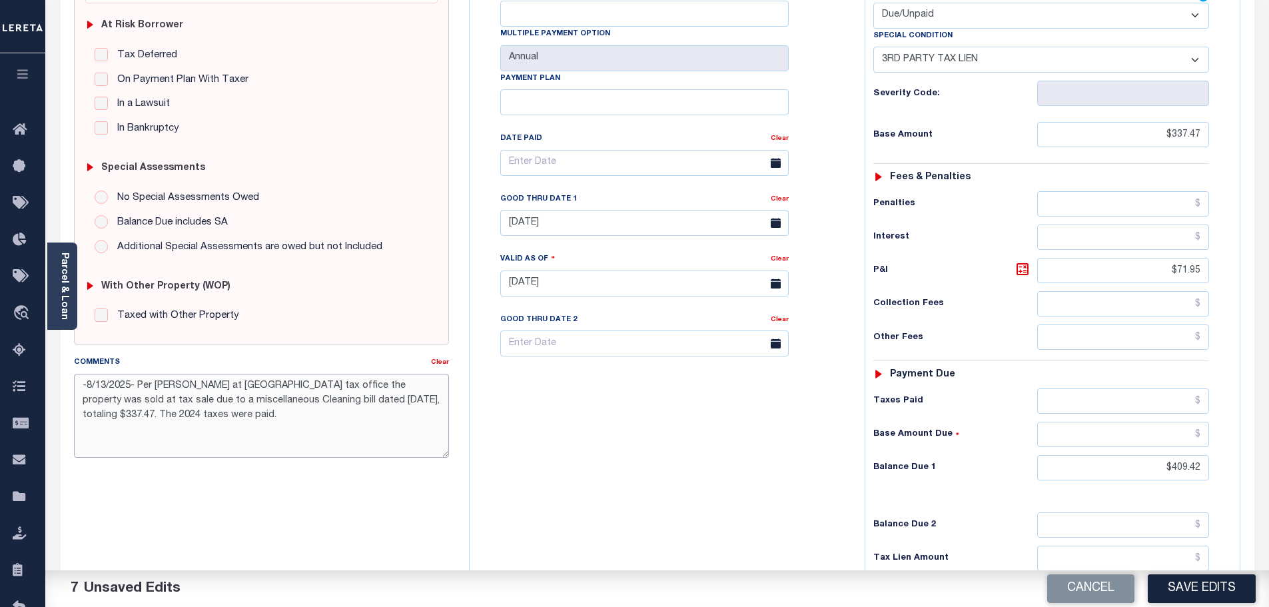
click at [194, 417] on textarea "-8/13/2025- Per [PERSON_NAME] at [GEOGRAPHIC_DATA] tax office the property was …" at bounding box center [262, 416] width 376 height 84
paste textarea "To redeem the property, a payment of $409.42 is due to the Tax Office. Addition…"
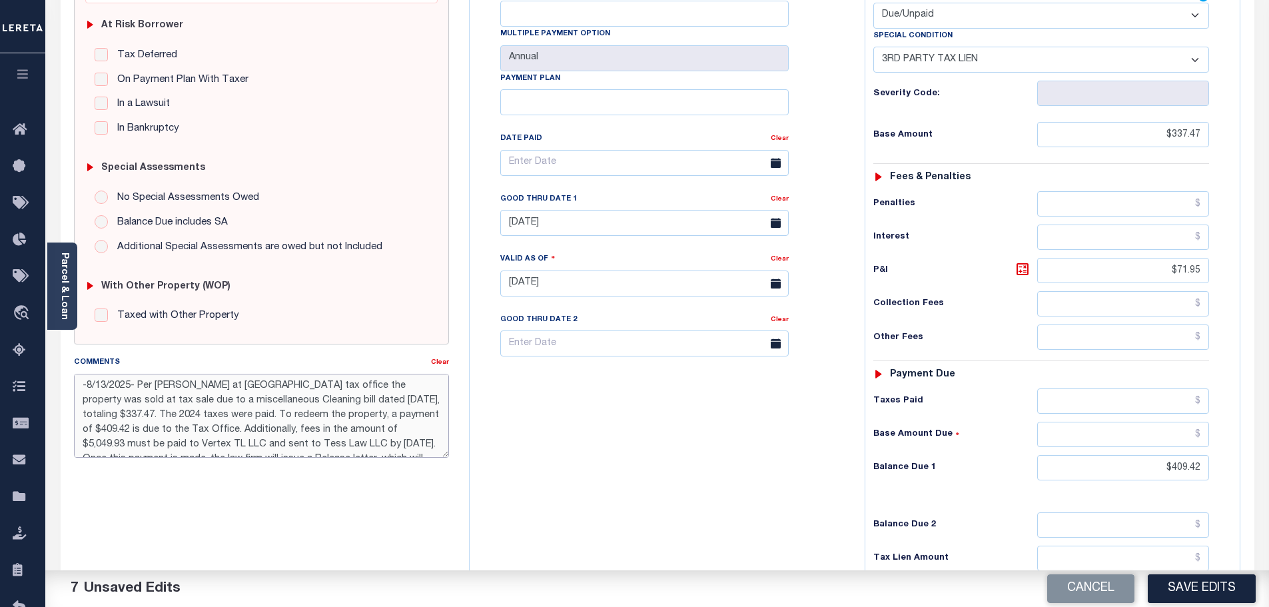
scroll to position [37, 0]
click at [230, 452] on textarea "-8/13/2025- Per [PERSON_NAME] at [GEOGRAPHIC_DATA] tax office the property was …" at bounding box center [262, 416] width 376 height 84
drag, startPoint x: 1164, startPoint y: 133, endPoint x: 1203, endPoint y: 131, distance: 39.4
click at [1203, 131] on input "$337.47" at bounding box center [1123, 134] width 173 height 25
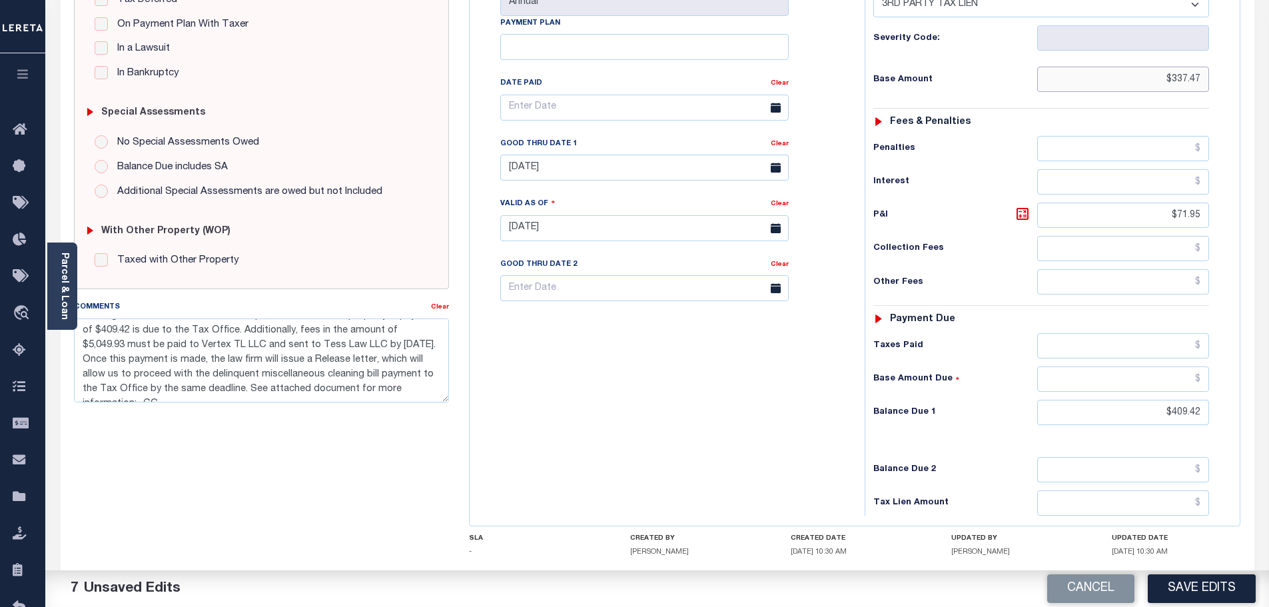
scroll to position [333, 0]
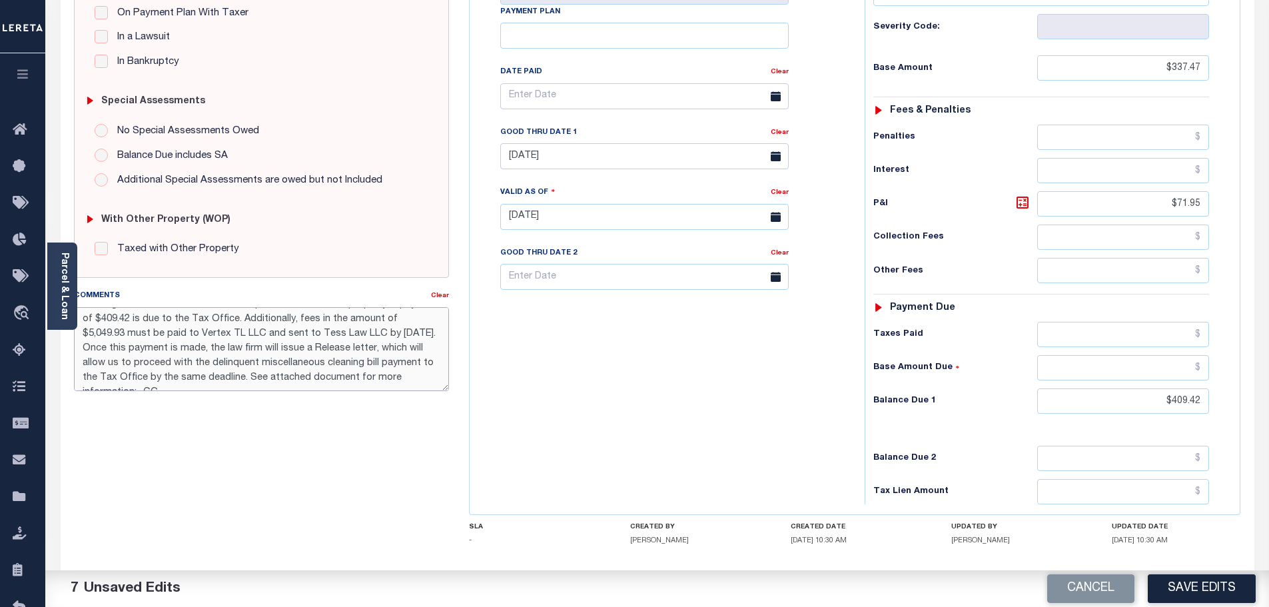
click at [210, 375] on textarea "-8/13/2025- Per [PERSON_NAME] at [GEOGRAPHIC_DATA] tax office the property was …" at bounding box center [262, 349] width 376 height 84
type textarea "-8/13/2025- Per [PERSON_NAME] at [GEOGRAPHIC_DATA] tax office the property was …"
drag, startPoint x: 1150, startPoint y: 70, endPoint x: 1233, endPoint y: 70, distance: 83.3
click at [1233, 70] on div "Tax Status Status" at bounding box center [1046, 210] width 382 height 588
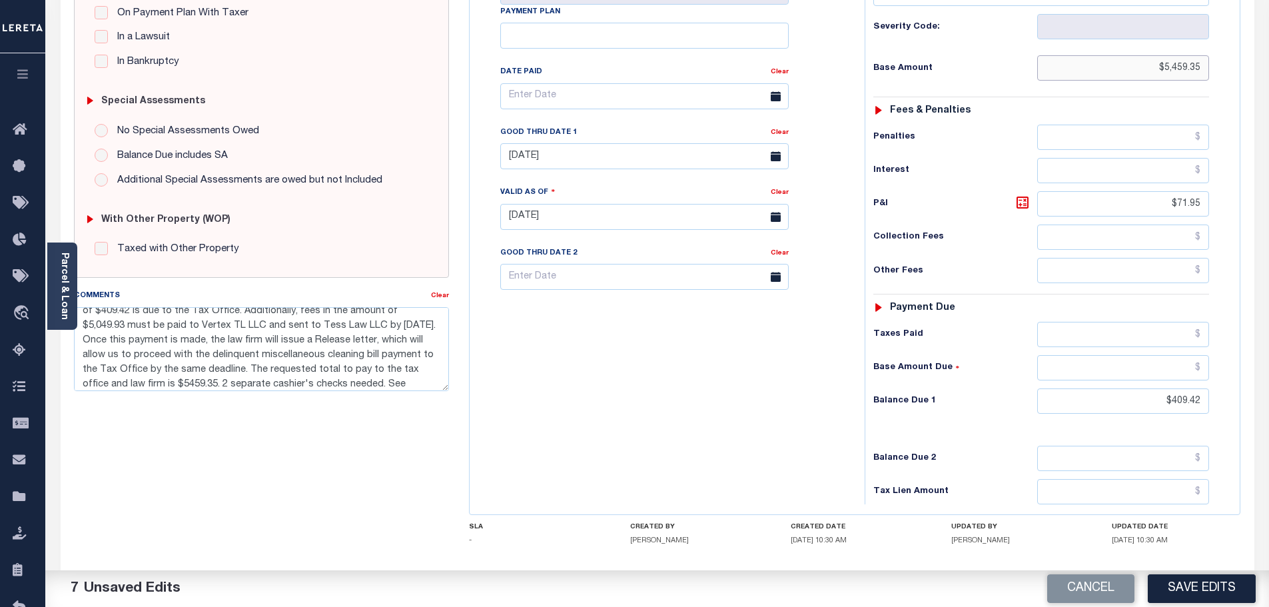
type input "$5,459.35"
drag, startPoint x: 1153, startPoint y: 401, endPoint x: 1243, endPoint y: 412, distance: 90.6
click at [1241, 412] on div "MD STATE Independent Cities - MD TAX TYPE 081401519 029 TAX ID - LOAN SEVERITY …" at bounding box center [854, 215] width 791 height 855
type input "$5,459.35"
drag, startPoint x: 1165, startPoint y: 200, endPoint x: 1272, endPoint y: 210, distance: 107.1
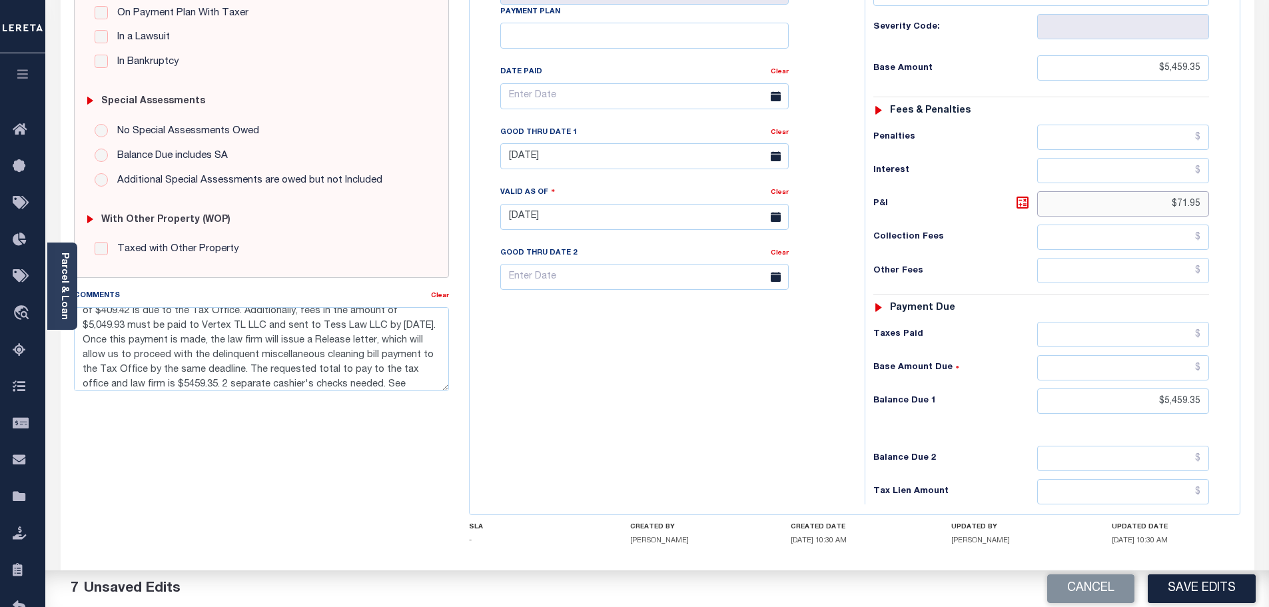
click at [1268, 210] on html "Home Payment History Tax Line Detail" at bounding box center [634, 170] width 1269 height 1007
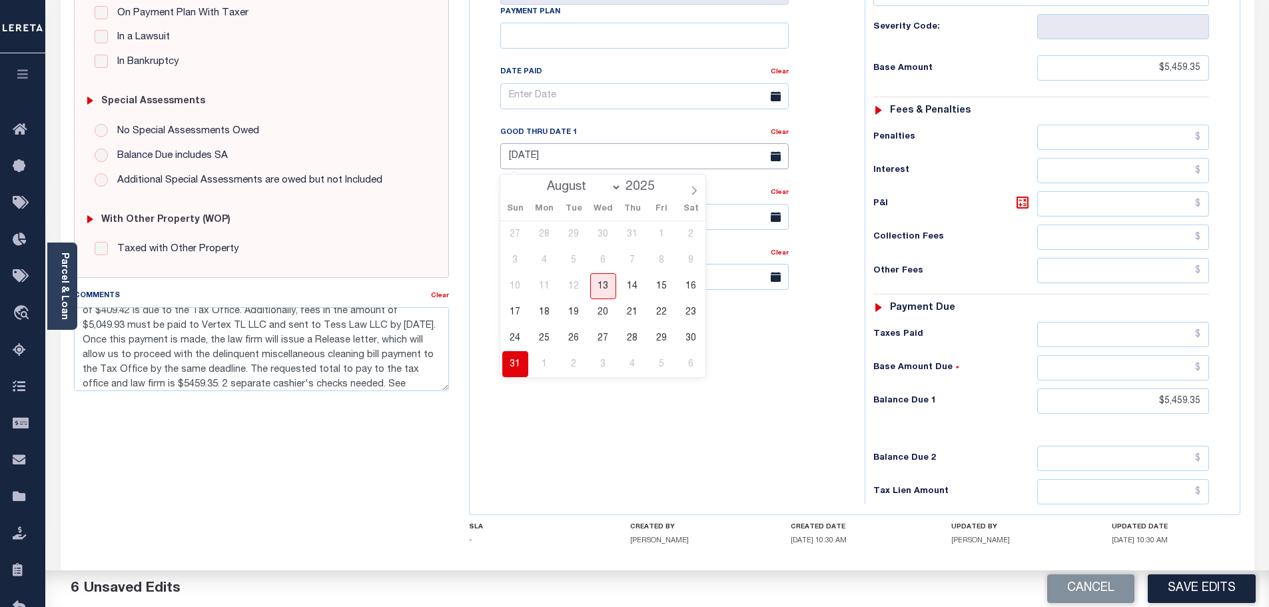
click at [613, 163] on input "[DATE]" at bounding box center [644, 156] width 288 height 26
click at [575, 312] on span "19" at bounding box center [574, 312] width 26 height 26
type input "08/19/2025"
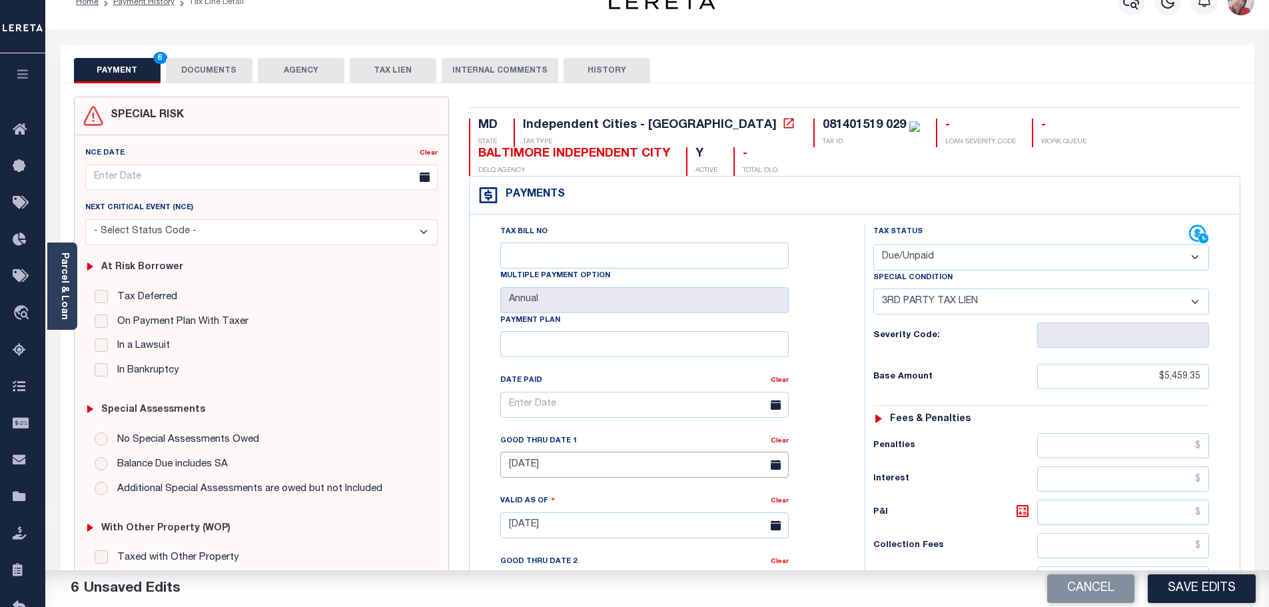
scroll to position [0, 0]
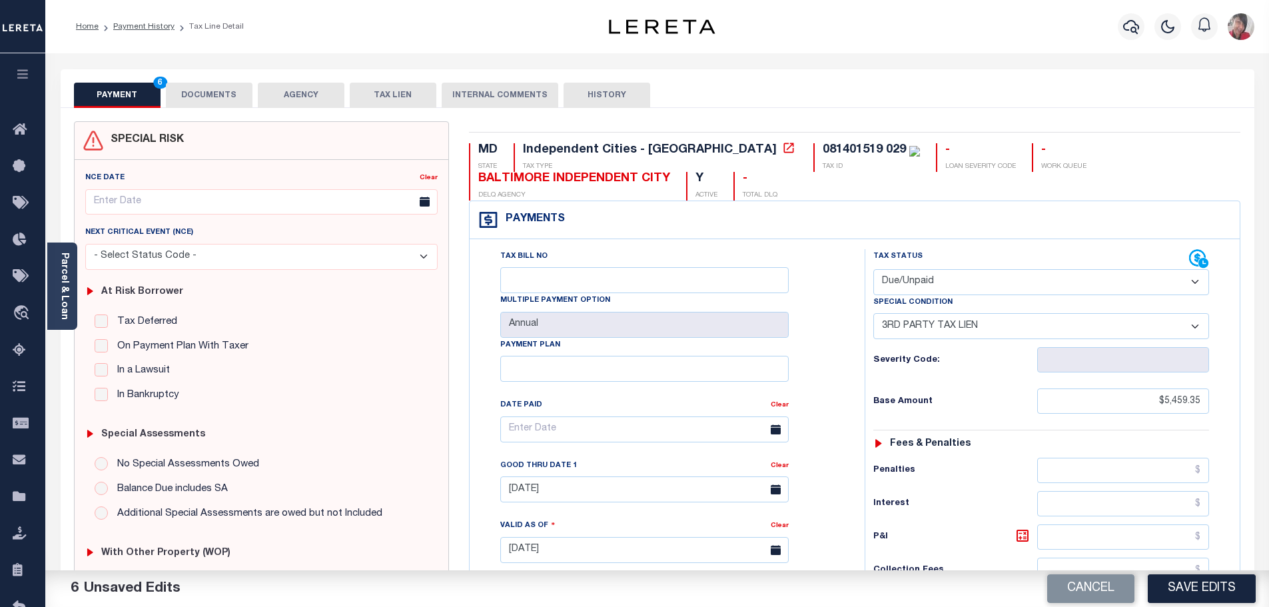
click at [234, 90] on button "DOCUMENTS" at bounding box center [209, 95] width 87 height 25
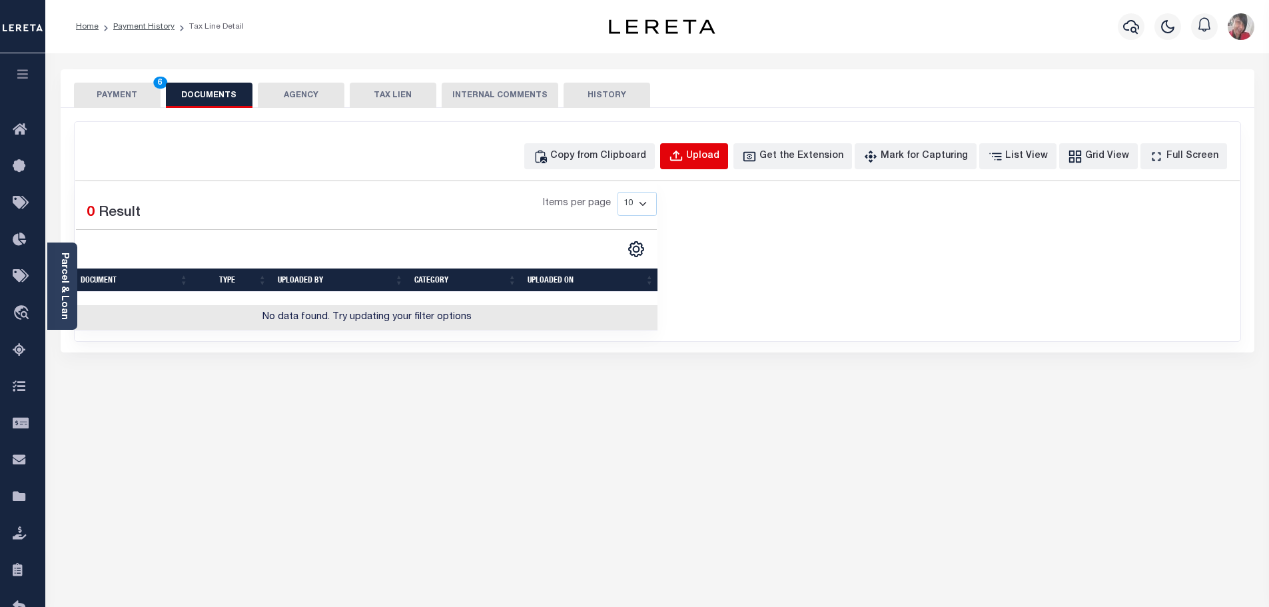
click at [719, 161] on div "Upload" at bounding box center [702, 156] width 33 height 15
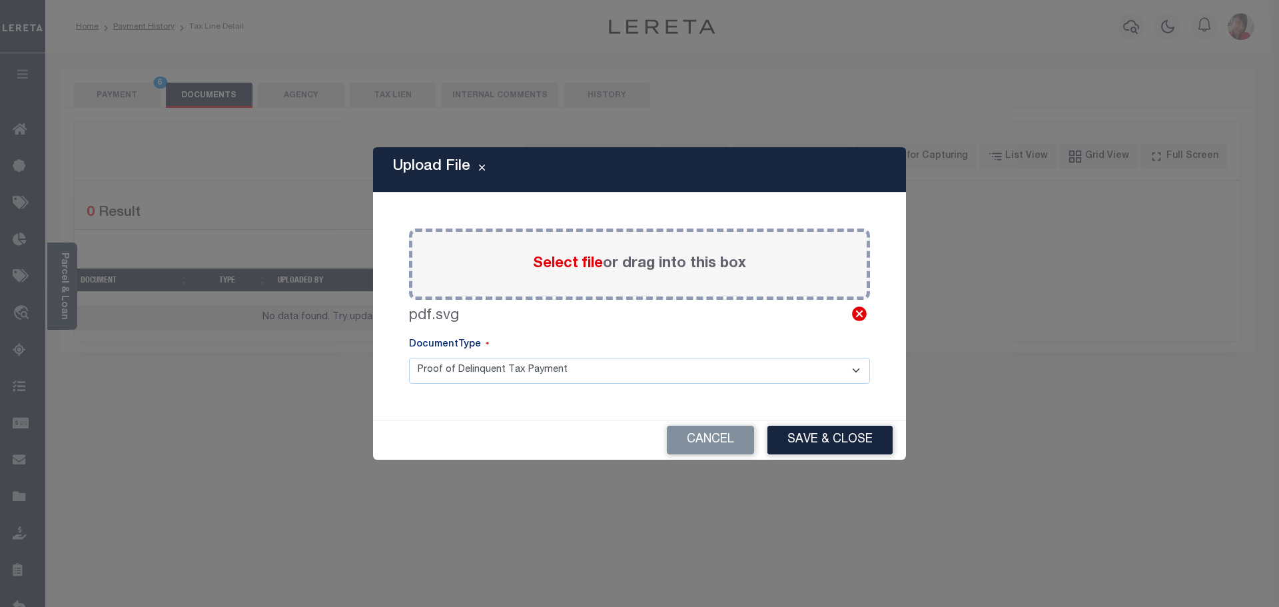
click at [860, 314] on icon at bounding box center [859, 313] width 17 height 17
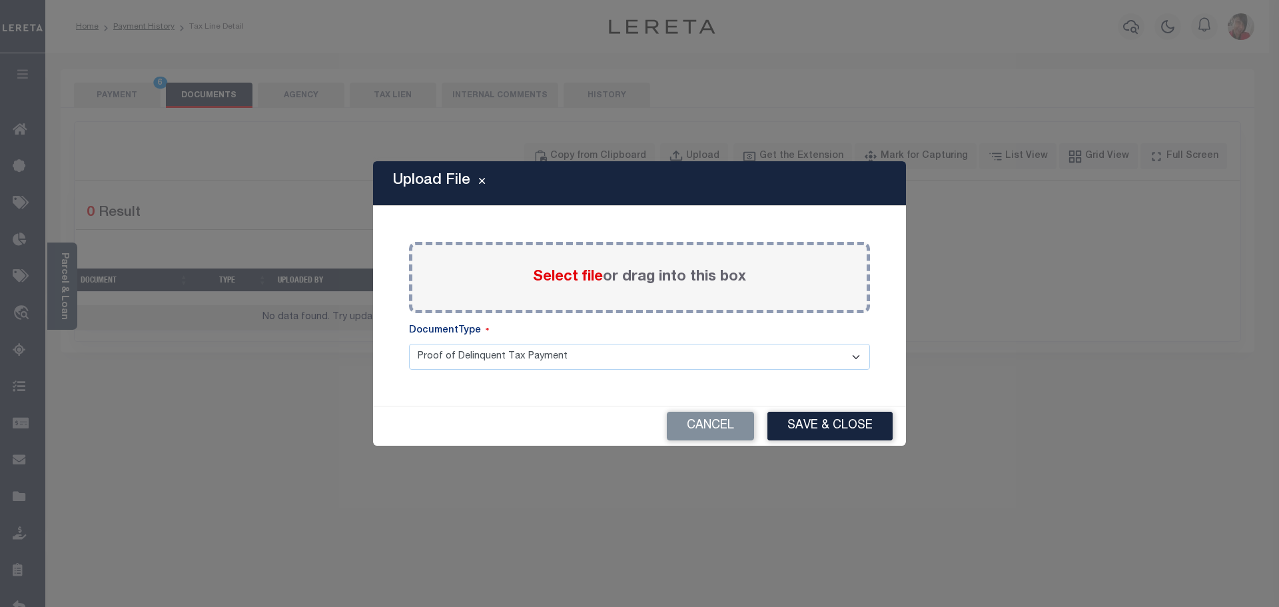
click at [561, 276] on span "Select file" at bounding box center [568, 277] width 70 height 15
click at [0, 0] on input "Select file or drag into this box" at bounding box center [0, 0] width 0 height 0
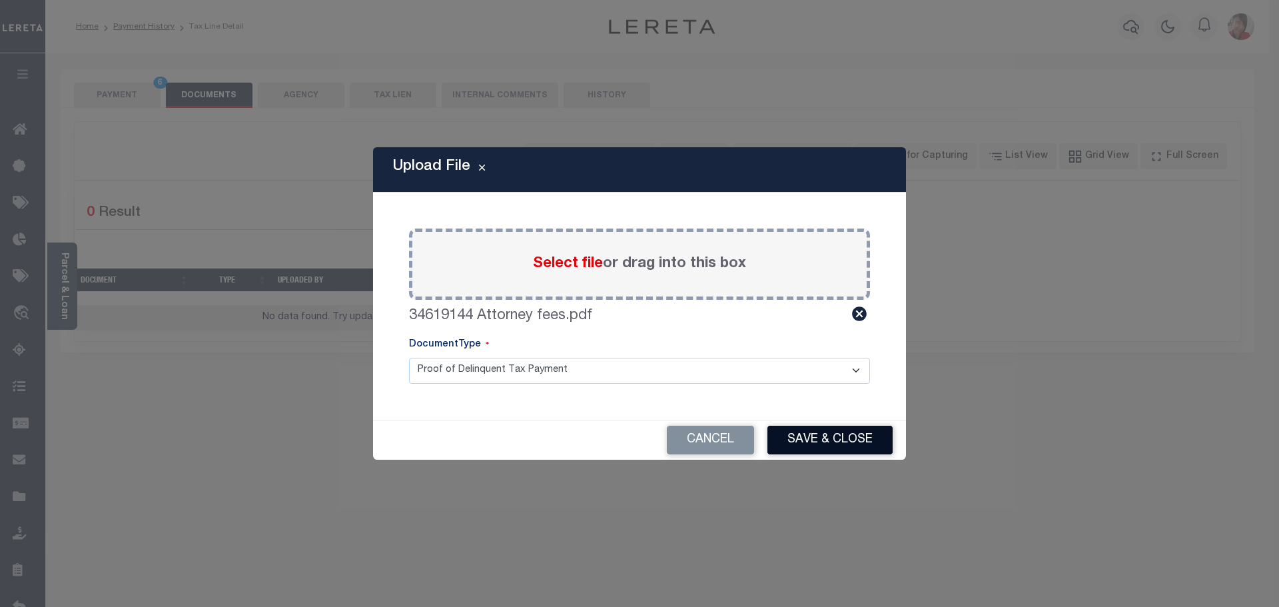
click at [825, 440] on button "Save & Close" at bounding box center [829, 440] width 125 height 29
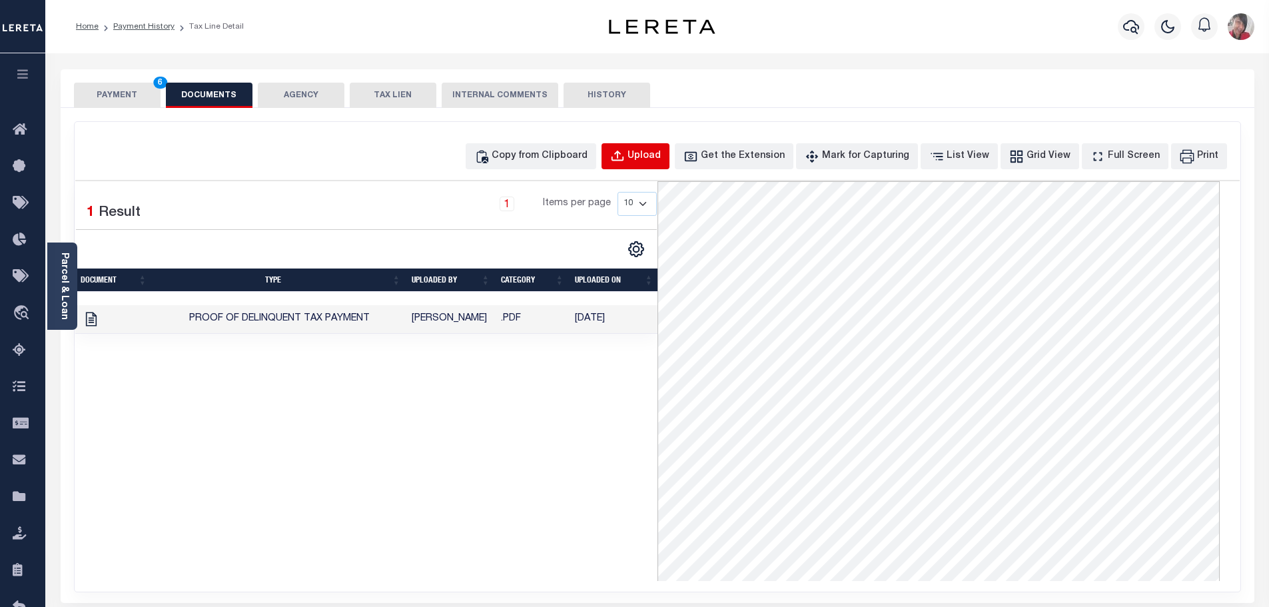
click at [657, 155] on div "Upload" at bounding box center [643, 156] width 33 height 15
select select "POP"
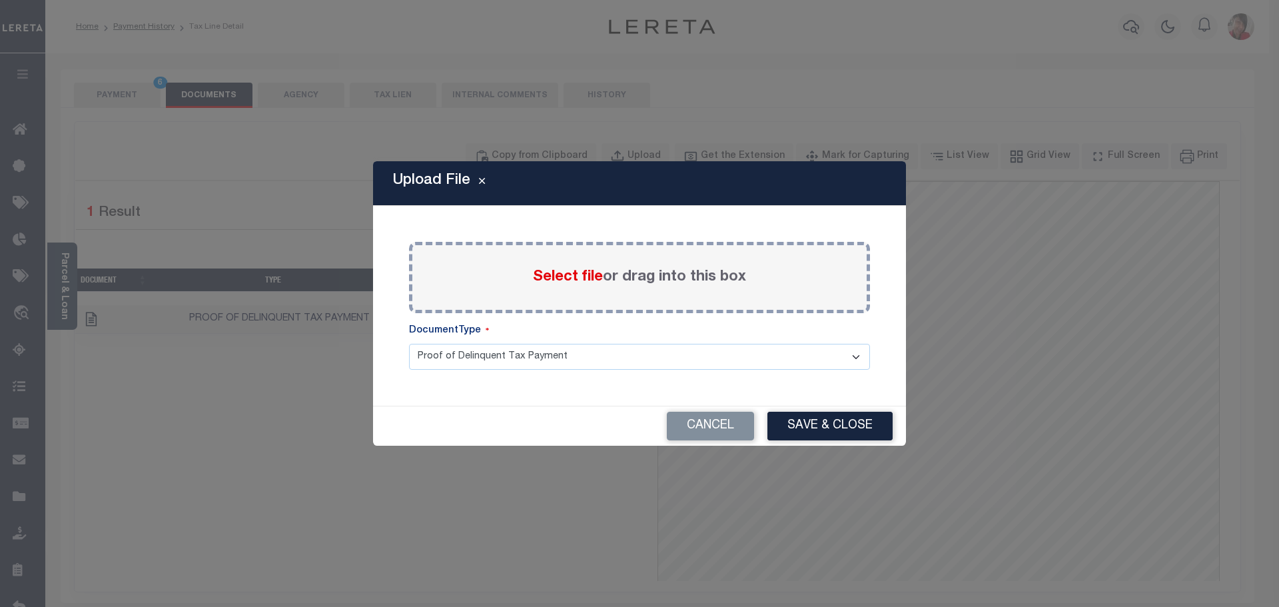
click at [559, 272] on span "Select file" at bounding box center [568, 277] width 70 height 15
click at [0, 0] on input "Select file or drag into this box" at bounding box center [0, 0] width 0 height 0
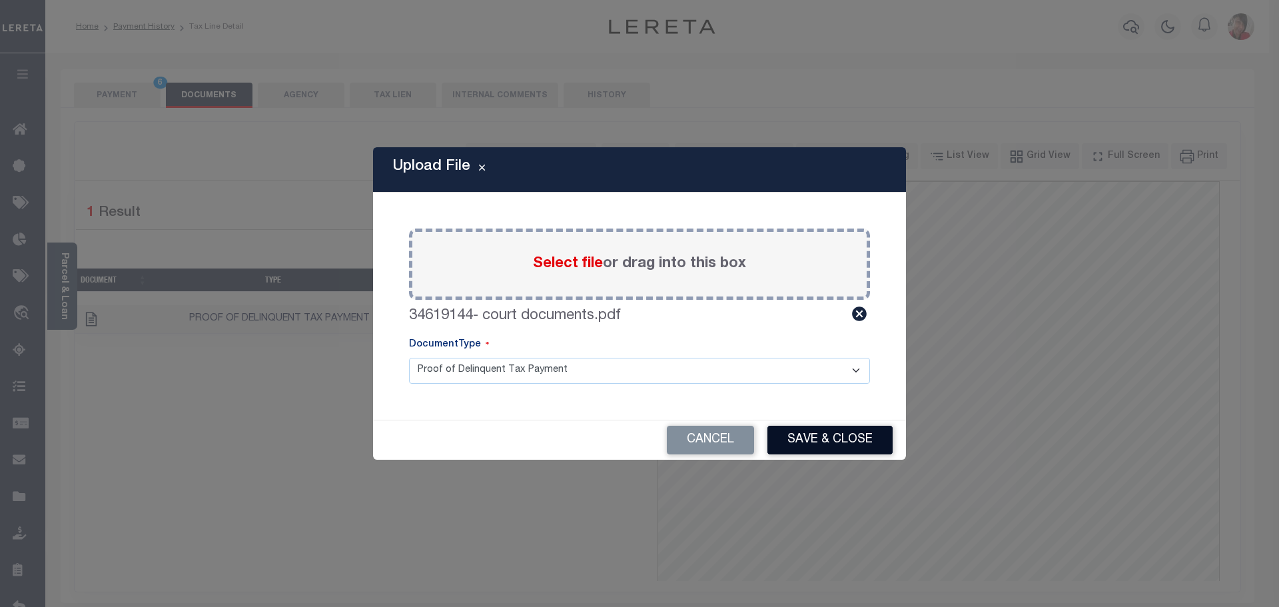
click at [828, 444] on button "Save & Close" at bounding box center [829, 440] width 125 height 29
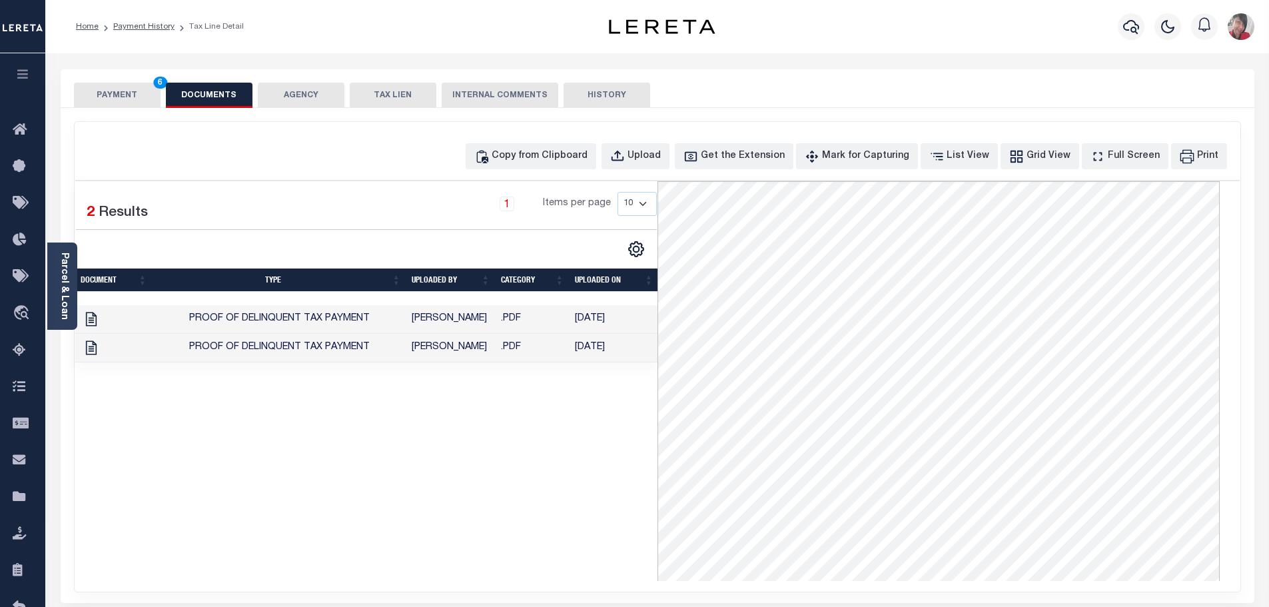
click at [105, 90] on button "PAYMENT 6" at bounding box center [117, 95] width 87 height 25
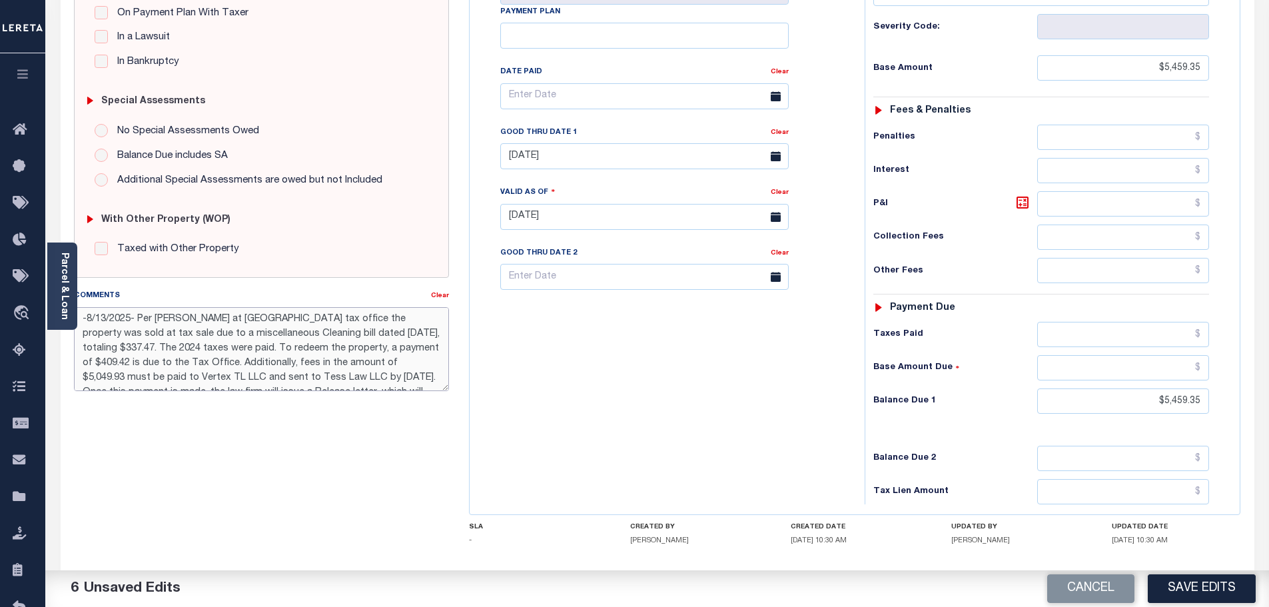
scroll to position [73, 0]
drag, startPoint x: 83, startPoint y: 316, endPoint x: 466, endPoint y: 412, distance: 395.5
click at [466, 412] on div "SPECIAL RISK NCE Date Clear" at bounding box center [657, 215] width 1187 height 855
drag, startPoint x: 147, startPoint y: 304, endPoint x: 206, endPoint y: 378, distance: 94.7
click at [206, 378] on textarea "-8/13/2025- Per [PERSON_NAME] at [GEOGRAPHIC_DATA] tax office the property was …" at bounding box center [262, 349] width 376 height 84
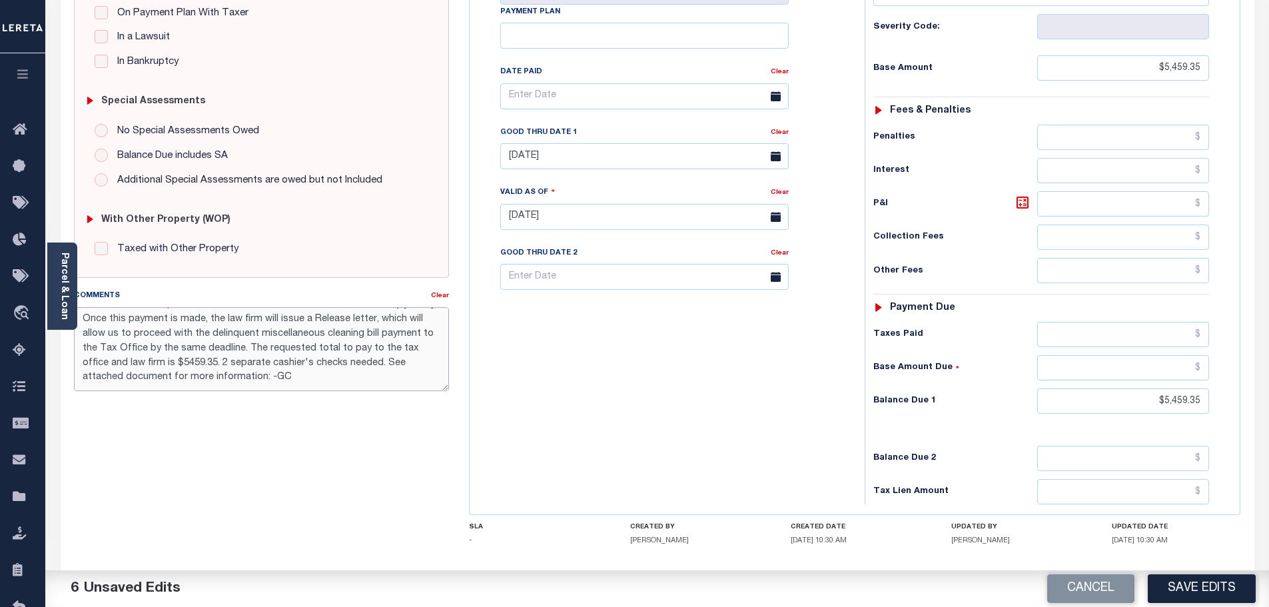
drag, startPoint x: 80, startPoint y: 322, endPoint x: 351, endPoint y: 440, distance: 295.6
click at [351, 440] on div "SPECIAL RISK NCE Date Clear - Select Status Code -" at bounding box center [262, 215] width 396 height 855
click at [1200, 589] on button "Save Edits" at bounding box center [1202, 588] width 108 height 29
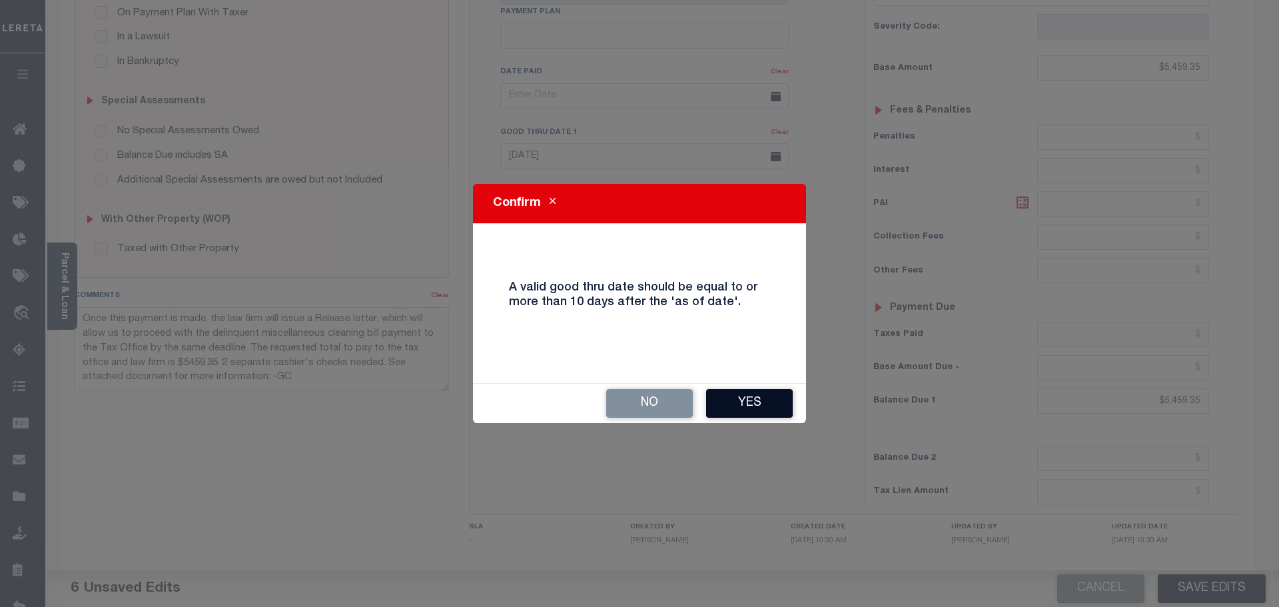
click at [767, 402] on button "Yes" at bounding box center [749, 403] width 87 height 29
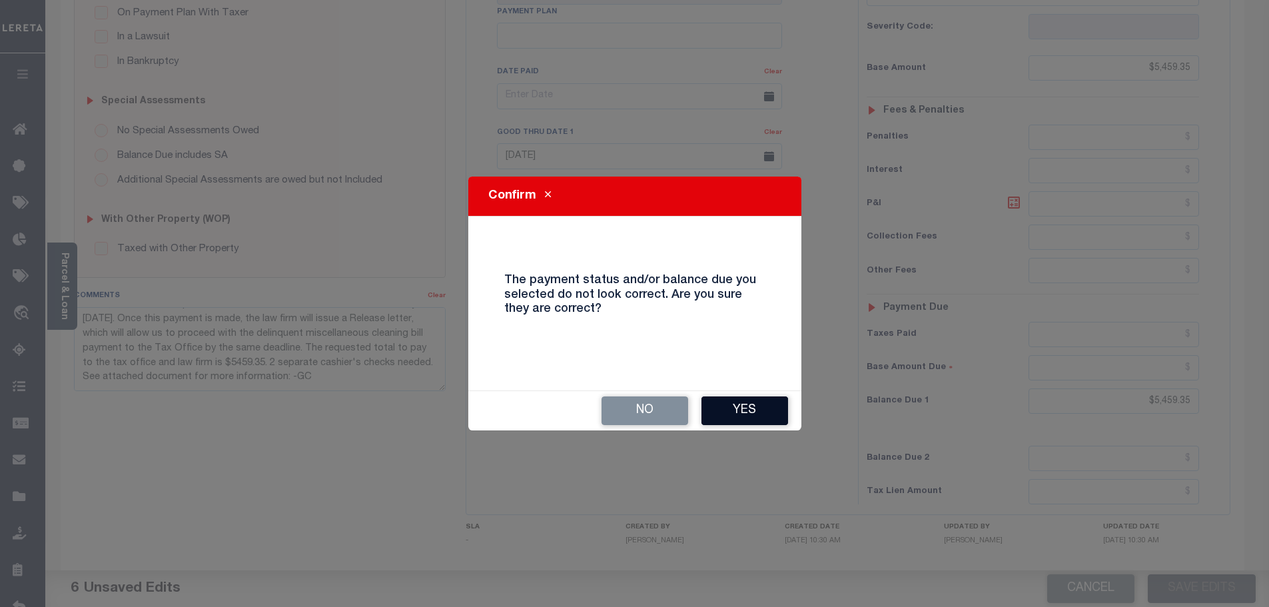
click at [736, 409] on button "Yes" at bounding box center [744, 410] width 87 height 29
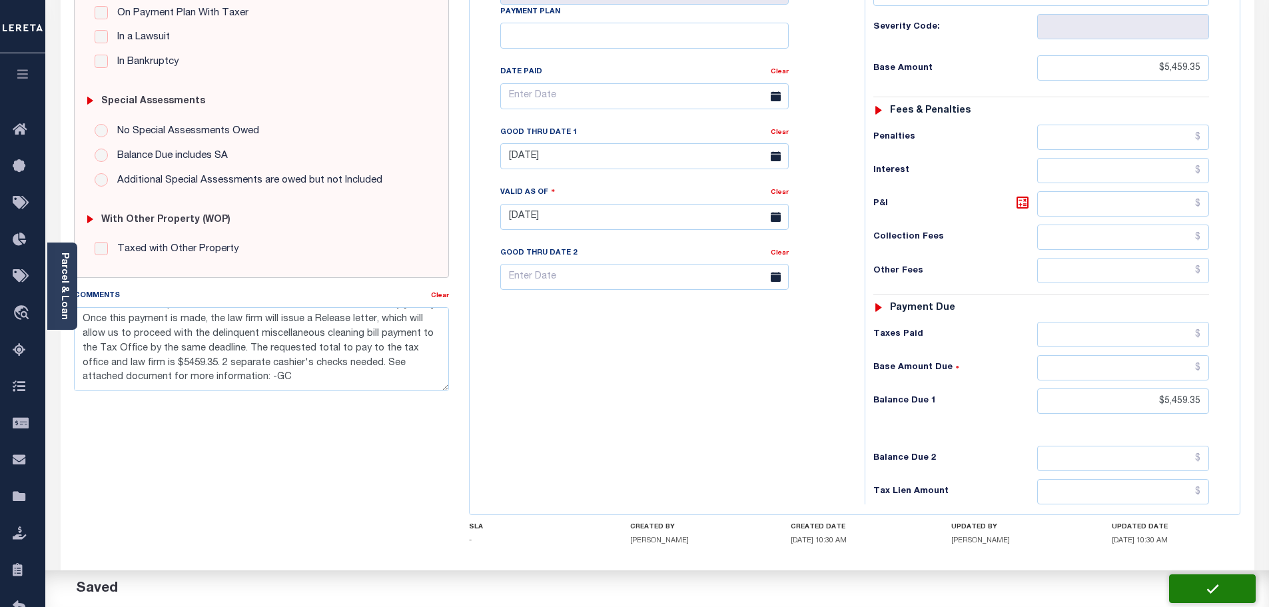
checkbox input "false"
type input "0"
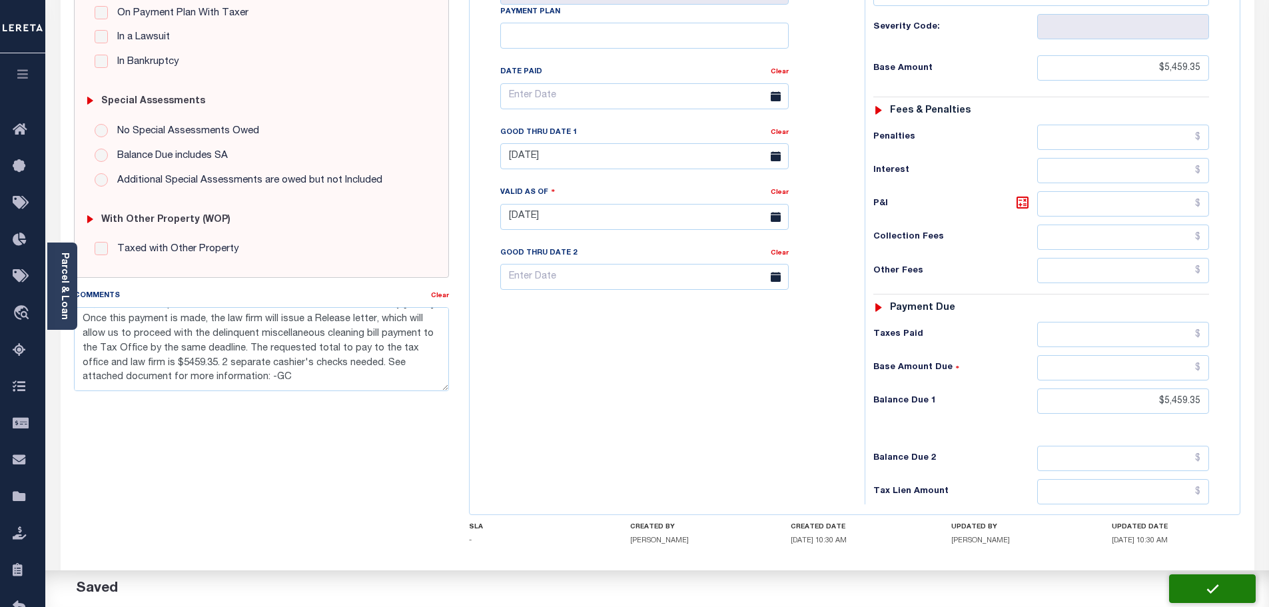
type input "$5,459.35"
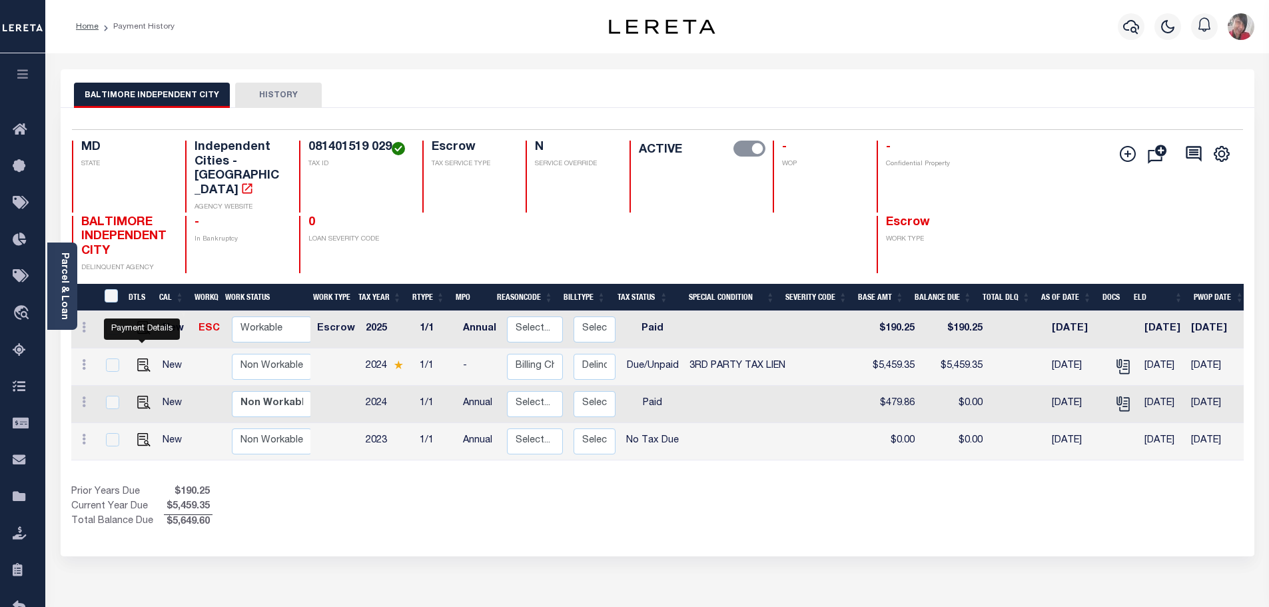
drag, startPoint x: 141, startPoint y: 336, endPoint x: 192, endPoint y: 344, distance: 52.6
click at [140, 358] on img "" at bounding box center [143, 364] width 13 height 13
checkbox input "true"
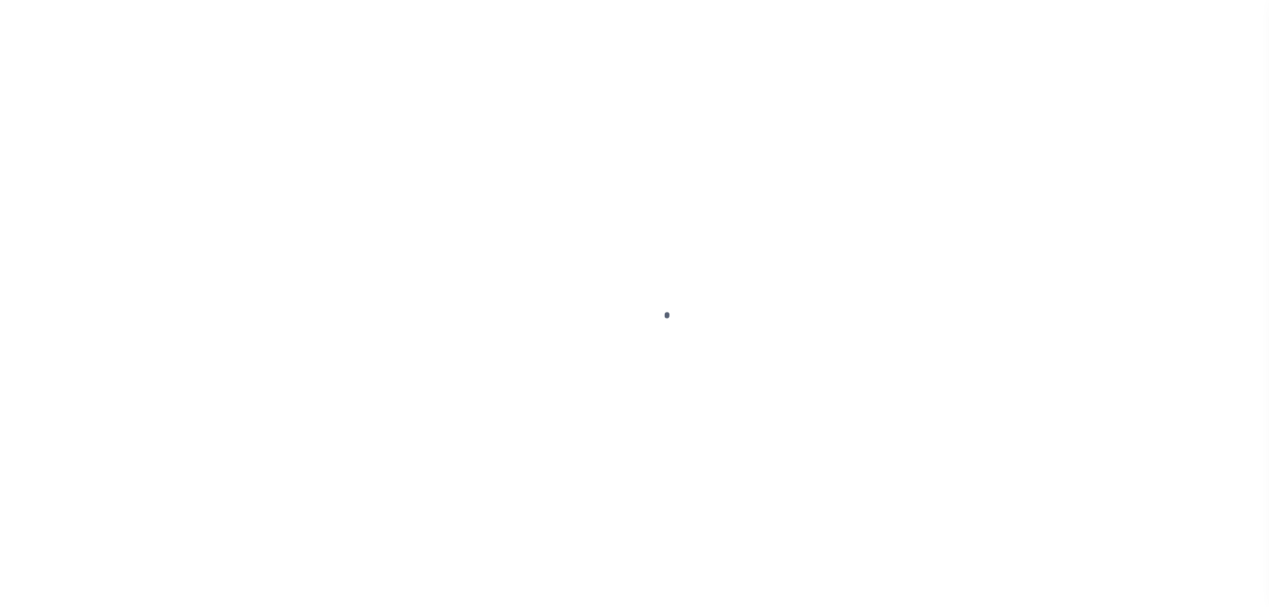
select select "DUE"
select select "20"
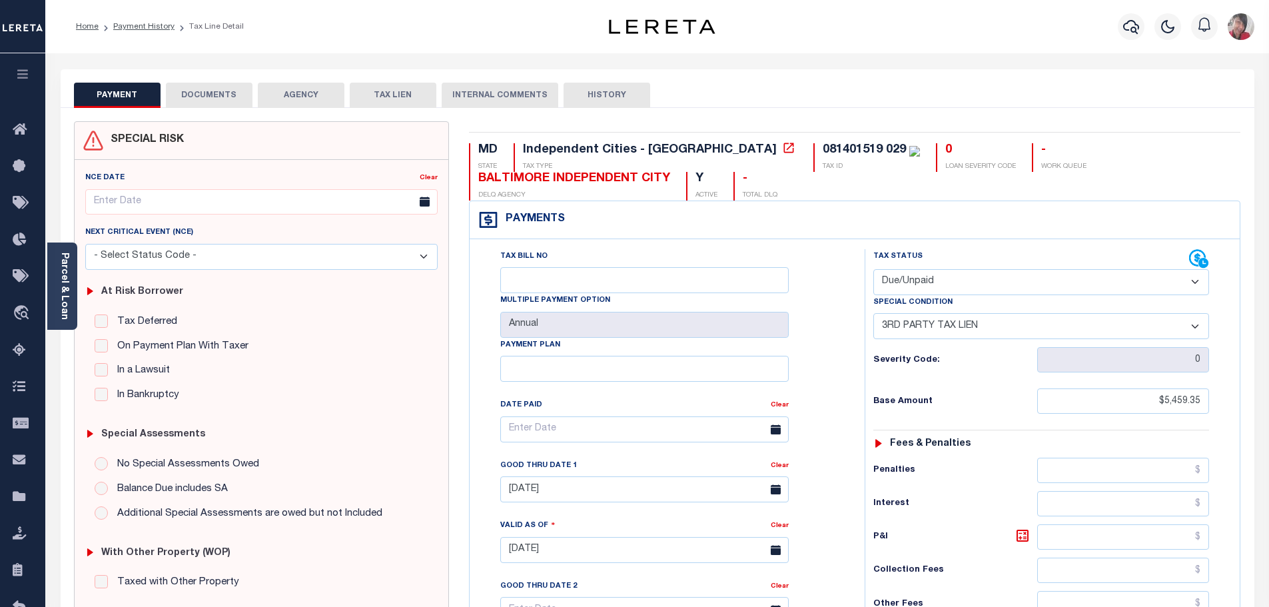
click at [424, 259] on select "- Select Status Code - Additional P & I Goes to attorneys Tax certificate sale …" at bounding box center [261, 257] width 353 height 26
select select "Possible tax foreclosure"
click at [85, 244] on select "- Select Status Code - Additional P & I Goes to attorneys Tax certificate sale …" at bounding box center [261, 257] width 353 height 26
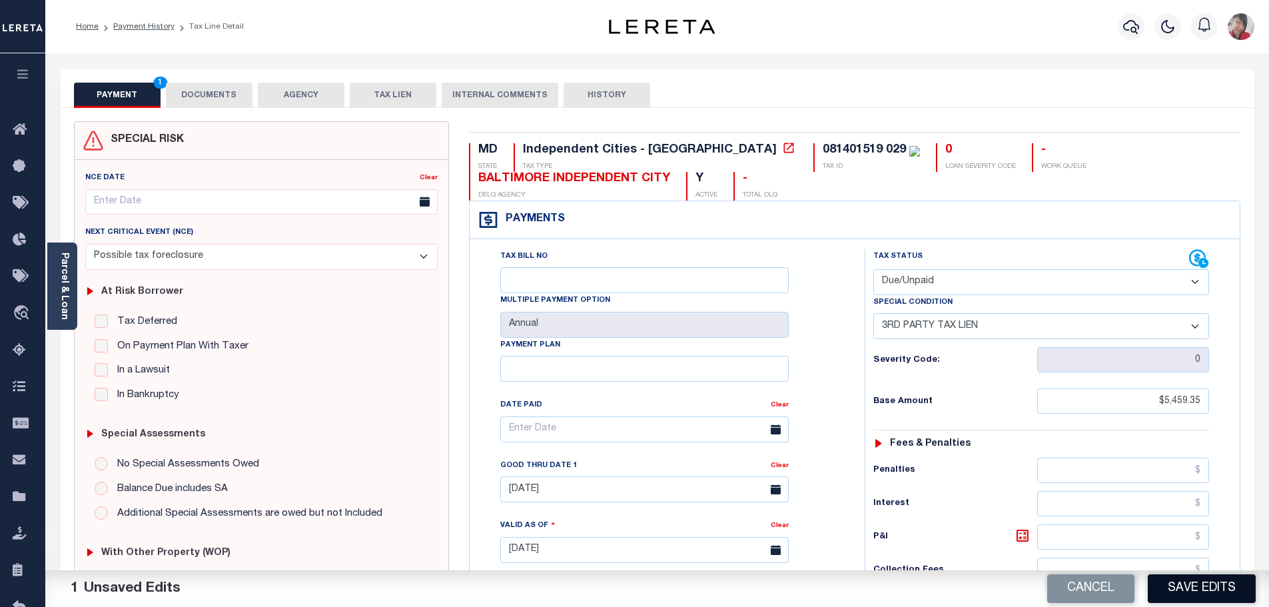
click at [1180, 595] on button "Save Edits" at bounding box center [1202, 588] width 108 height 29
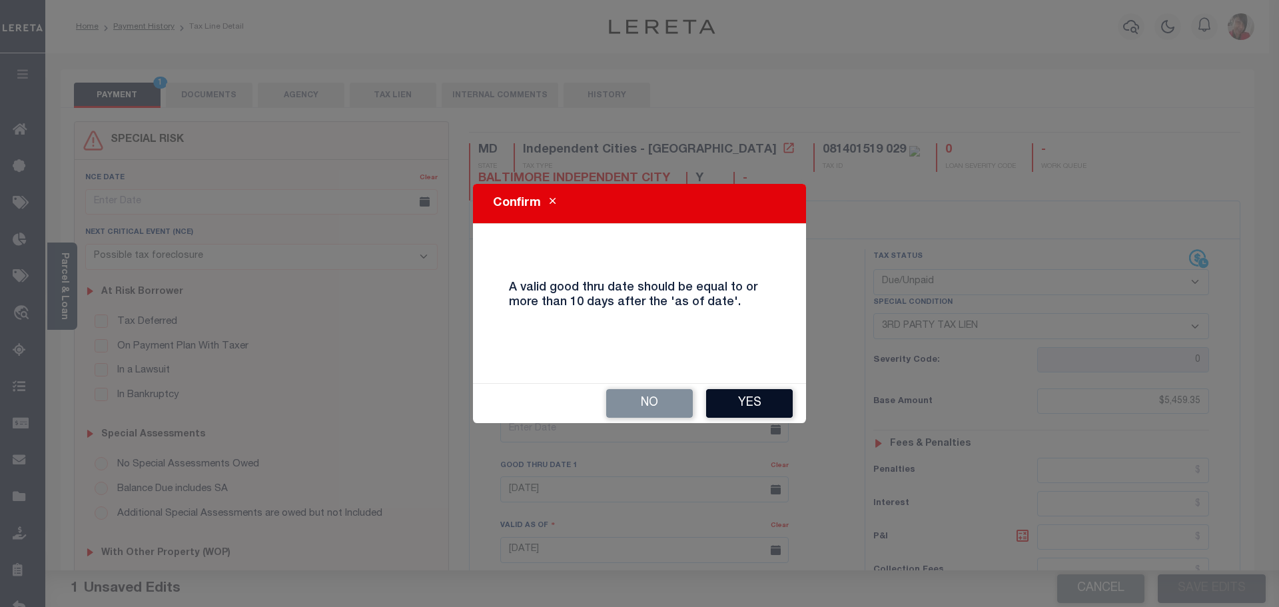
click at [725, 406] on button "Yes" at bounding box center [749, 403] width 87 height 29
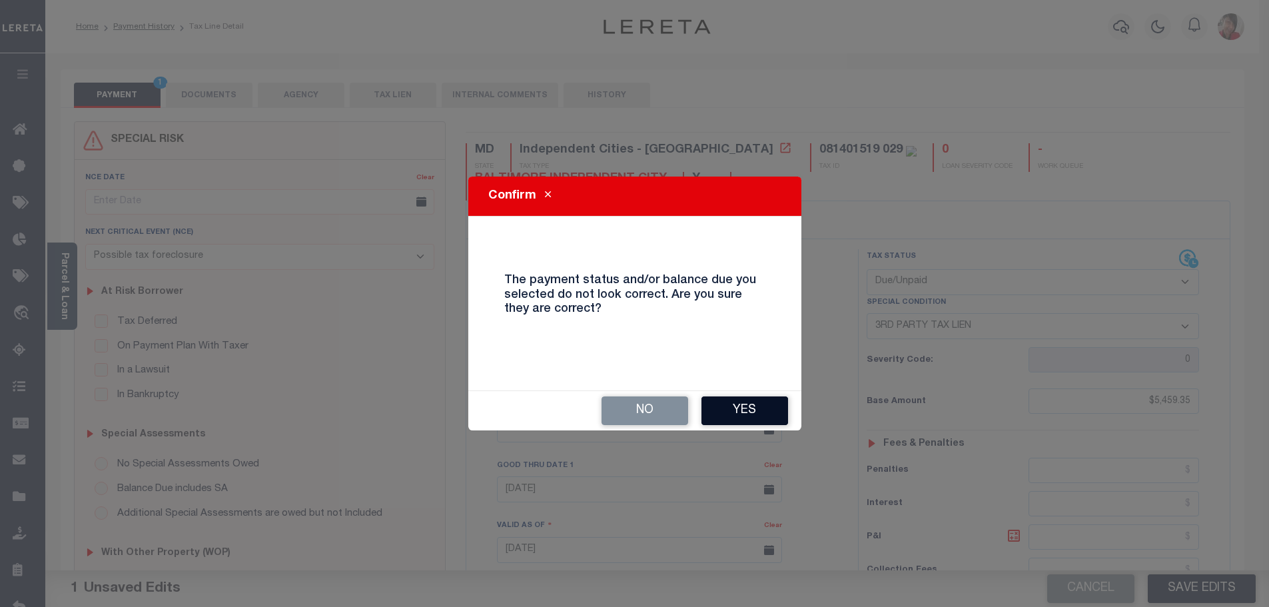
click at [745, 411] on button "Yes" at bounding box center [744, 410] width 87 height 29
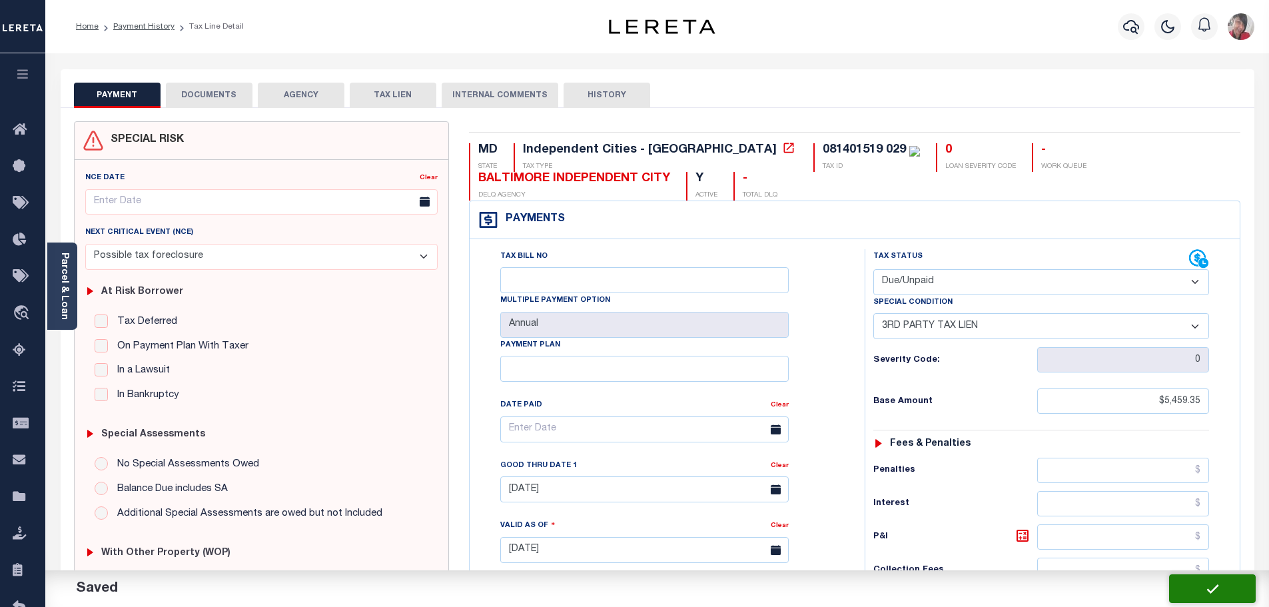
checkbox input "false"
type input "$5,459.35"
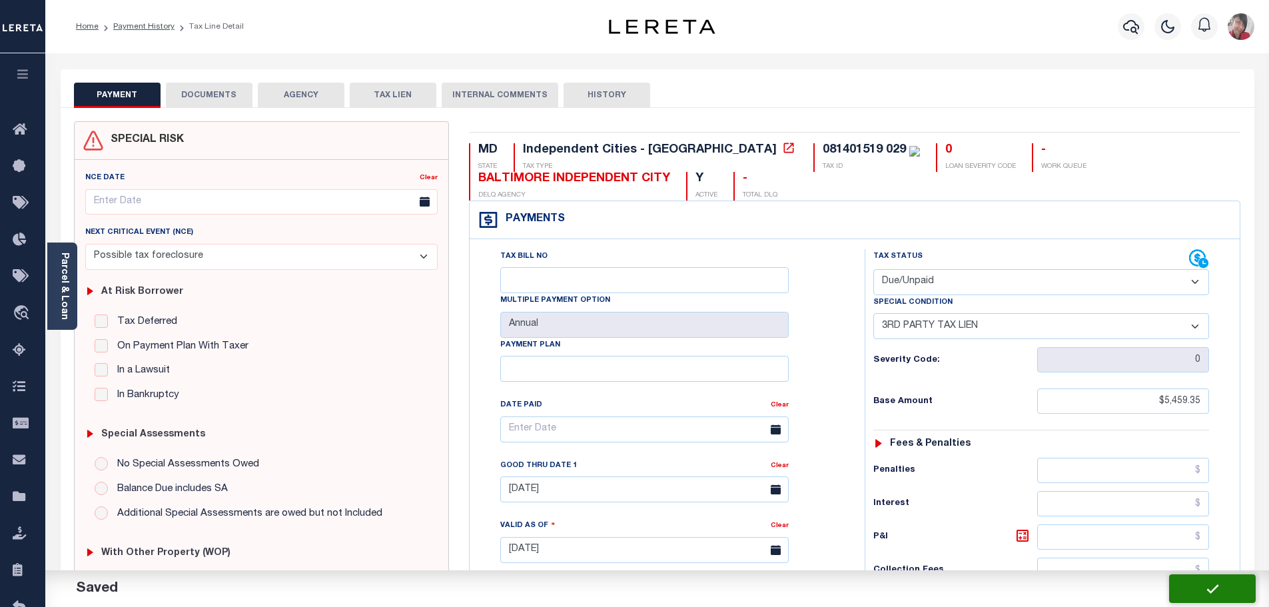
type input "$5,459.35"
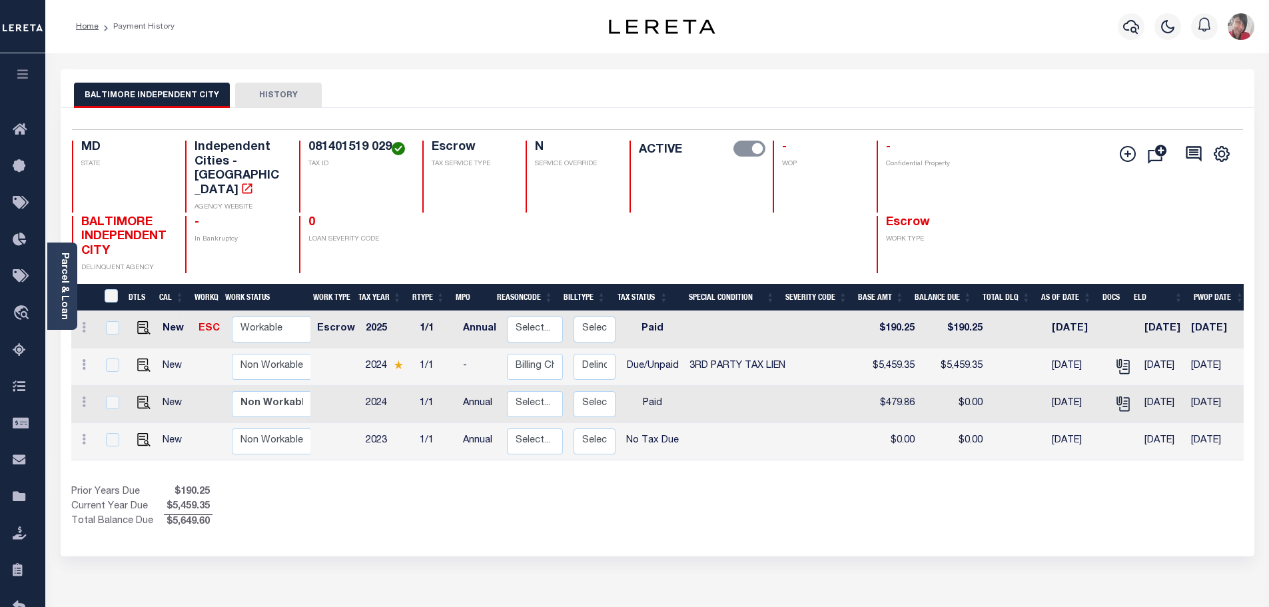
click at [27, 69] on icon "button" at bounding box center [22, 74] width 15 height 12
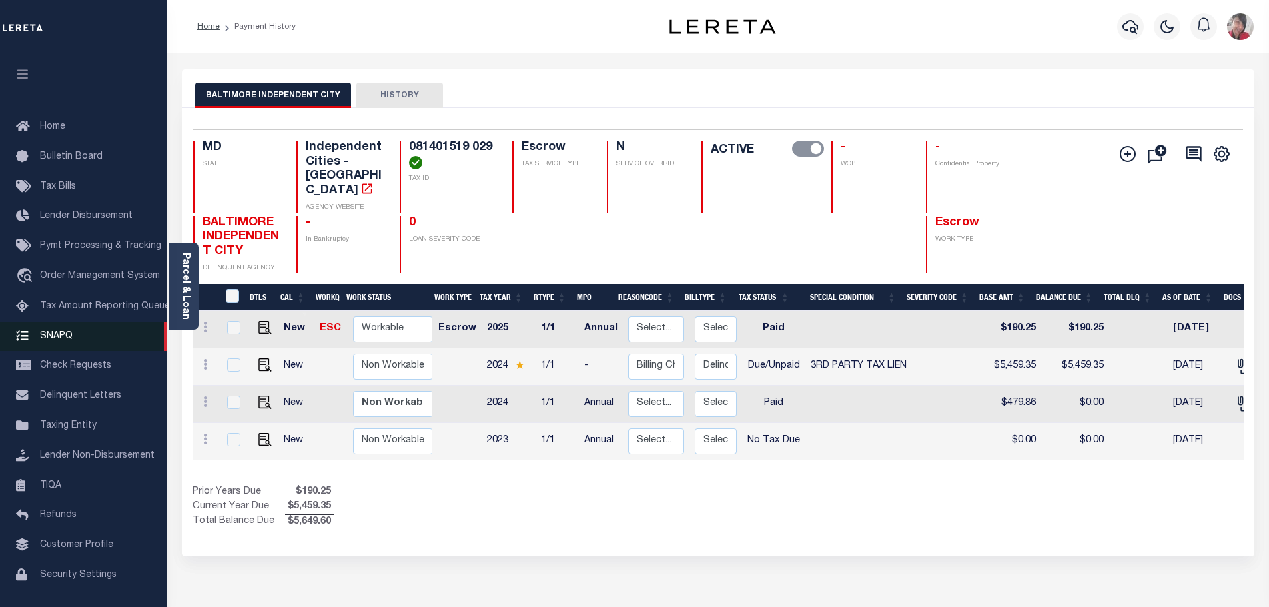
click at [70, 340] on span "SNAPQ" at bounding box center [56, 335] width 33 height 9
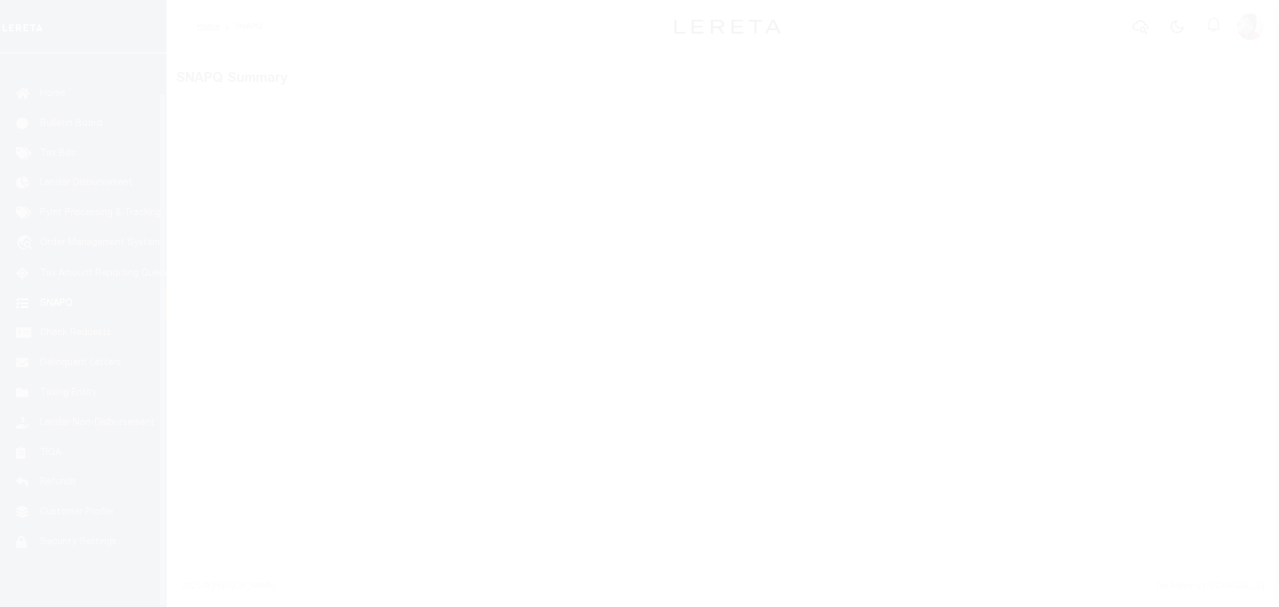
scroll to position [42, 0]
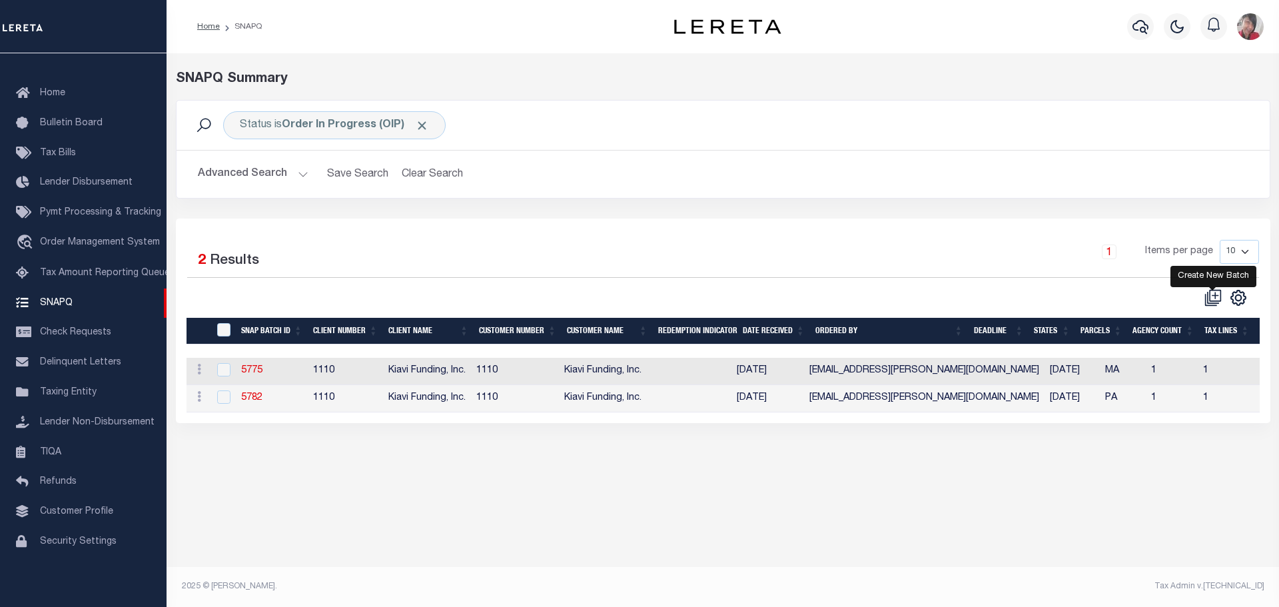
click at [1212, 299] on icon at bounding box center [1212, 297] width 17 height 17
select select
checkbox input "false"
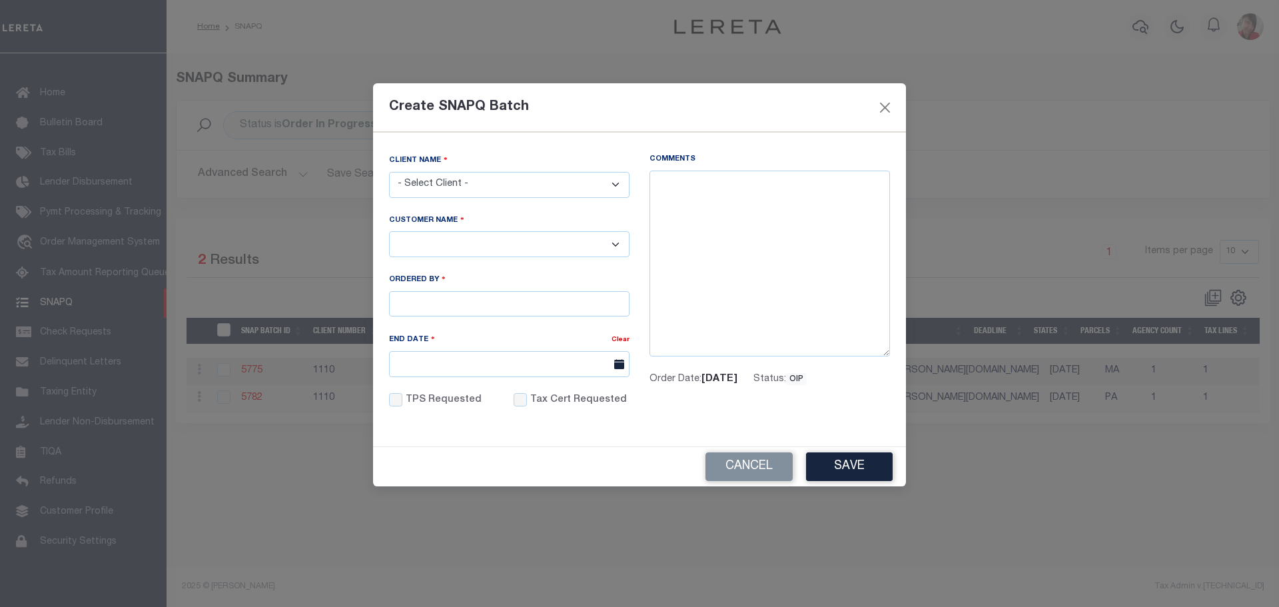
click at [617, 185] on select "- Select Client - Accumatch - Refunds All In Credit Union Amarillo National Ban…" at bounding box center [509, 185] width 240 height 26
select select "1110"
click at [389, 172] on select "- Select Client - Accumatch - Refunds All In Credit Union Amarillo National Ban…" at bounding box center [509, 185] width 240 height 26
click at [416, 250] on select "- Select - Kiavi Funding, Inc." at bounding box center [509, 244] width 240 height 26
select select "1110"
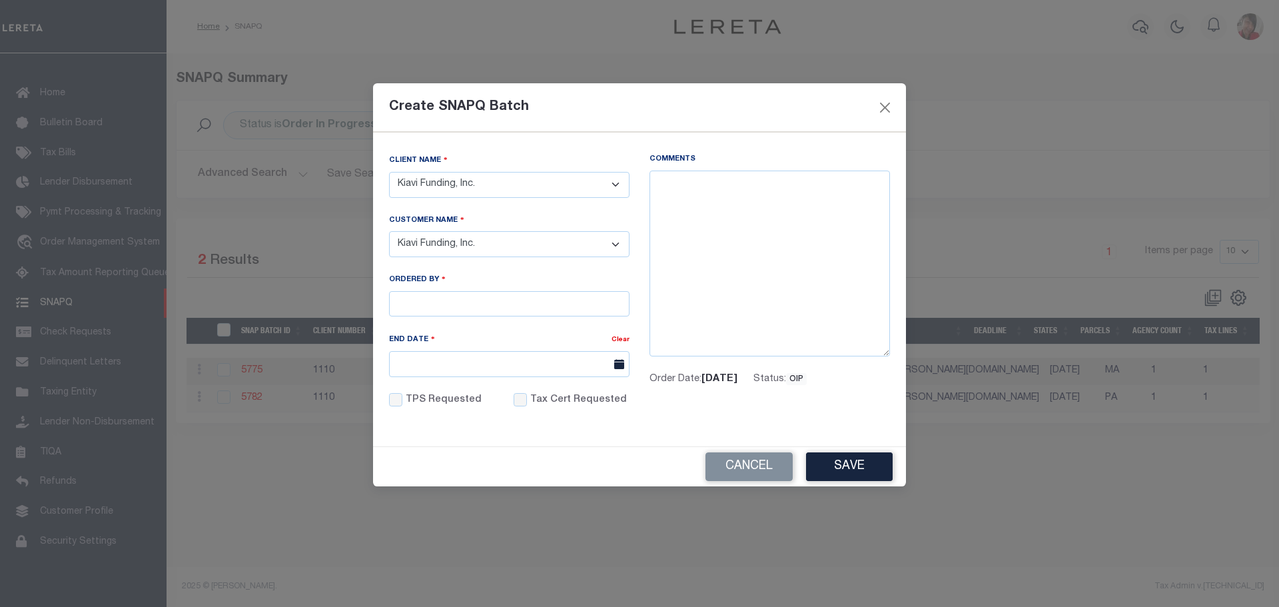
click at [389, 231] on select "- Select - Kiavi Funding, Inc." at bounding box center [509, 244] width 240 height 26
click at [419, 297] on input "Ordered By" at bounding box center [509, 304] width 240 height 26
type input "[EMAIL_ADDRESS][PERSON_NAME][DOMAIN_NAME]"
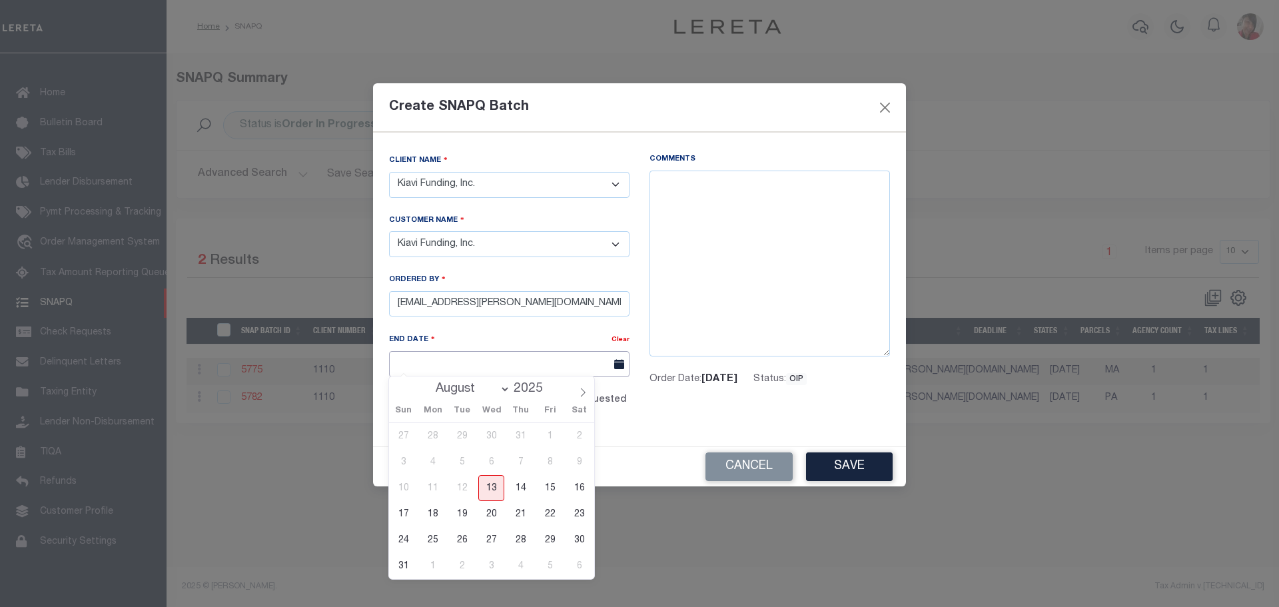
click at [458, 361] on input "End Date" at bounding box center [509, 364] width 240 height 26
click at [501, 488] on span "13" at bounding box center [491, 488] width 26 height 26
type input "[DATE]"
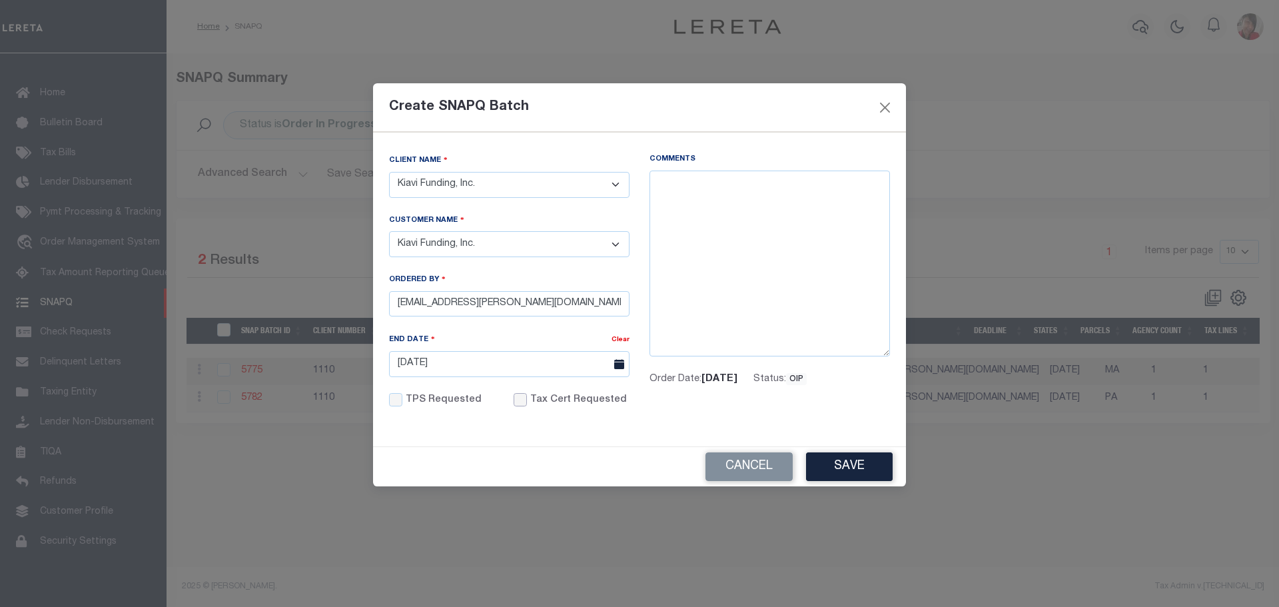
click at [516, 402] on input "Tax Cert Requested" at bounding box center [520, 399] width 13 height 13
checkbox input "true"
click at [700, 190] on textarea "Comments" at bounding box center [769, 264] width 240 height 187
paste textarea "-8/13/2025- Per Lori at Baltimore City tax office the property was sold at tax …"
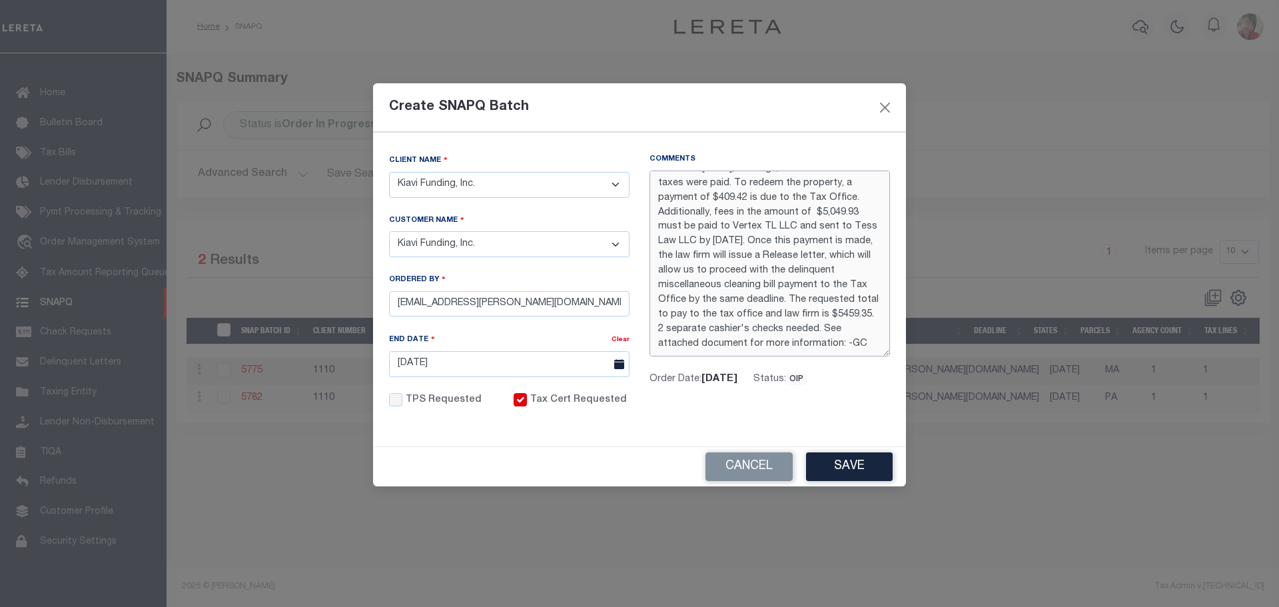
scroll to position [81, 0]
click at [687, 352] on textarea "-8/13/2025- Per Lori at Baltimore City tax office the property was sold at tax …" at bounding box center [769, 264] width 240 height 187
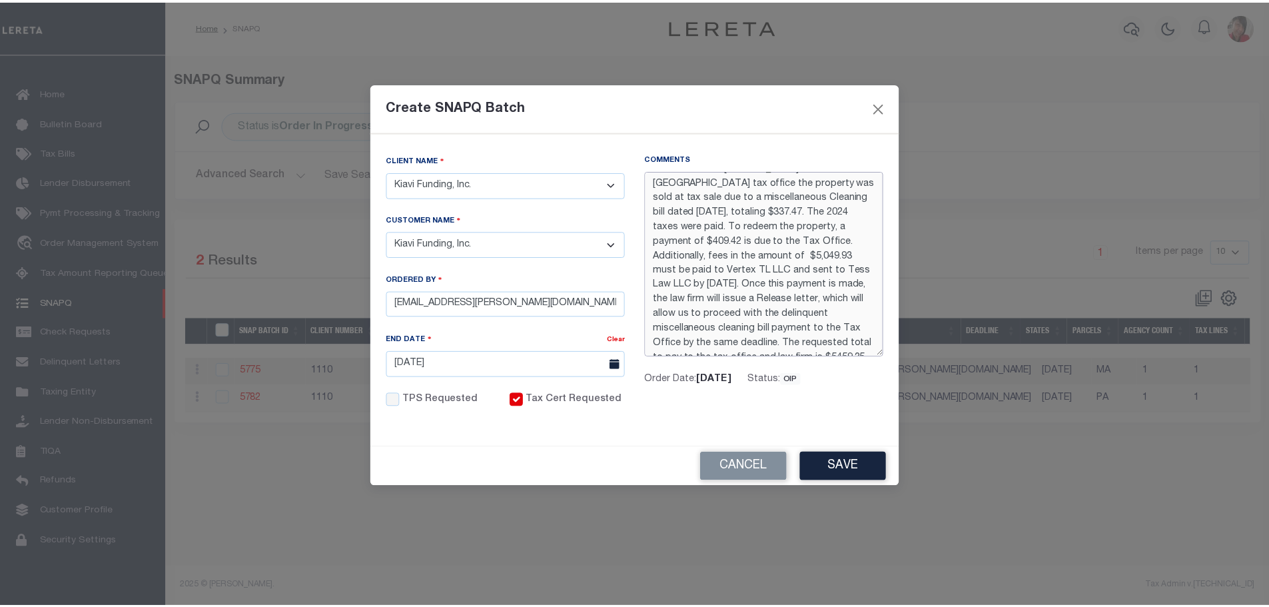
scroll to position [0, 0]
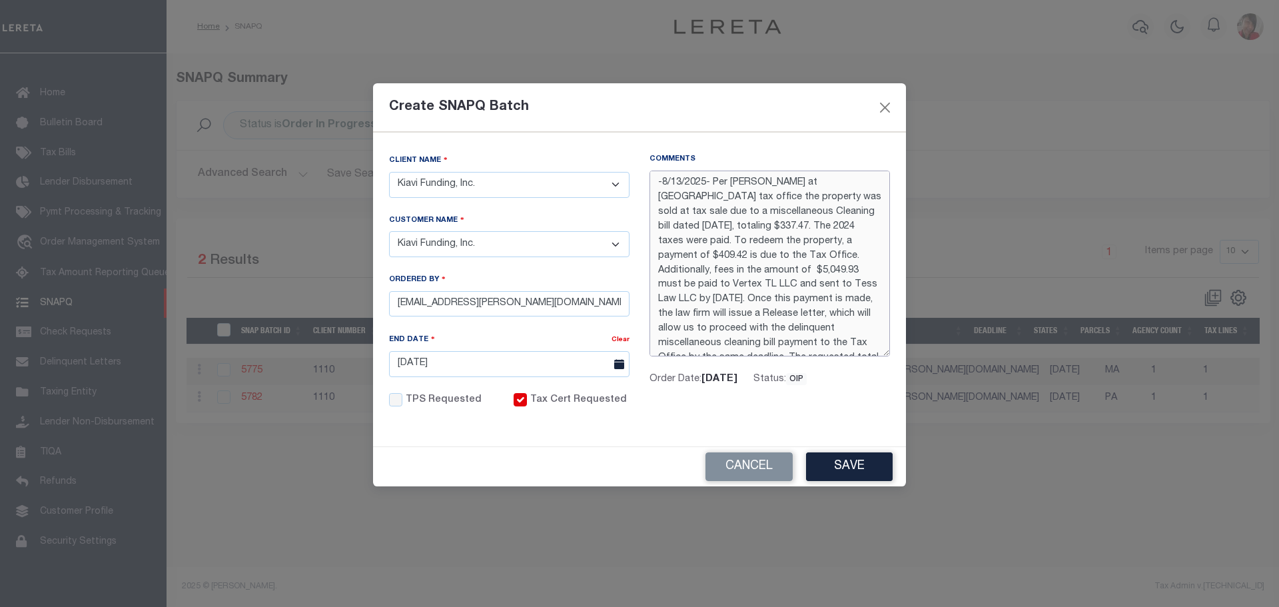
click at [713, 181] on textarea "-8/13/2025- Per Lori at Baltimore City tax office the property was sold at tax …" at bounding box center [769, 264] width 240 height 187
click at [713, 181] on textarea "-8/13/2025- -Per Lori at Baltimore City tax office the property was sold at tax…" at bounding box center [769, 264] width 240 height 187
type textarea "-8/13/2025- LD batch #45657 funding date 8/14/2025.- RUSH PAYMENT- -Per Lori at…"
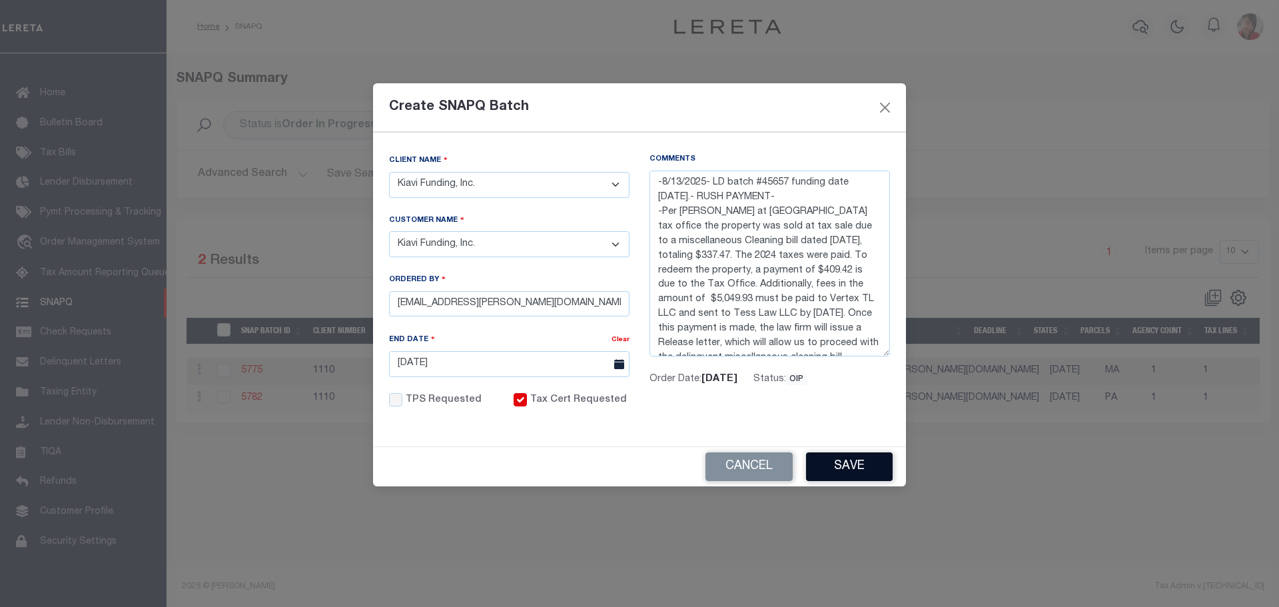
click at [857, 464] on button "Save" at bounding box center [849, 466] width 87 height 29
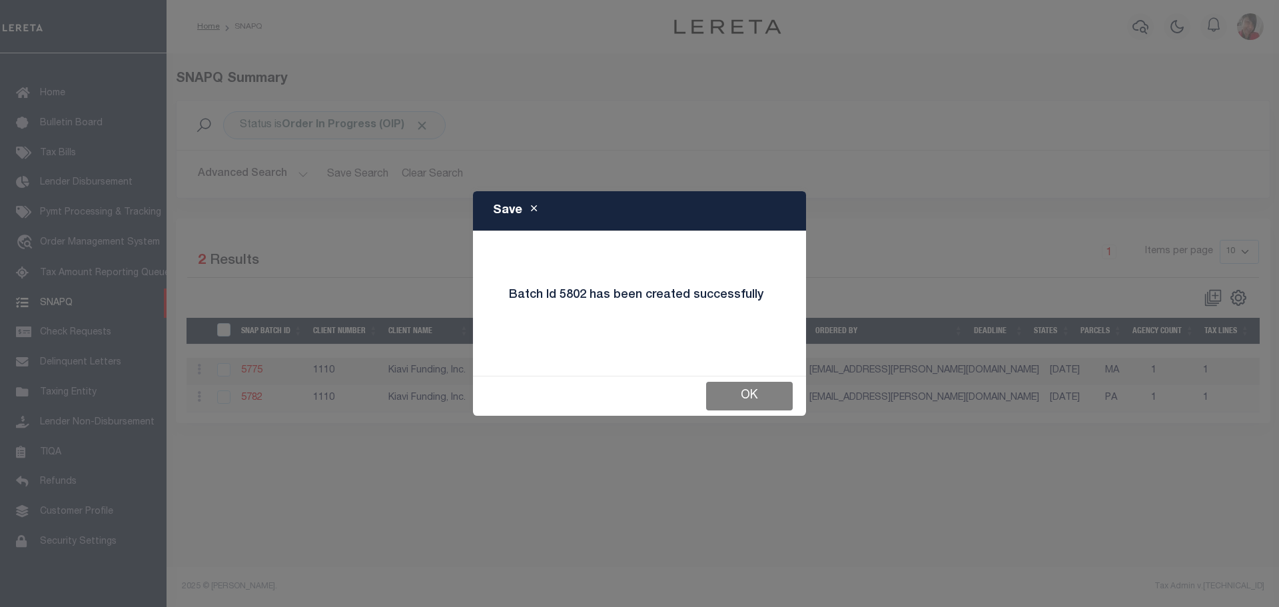
click at [769, 394] on button "OK" at bounding box center [749, 396] width 87 height 29
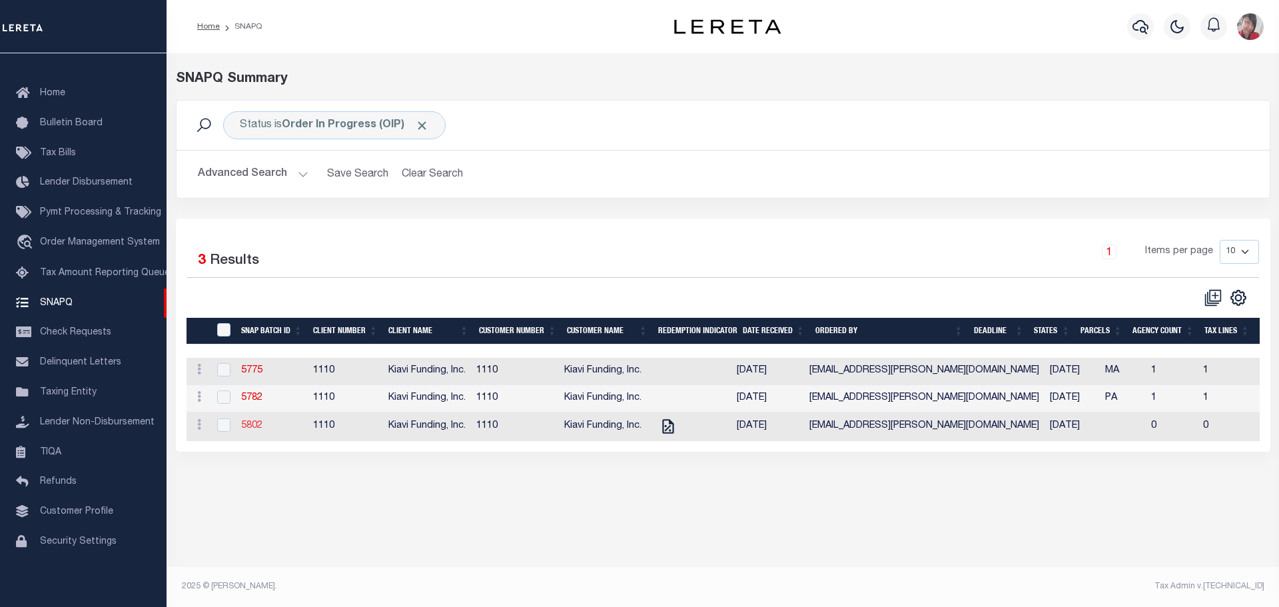
click at [252, 430] on link "5802" at bounding box center [251, 425] width 21 height 9
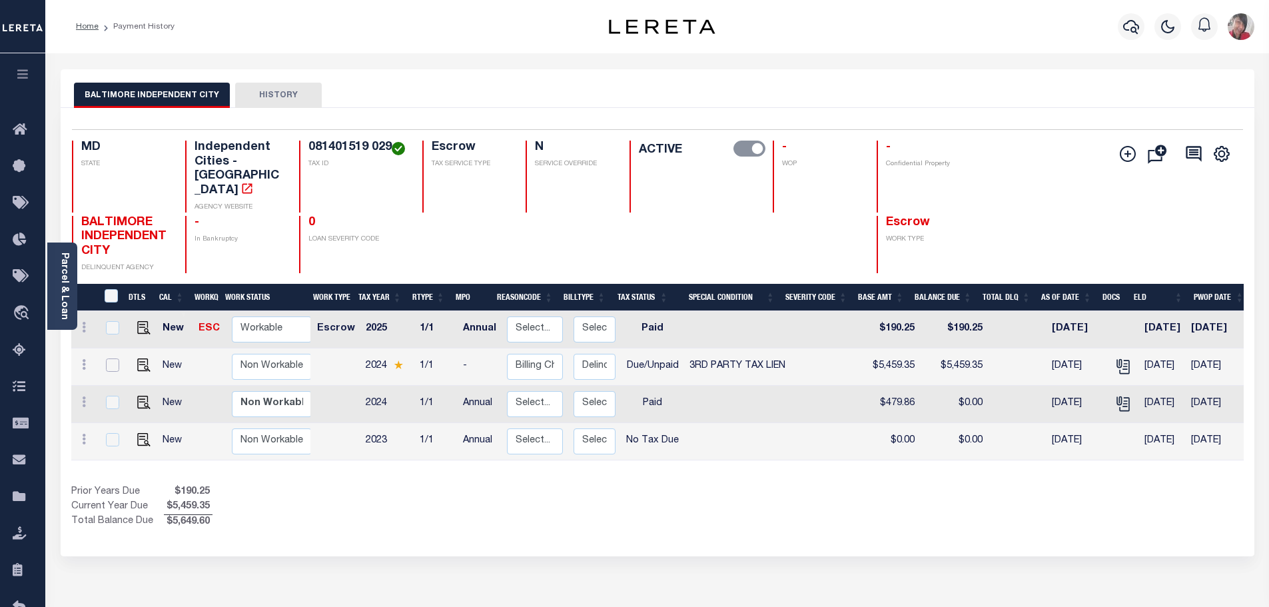
click at [113, 358] on input "checkbox" at bounding box center [112, 364] width 13 height 13
checkbox input "true"
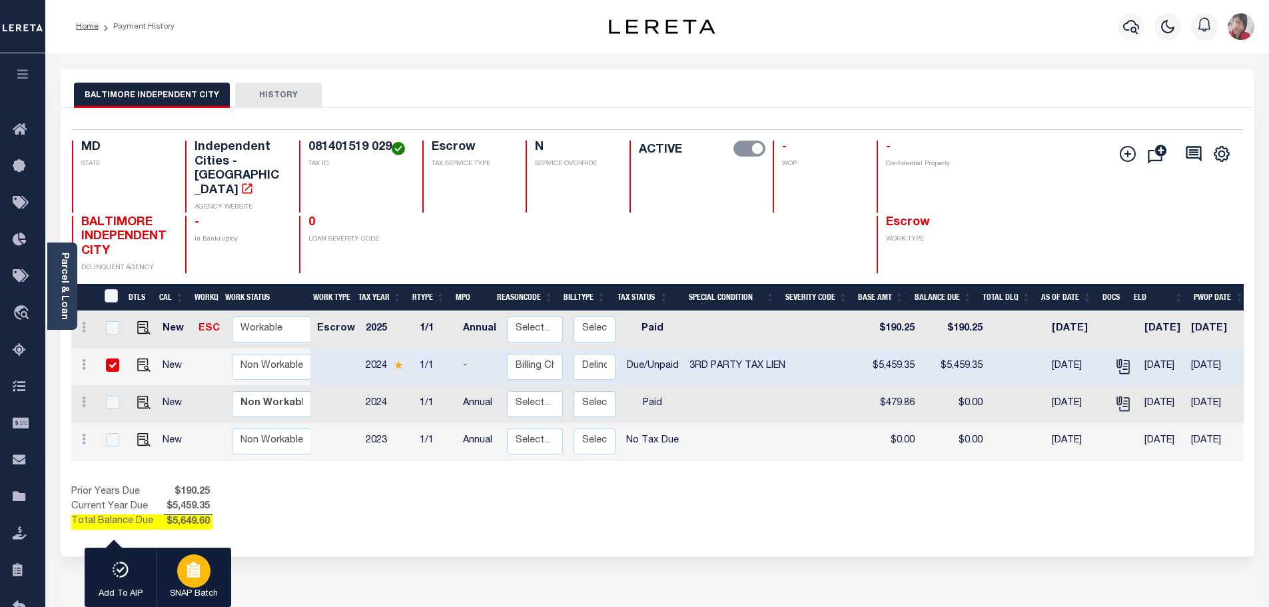
click at [192, 576] on icon "button" at bounding box center [193, 570] width 13 height 13
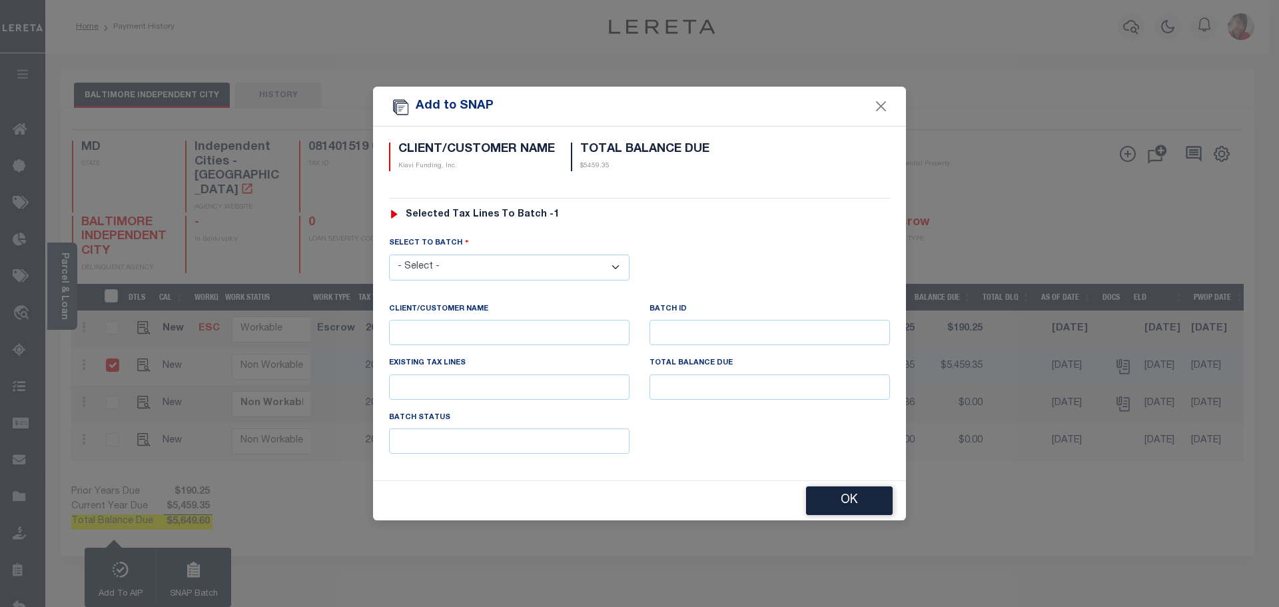
click at [618, 268] on select "- Select - 5775 5782 5802" at bounding box center [509, 267] width 240 height 26
select select "5802"
click at [389, 254] on select "- Select - 5775 5782 5802" at bounding box center [509, 267] width 240 height 26
click at [845, 496] on button "OK" at bounding box center [849, 501] width 87 height 29
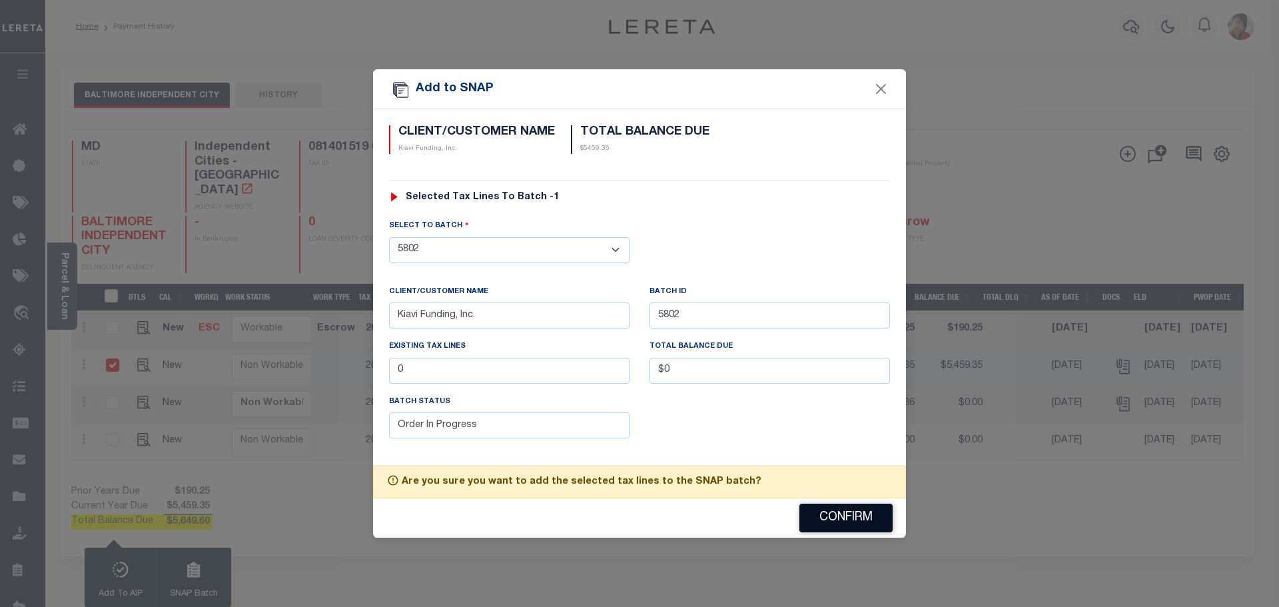
click at [849, 514] on button "Confirm" at bounding box center [845, 518] width 93 height 29
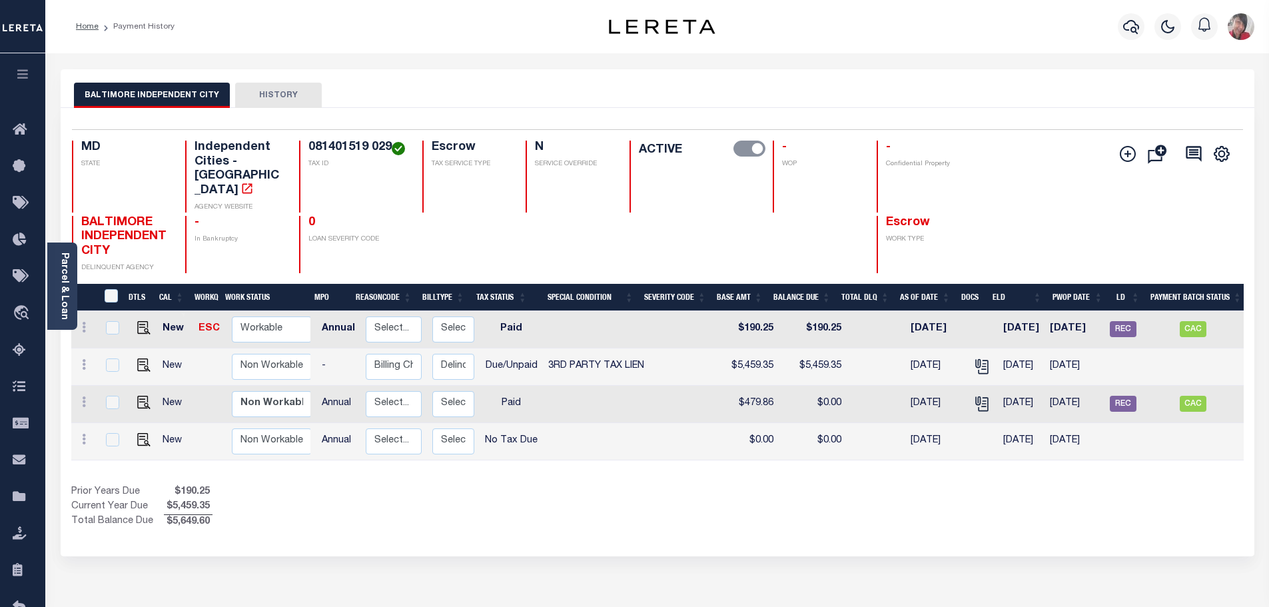
scroll to position [0, 185]
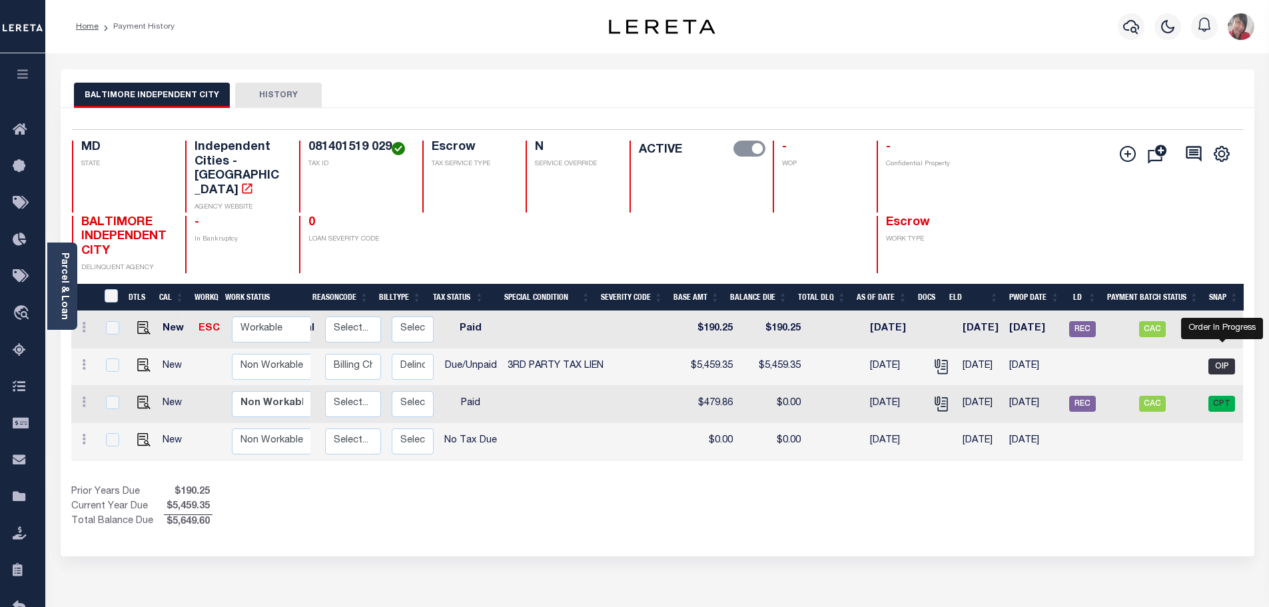
click at [1226, 358] on span "OIP" at bounding box center [1221, 366] width 27 height 16
checkbox input "true"
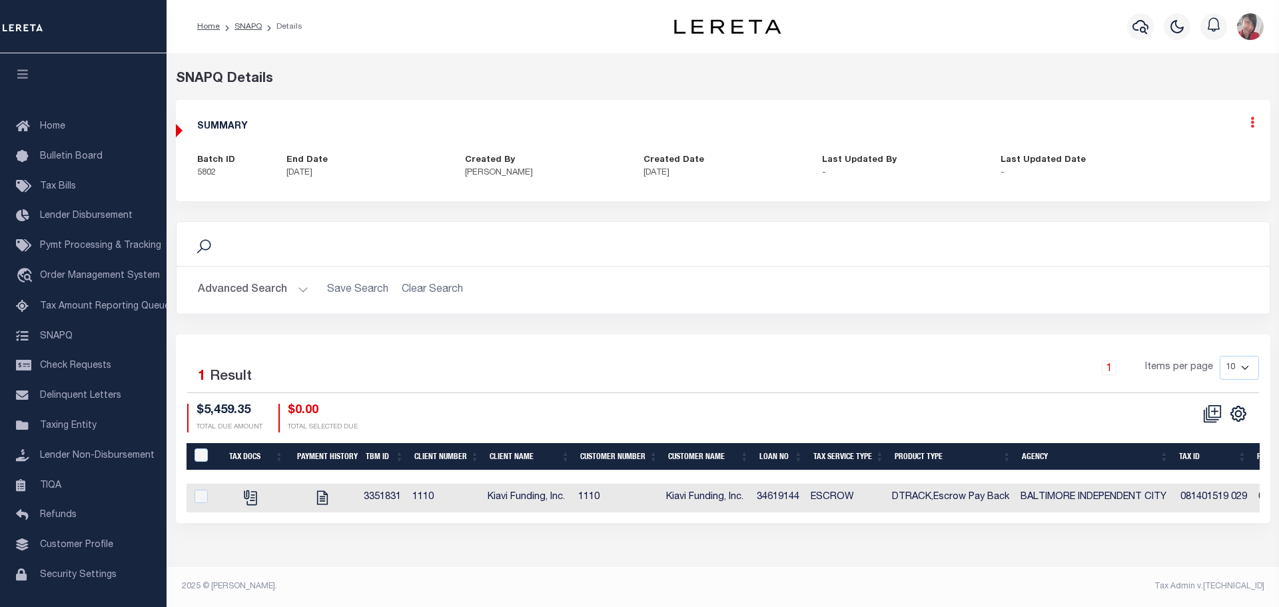
click at [1253, 125] on icon at bounding box center [1252, 122] width 4 height 11
click at [1193, 157] on link "Edit" at bounding box center [1216, 161] width 105 height 22
select select "OIP"
checkbox input "true"
type textarea "-8/13/2025- LD batch #45657 funding date [DATE].- RUSH PAYMENT- -Per [PERSON_NA…"
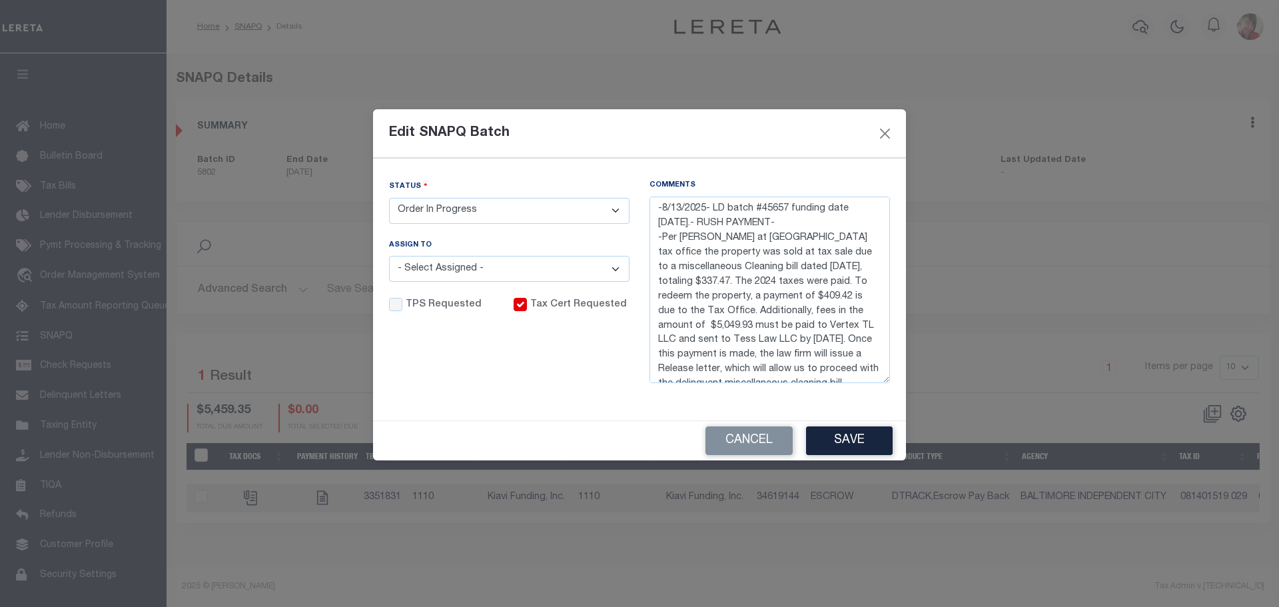
click at [617, 212] on select "- Select Status - Order In Progress Complete" at bounding box center [509, 211] width 240 height 26
select select "CPT"
click at [389, 198] on select "- Select Status - Order In Progress Complete" at bounding box center [509, 211] width 240 height 26
click at [857, 444] on button "Save" at bounding box center [849, 440] width 87 height 29
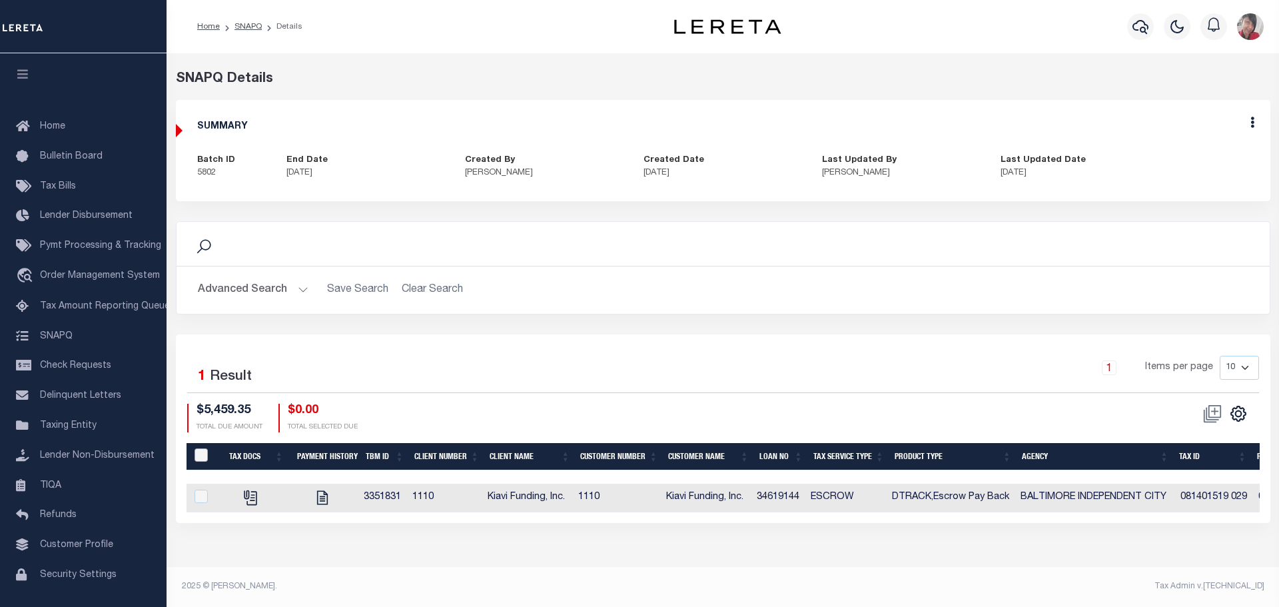
click at [205, 453] on input "QID" at bounding box center [200, 454] width 13 height 13
checkbox input "true"
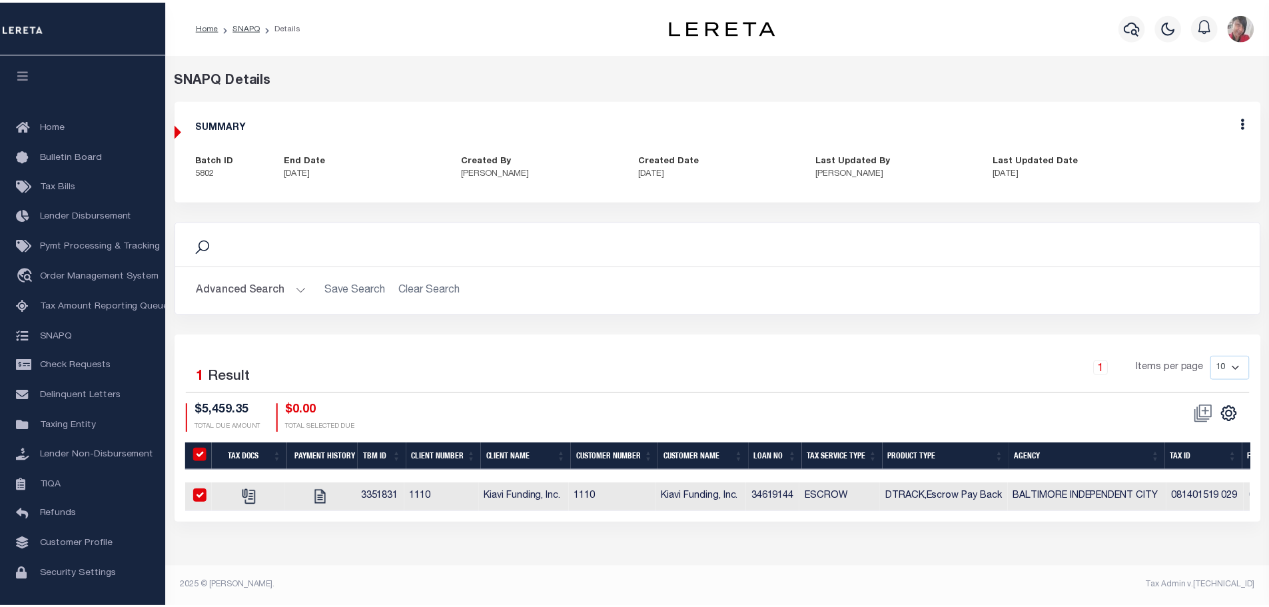
checkbox input "true"
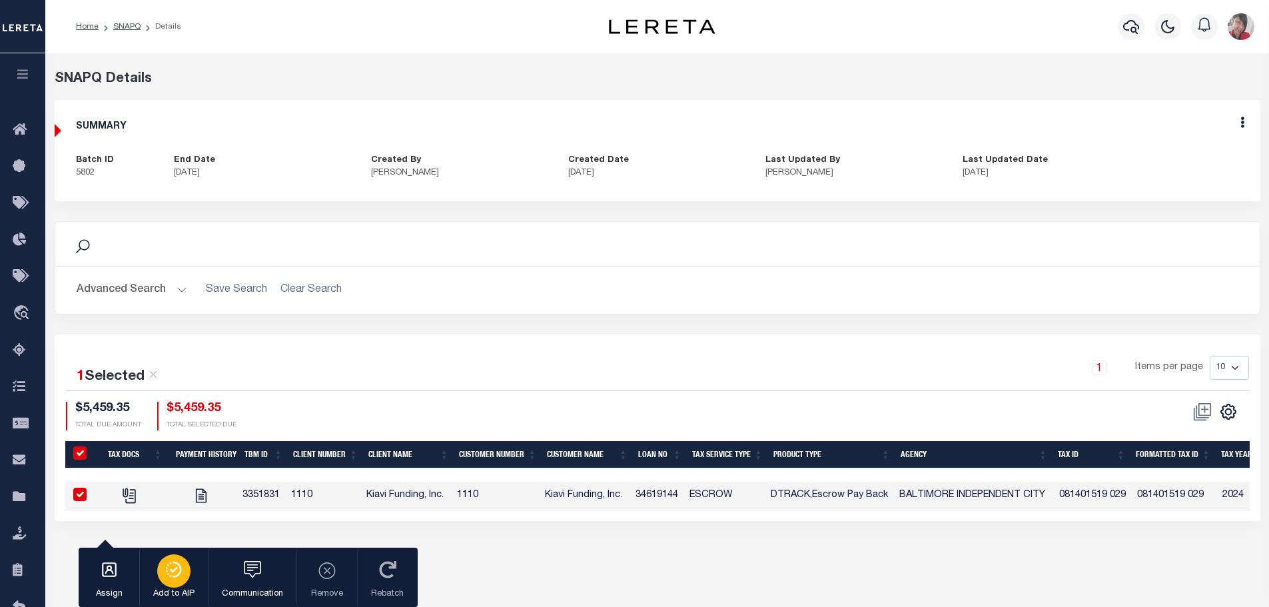
click at [178, 569] on icon "button" at bounding box center [174, 570] width 19 height 16
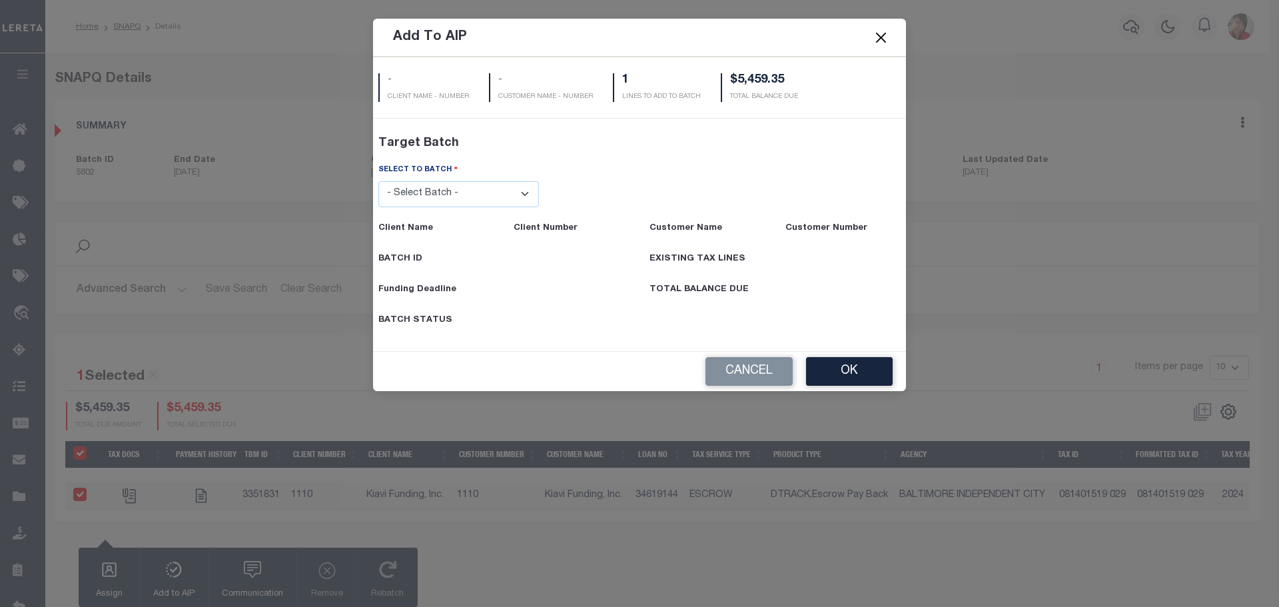
click at [527, 198] on select "- Select Batch - 40795 41171 41729 41820 42004 42111 42867 43296 45119 45394 45…" at bounding box center [458, 194] width 161 height 26
select select "45657"
click at [378, 207] on select "- Select Batch - 40795 41171 41729 41820 42004 42111 42867 43296 45119 45394 45…" at bounding box center [458, 194] width 161 height 26
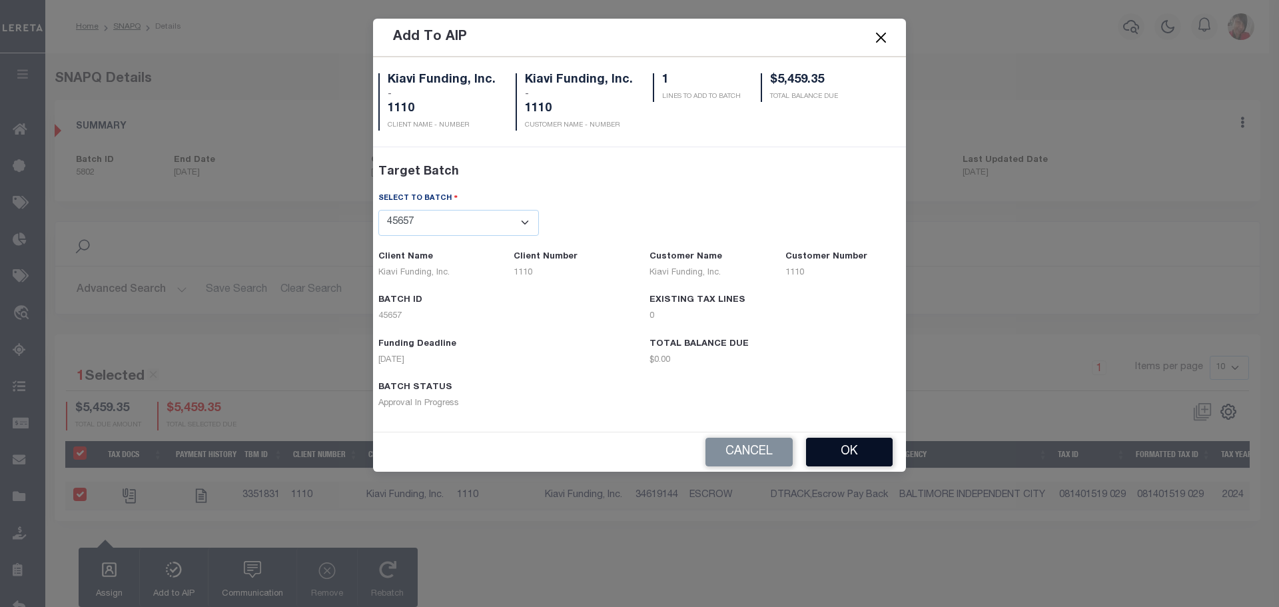
click at [857, 456] on button "OK" at bounding box center [849, 452] width 87 height 29
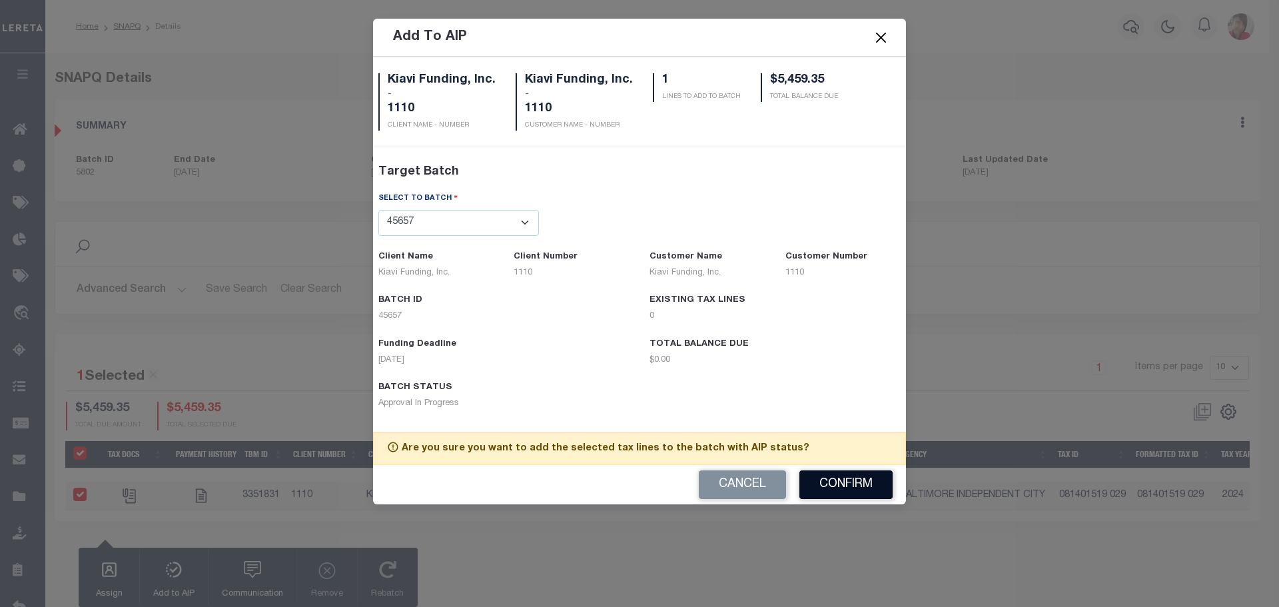
click at [846, 485] on button "Confirm" at bounding box center [845, 484] width 93 height 29
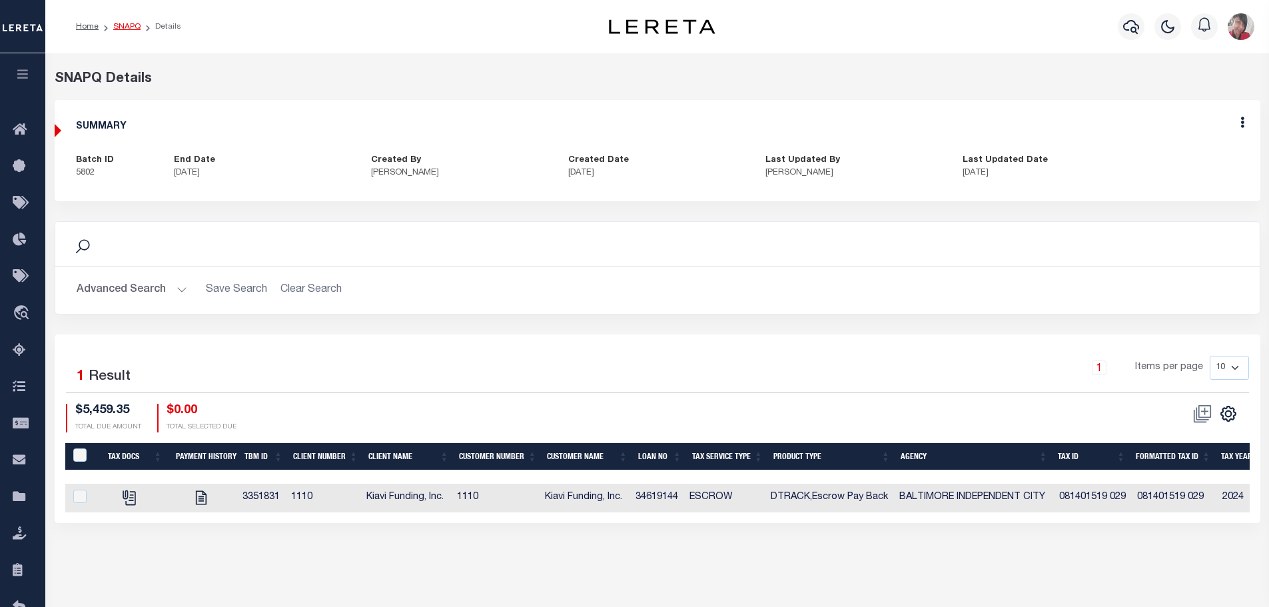
click at [122, 27] on link "SNAPQ" at bounding box center [126, 27] width 27 height 8
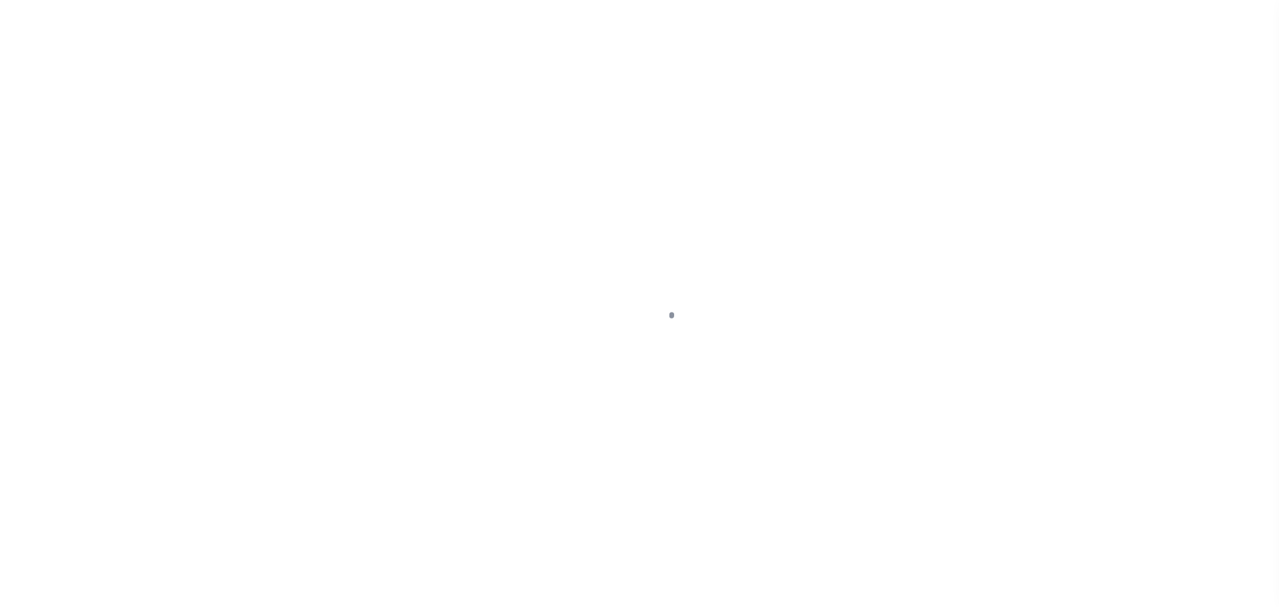
scroll to position [42, 0]
